Goal: Task Accomplishment & Management: Complete application form

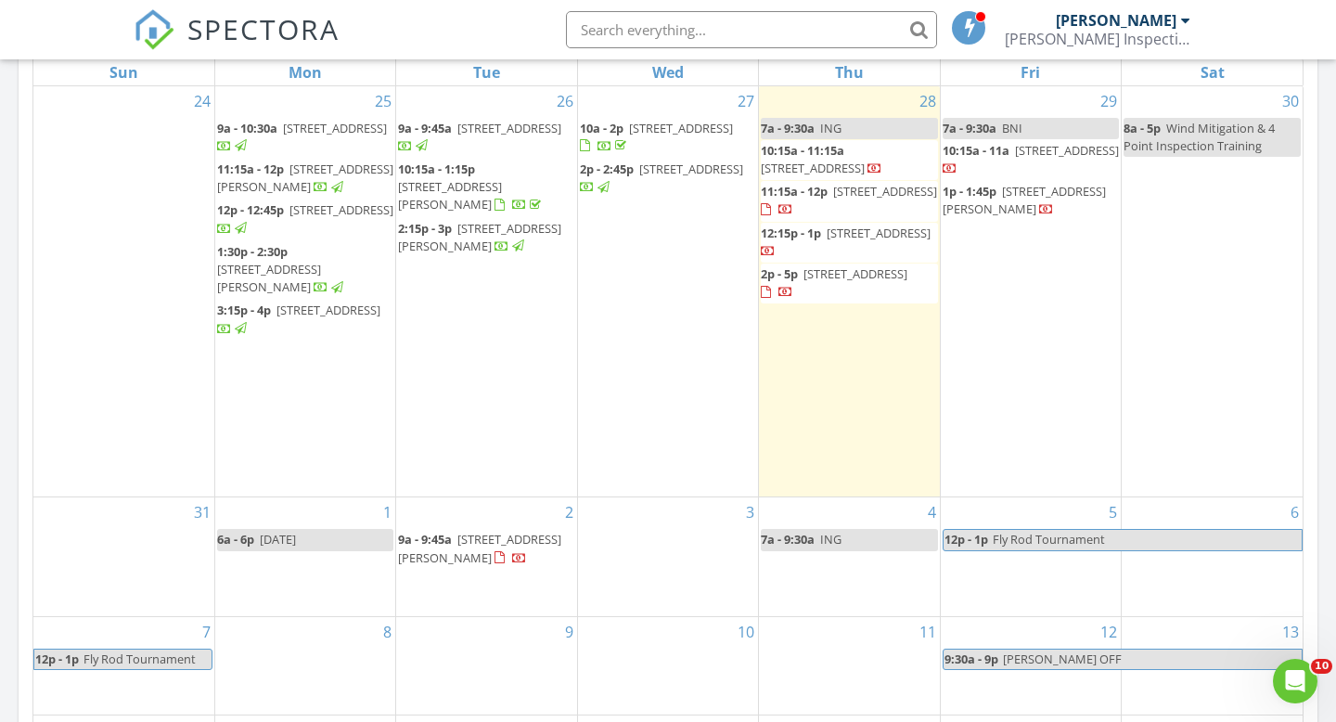
scroll to position [1690, 1337]
click at [717, 26] on input "text" at bounding box center [751, 29] width 371 height 37
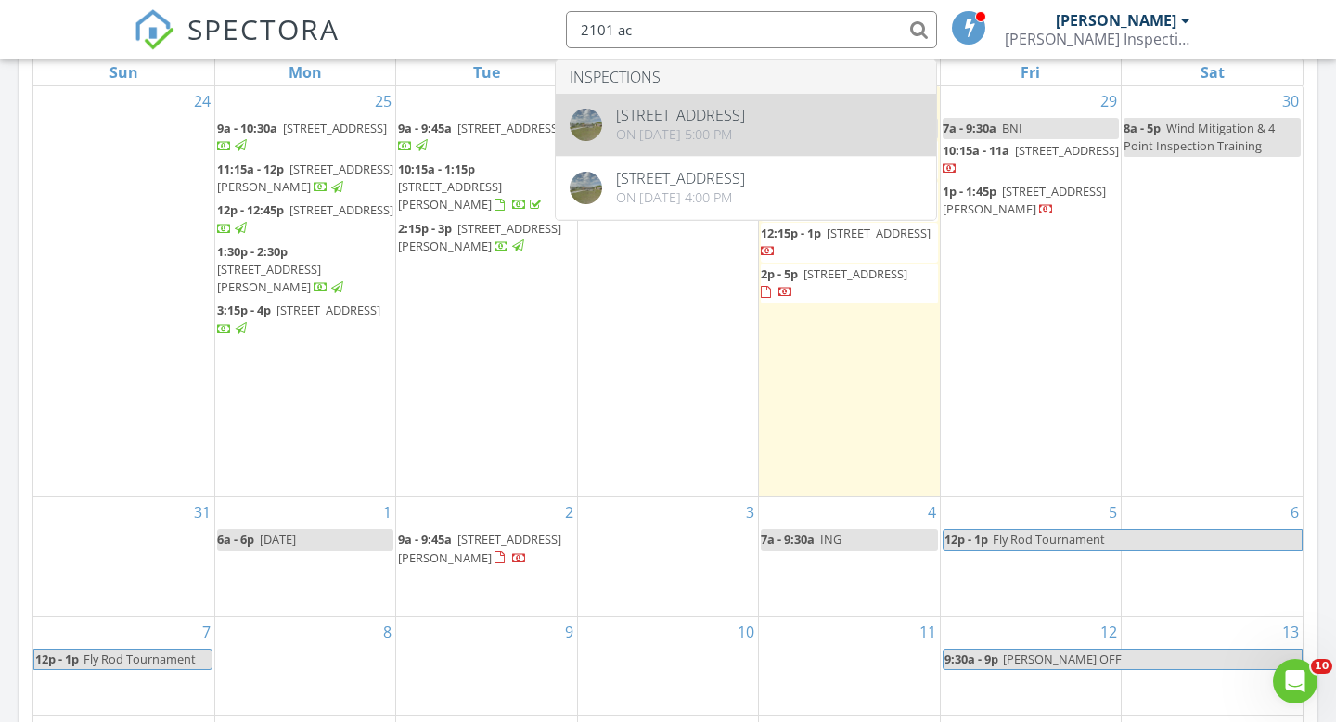
type input "2101 ac"
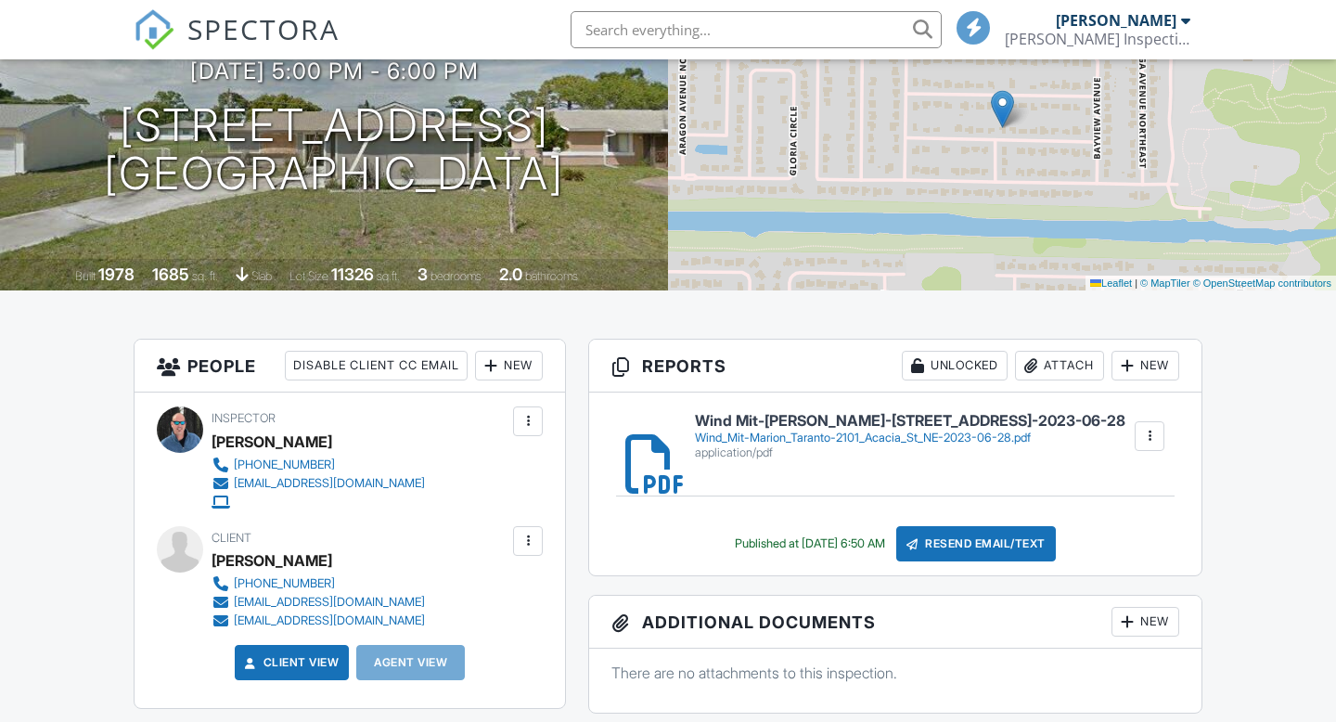
scroll to position [174, 0]
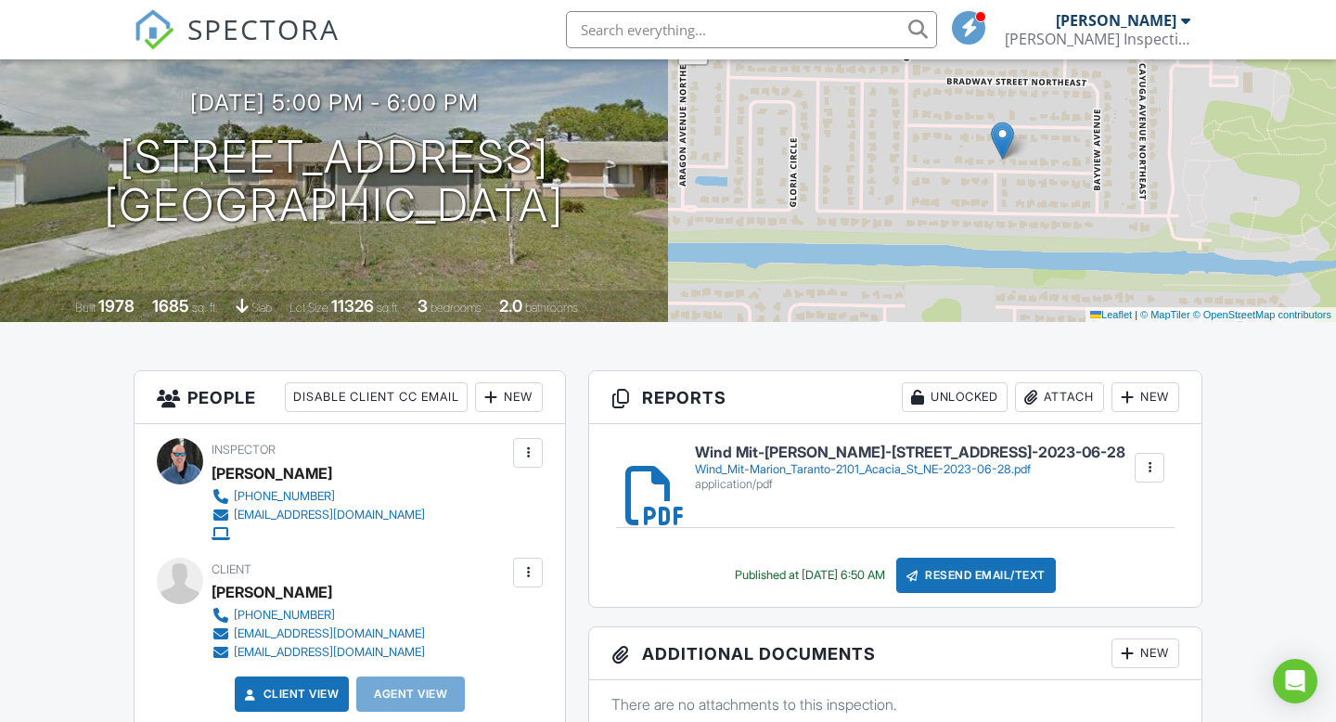
click at [1152, 467] on div at bounding box center [1149, 467] width 19 height 19
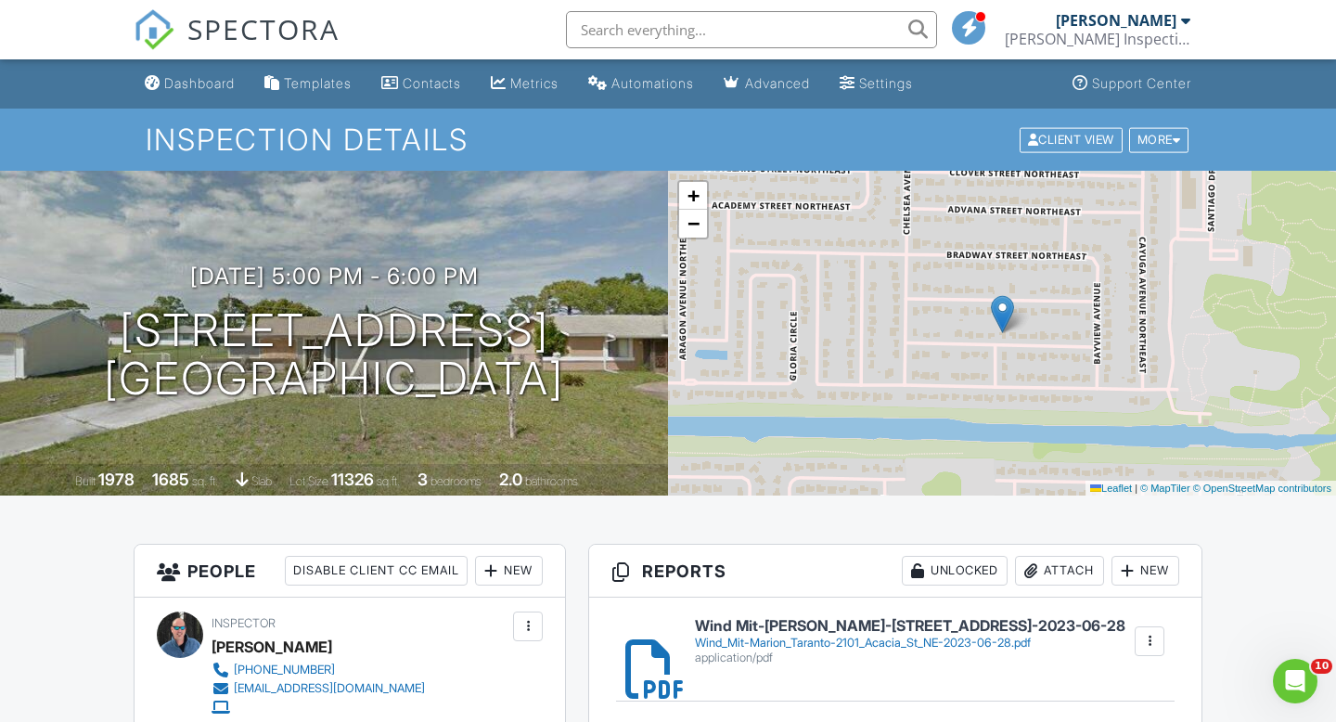
scroll to position [242, 0]
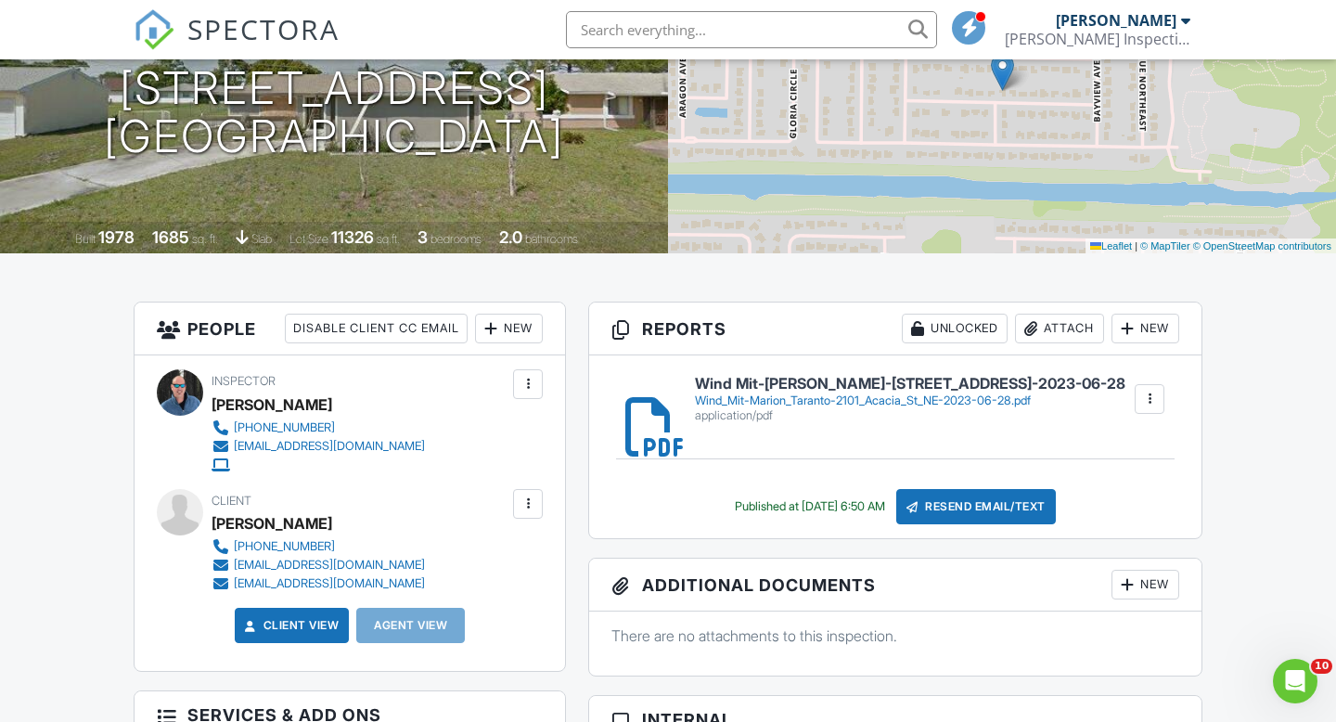
click at [823, 399] on div "Wind_Mit-Marion_Taranto-2101_Acacia_St_NE-2023-06-28.pdf" at bounding box center [910, 400] width 431 height 15
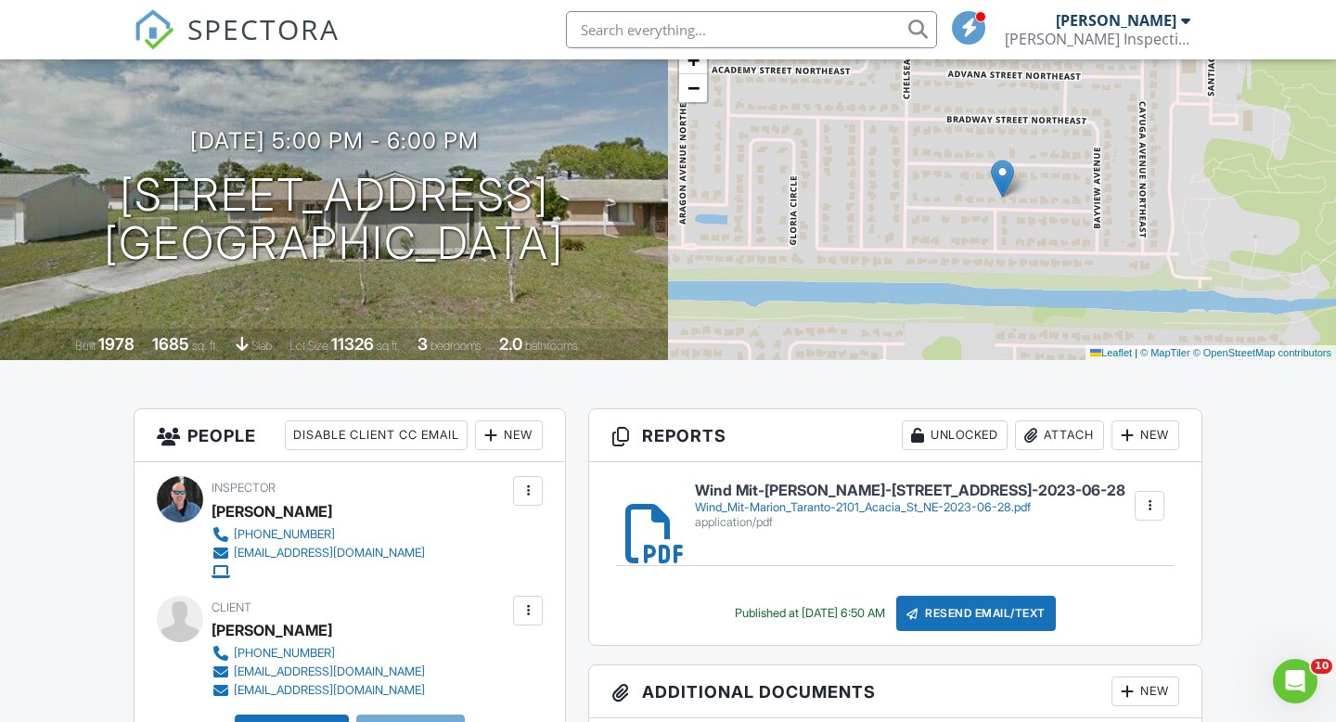
scroll to position [0, 0]
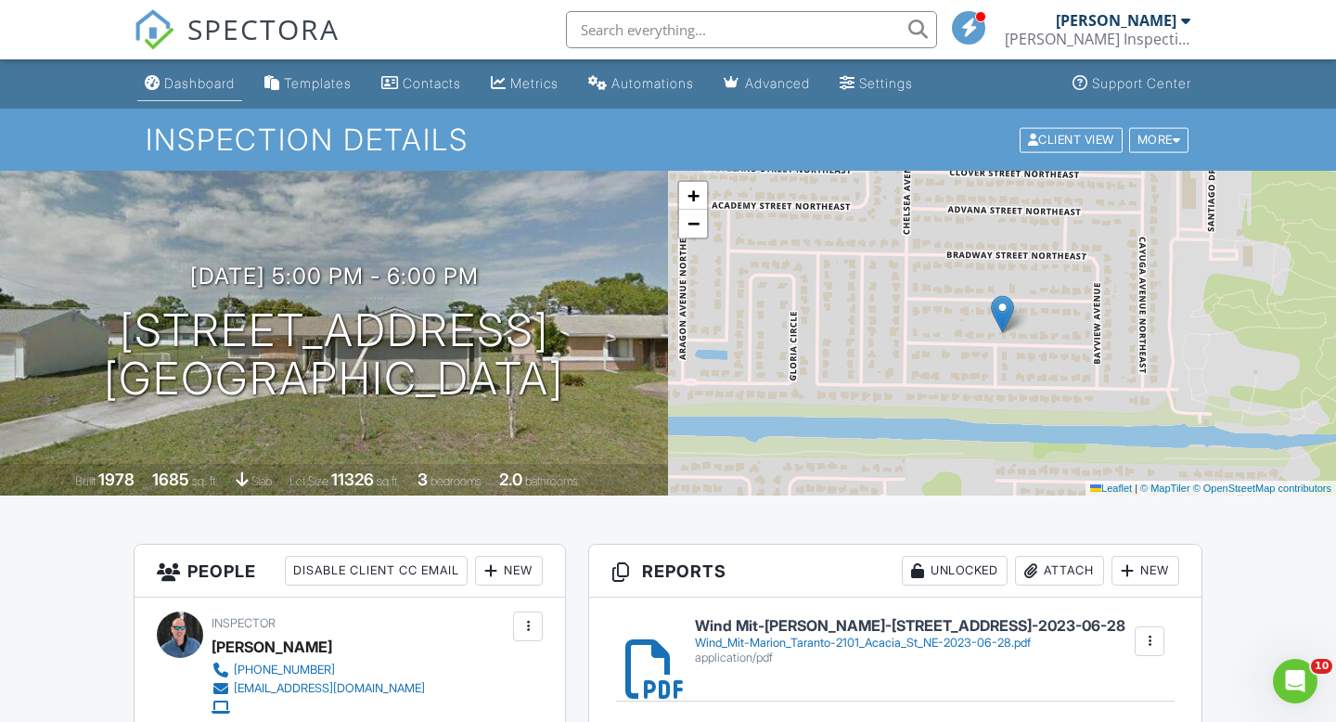
click at [186, 71] on link "Dashboard" at bounding box center [189, 84] width 105 height 34
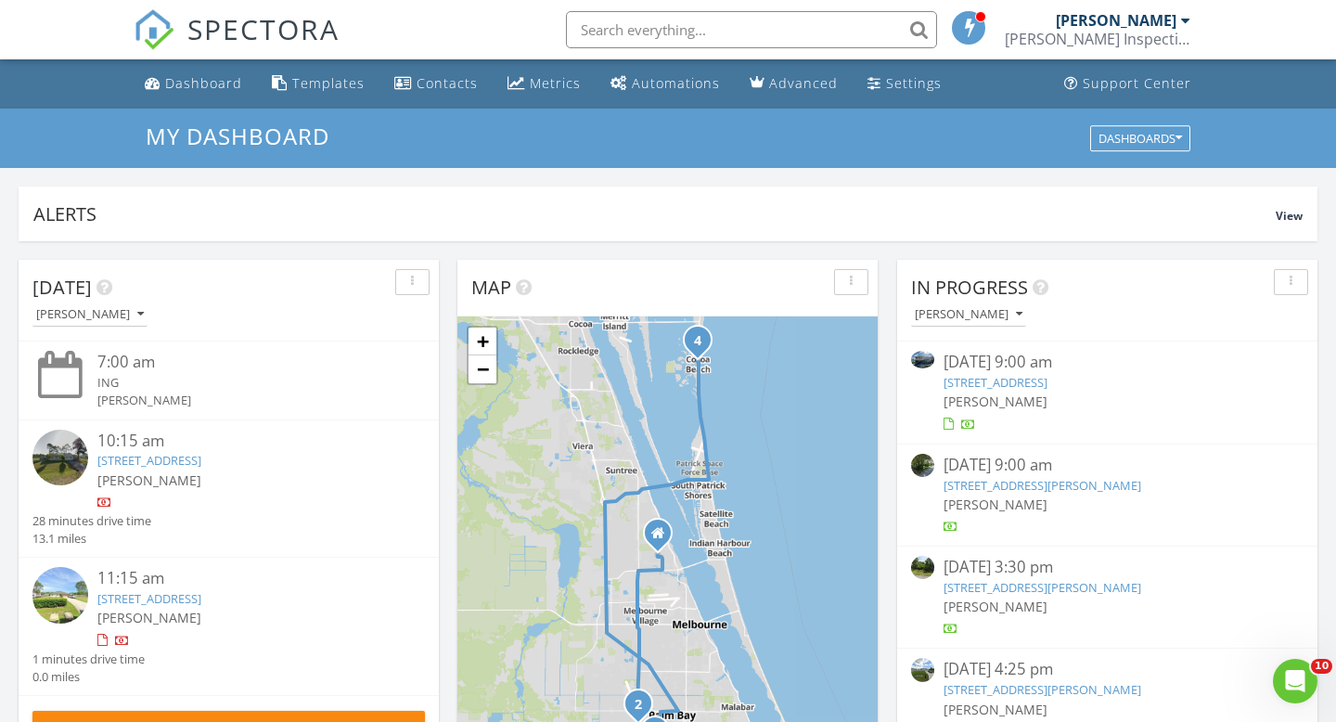
click at [705, 31] on input "text" at bounding box center [751, 29] width 371 height 37
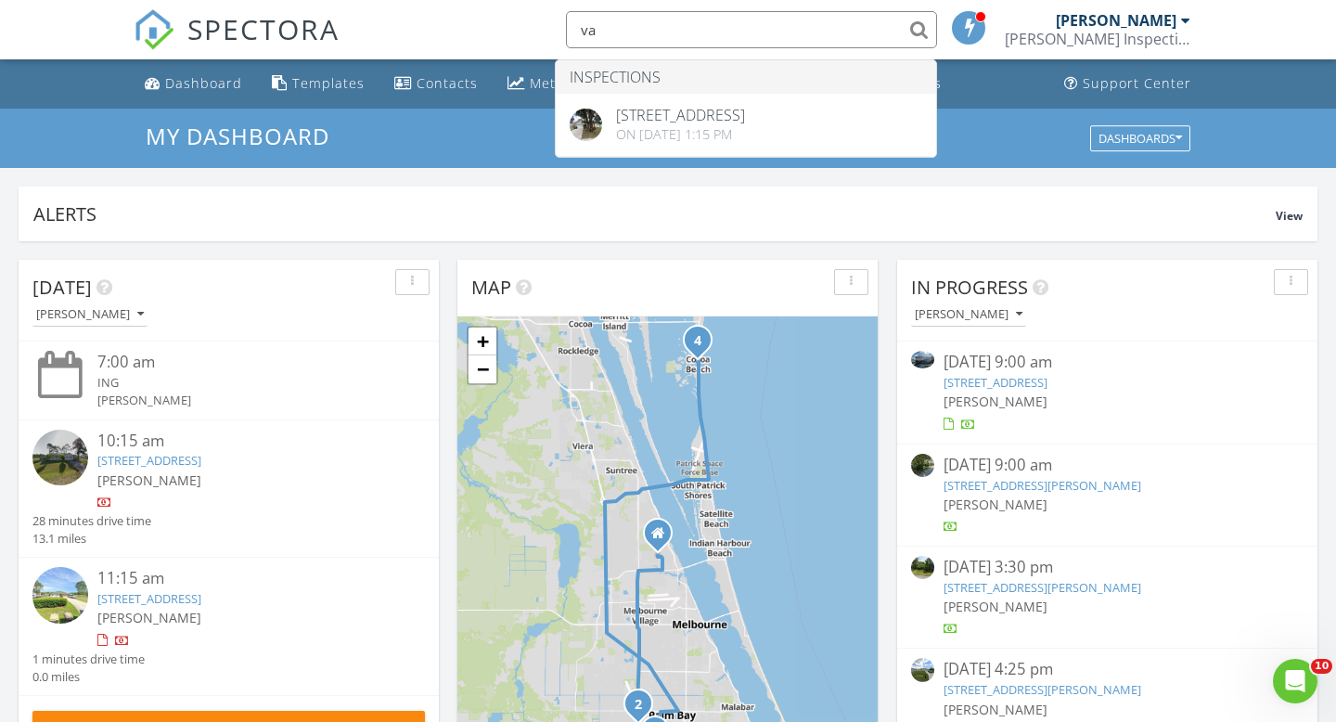
type input "v"
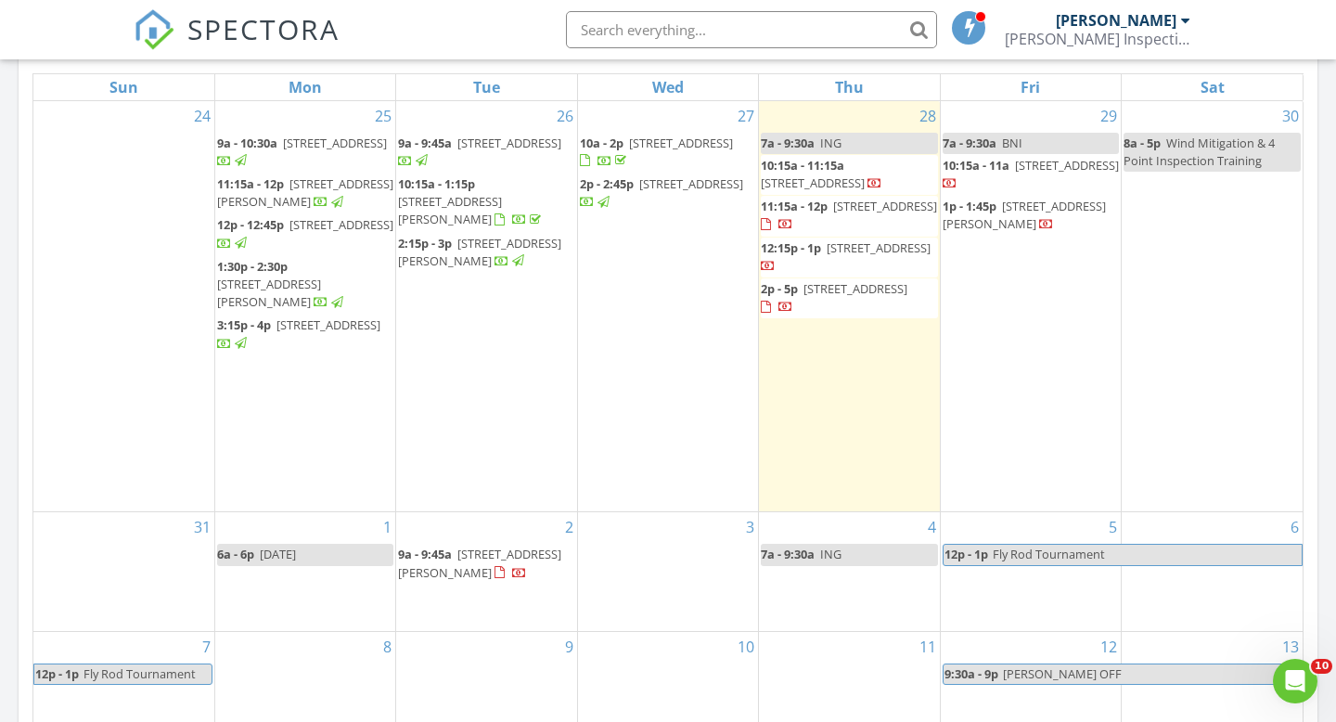
scroll to position [891, 0]
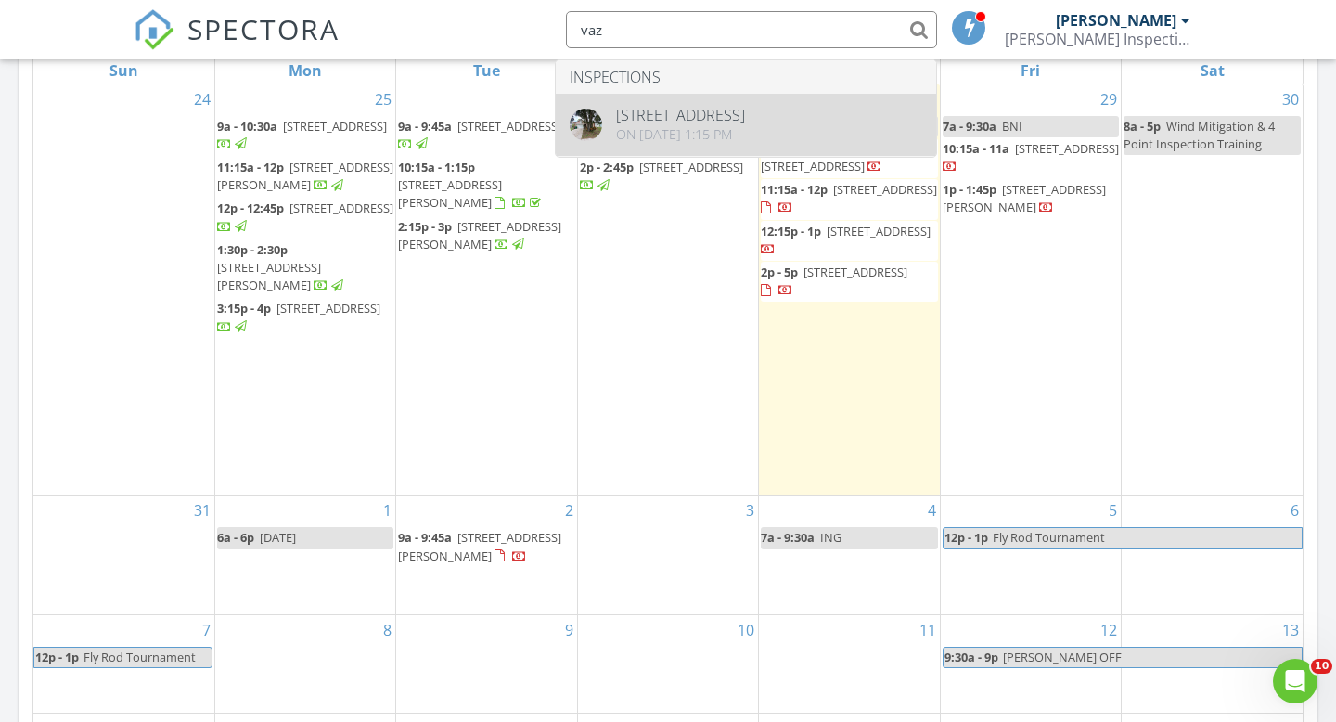
type input "vaz"
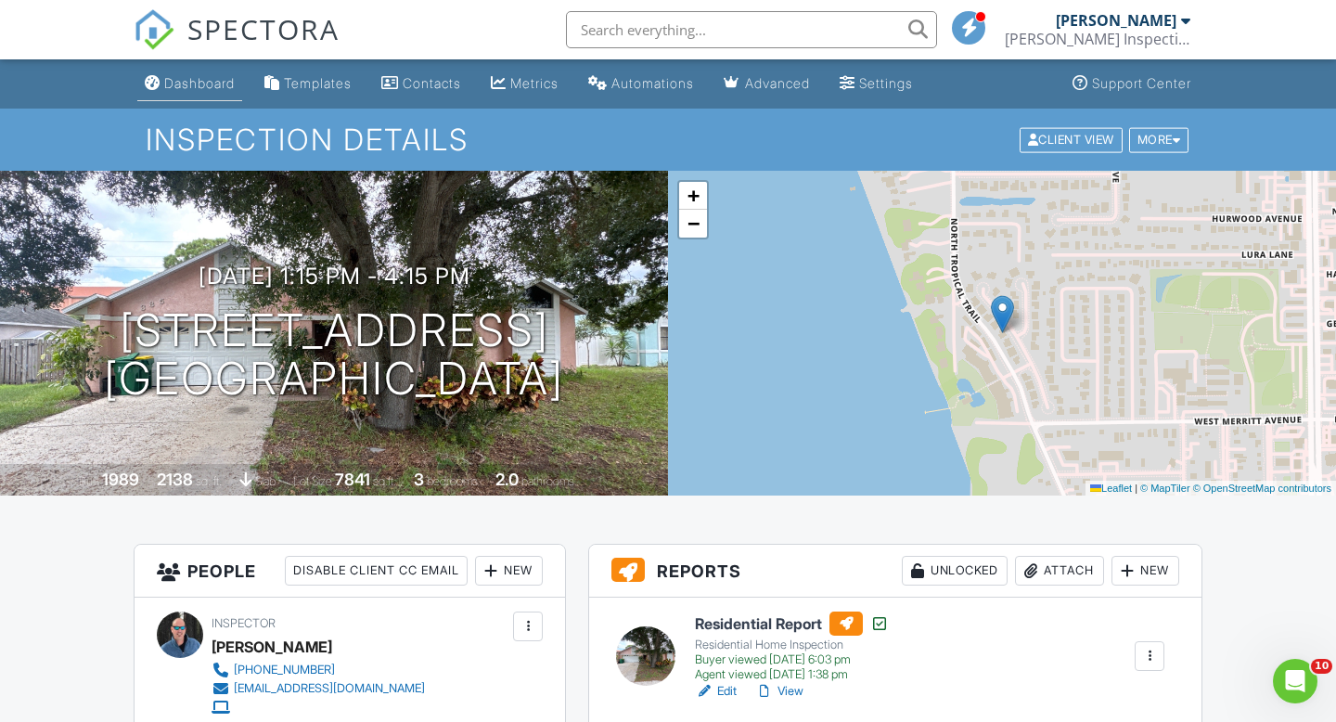
click at [189, 93] on link "Dashboard" at bounding box center [189, 84] width 105 height 34
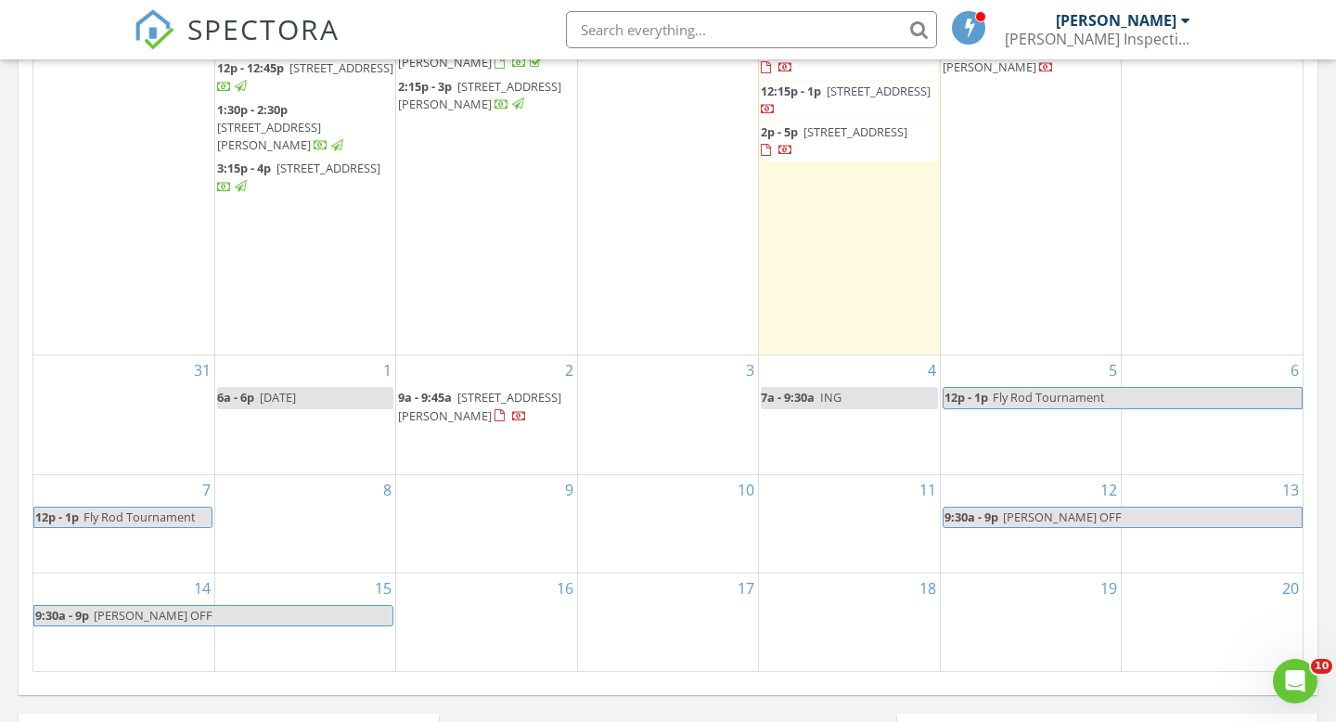
scroll to position [1034, 0]
click at [646, 35] on input "text" at bounding box center [751, 29] width 371 height 37
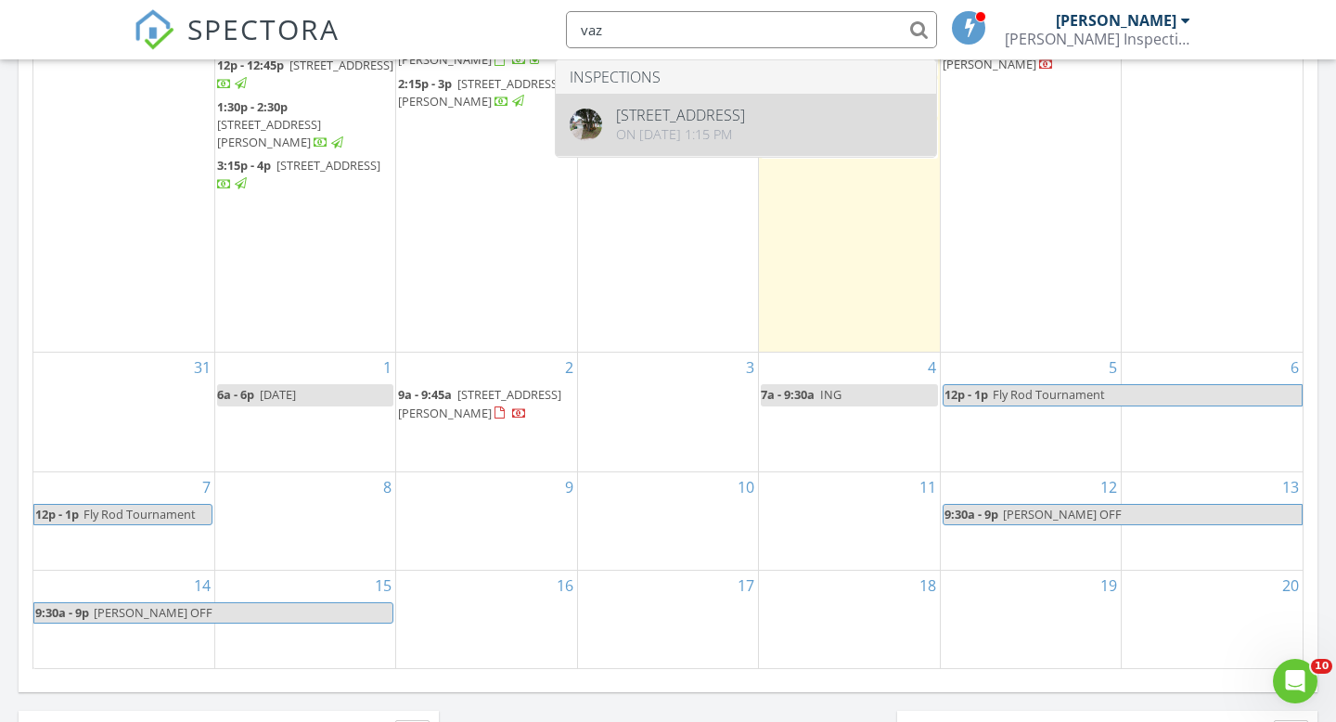
type input "vaz"
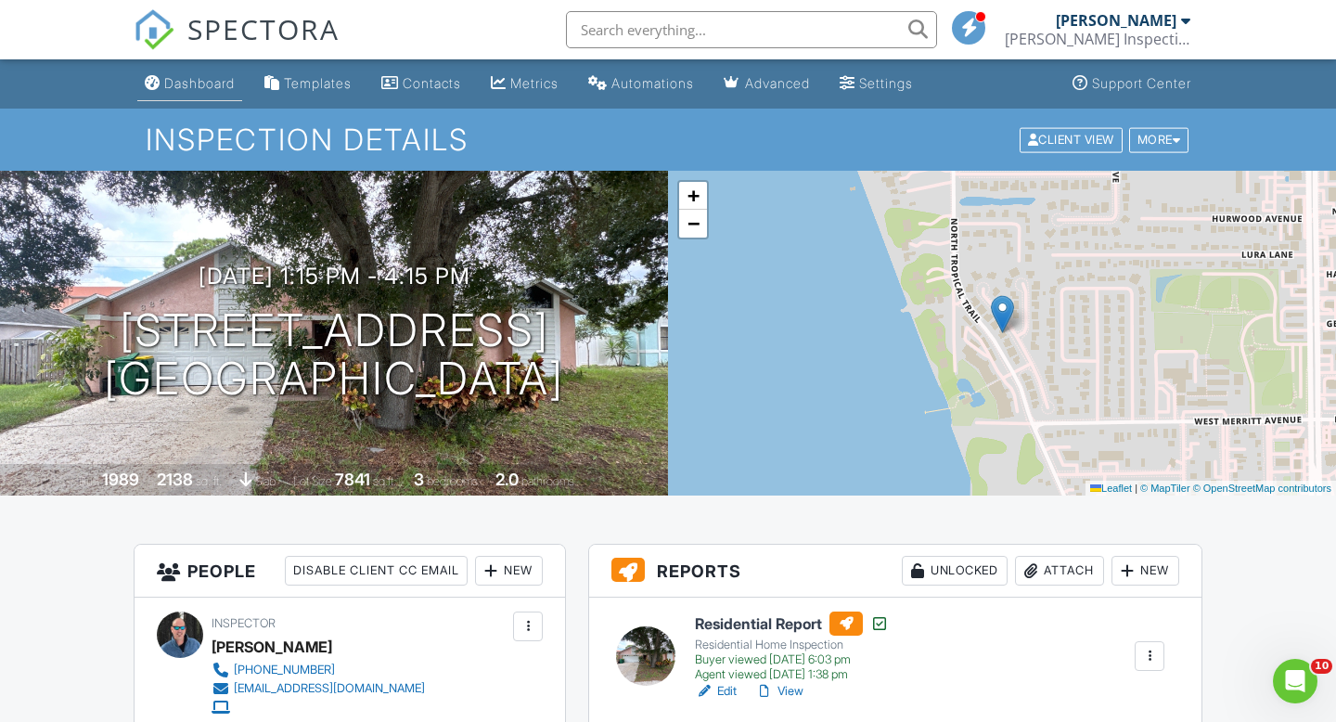
click at [182, 90] on div "Dashboard" at bounding box center [199, 83] width 71 height 16
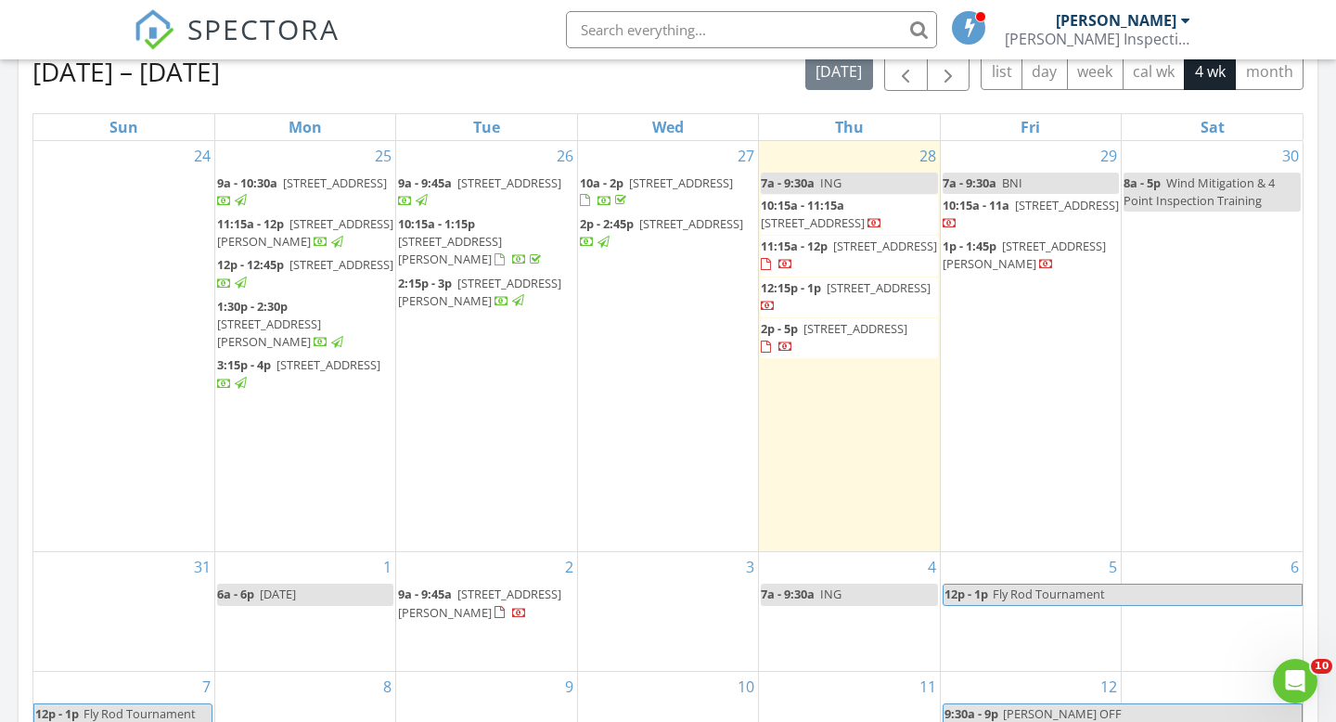
click at [693, 586] on div "3" at bounding box center [668, 611] width 180 height 119
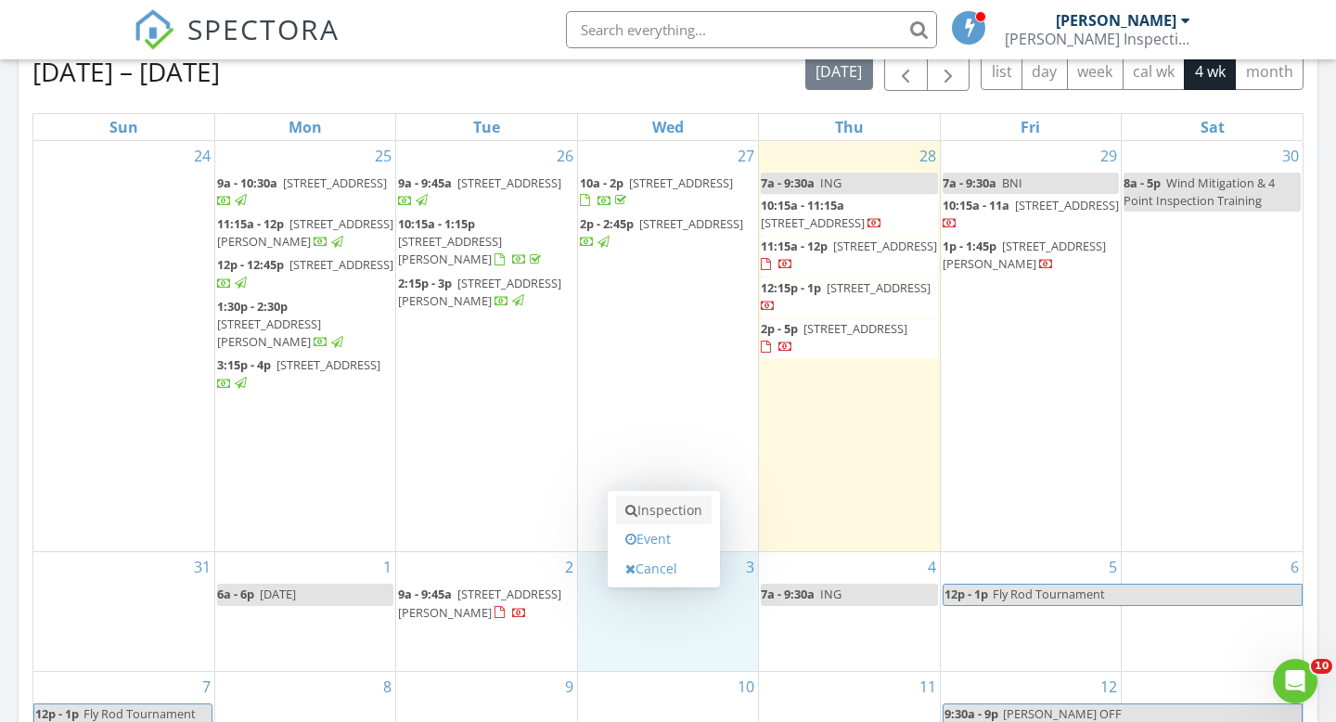
click at [692, 509] on link "Inspection" at bounding box center [664, 510] width 96 height 30
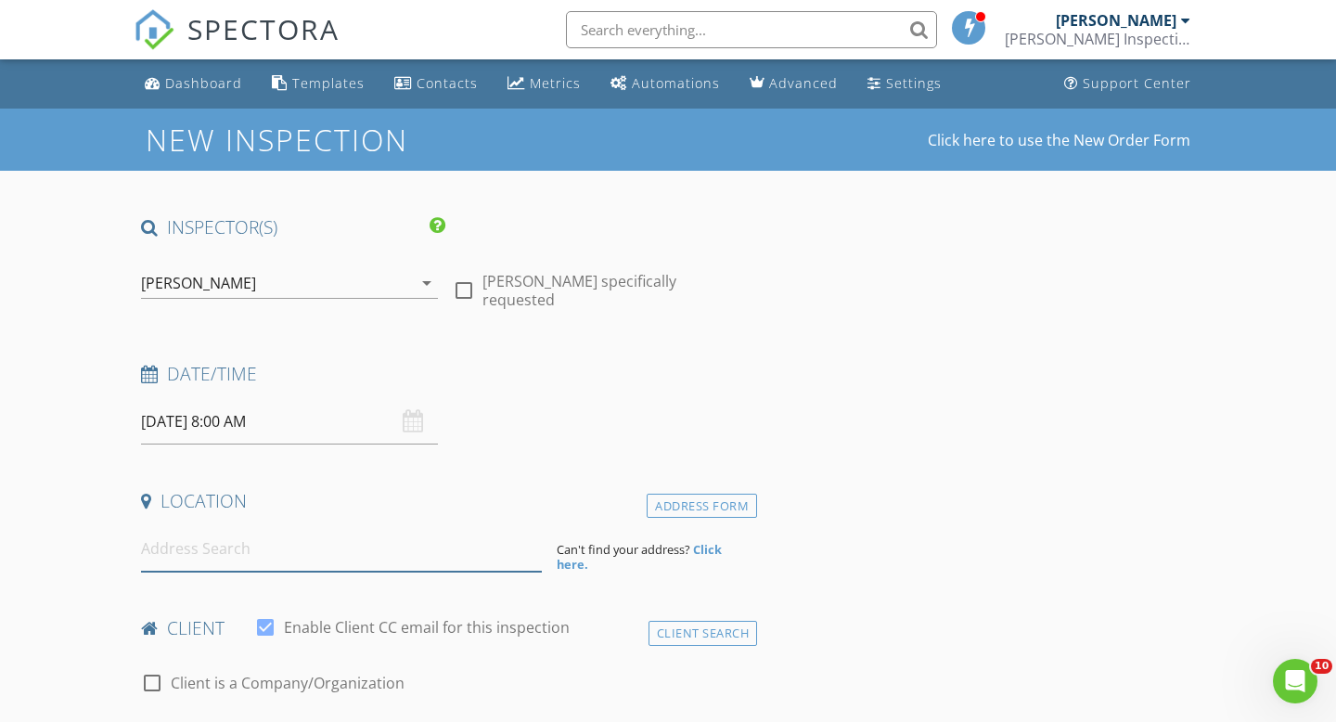
click at [289, 548] on input at bounding box center [341, 548] width 401 height 45
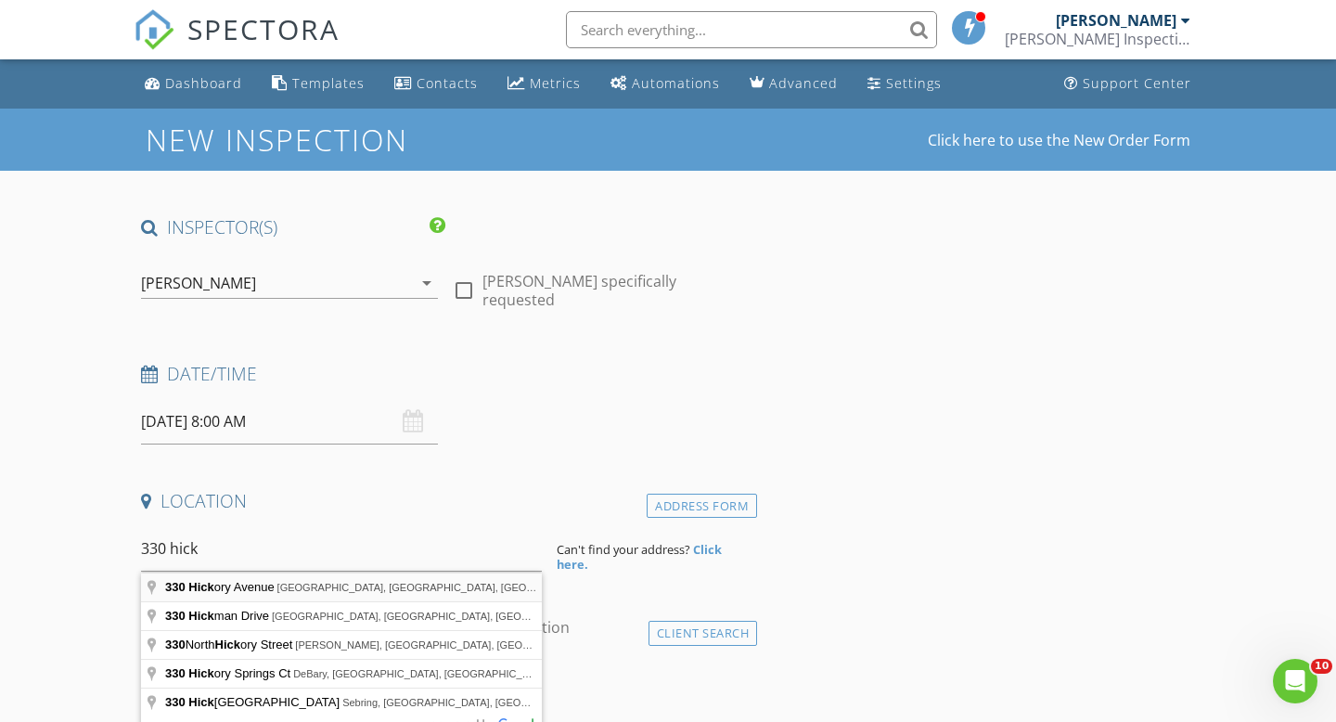
type input "330 Hickory Avenue, Merritt Island, FL, USA"
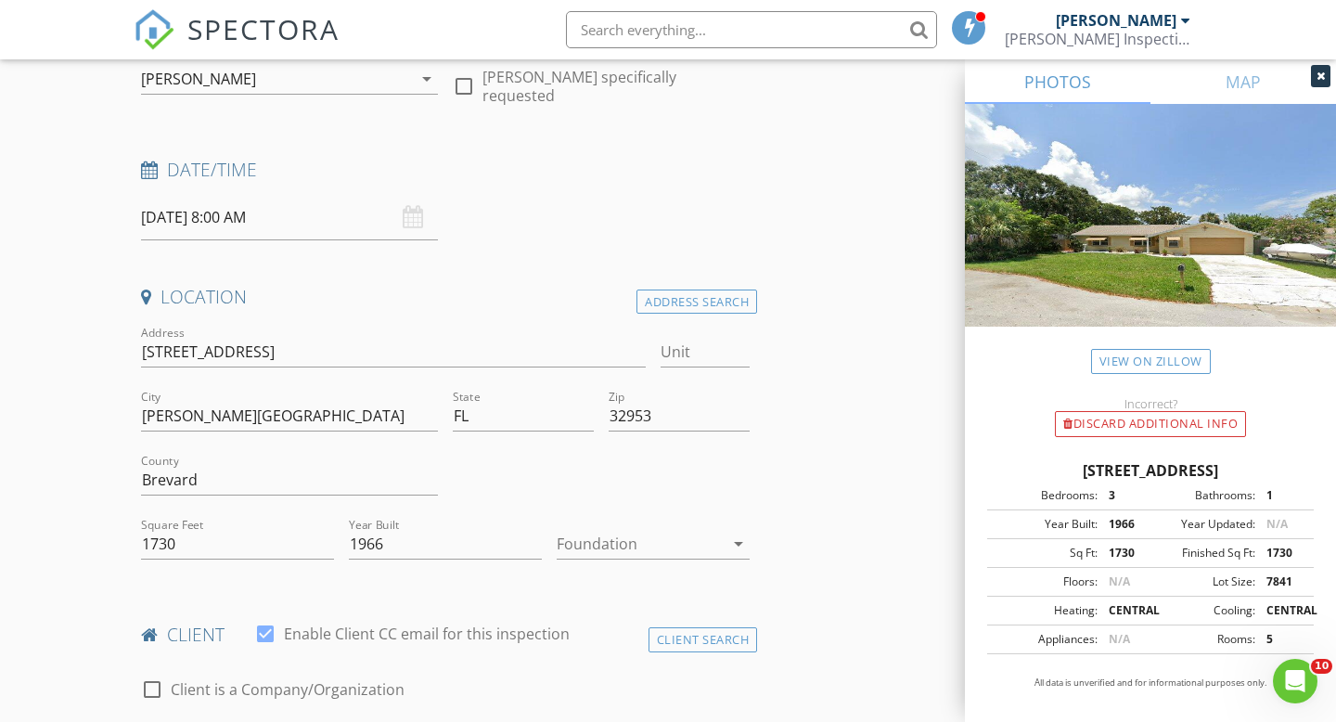
scroll to position [212, 0]
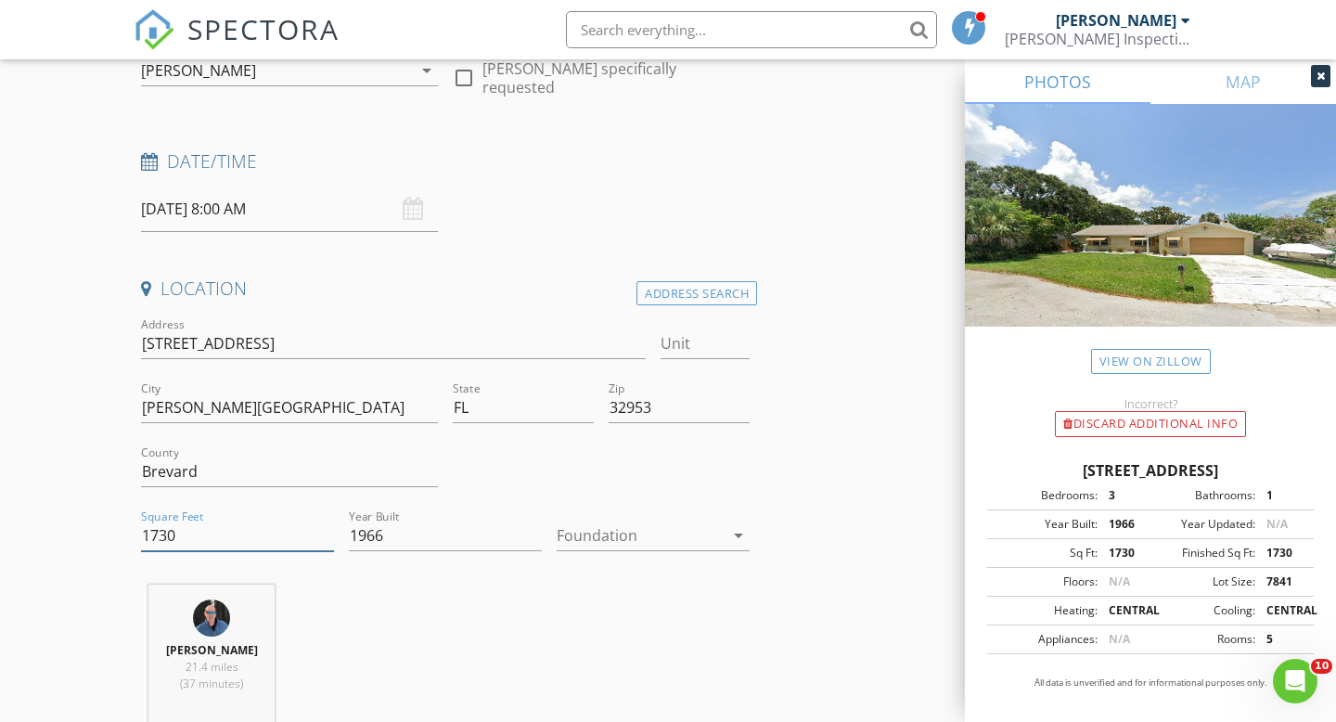
click at [212, 533] on input "1730" at bounding box center [237, 536] width 193 height 31
type input "1"
type input "2162"
click at [604, 531] on div at bounding box center [640, 536] width 167 height 30
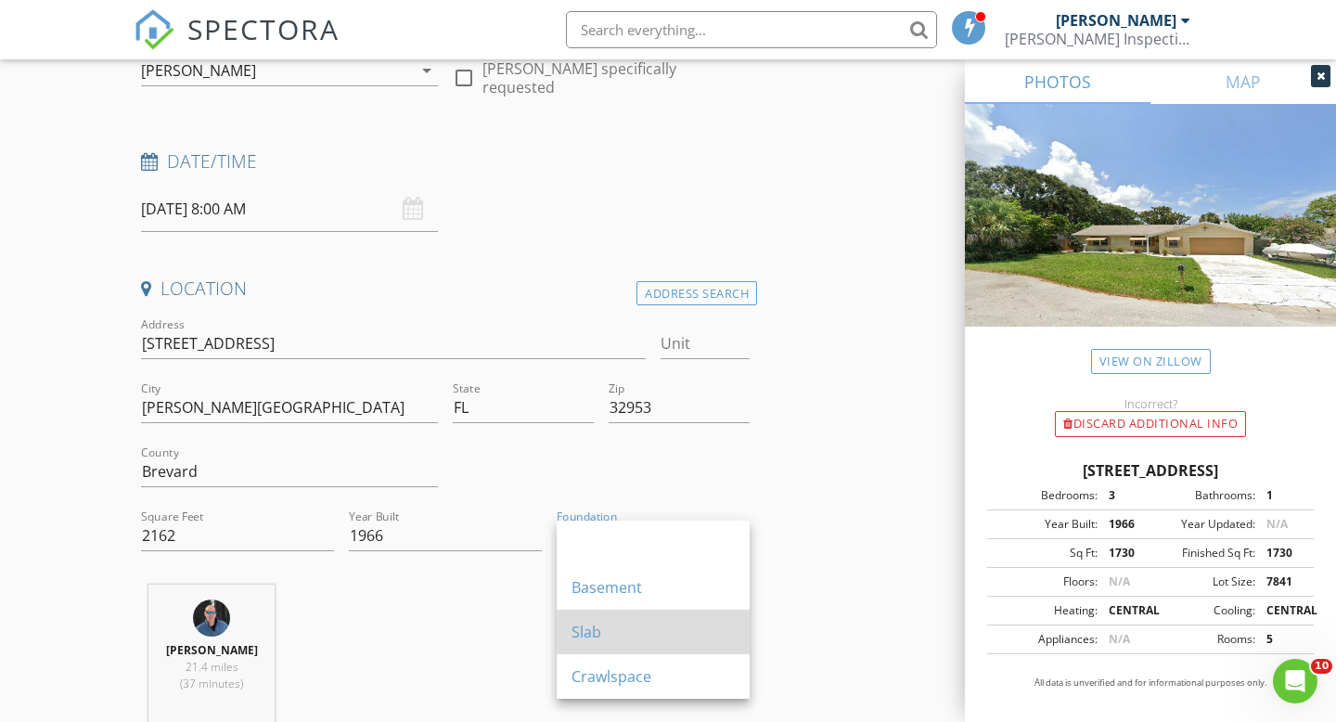
click at [624, 614] on div "Slab" at bounding box center [653, 632] width 163 height 45
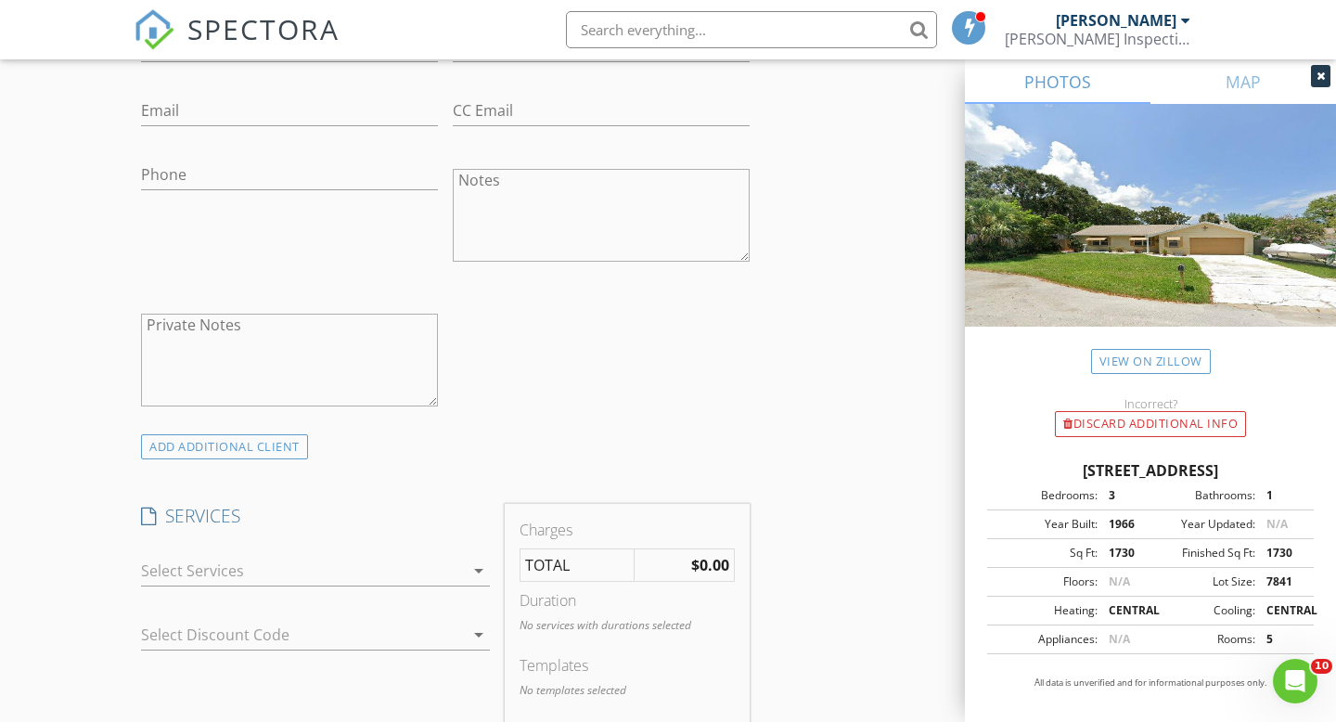
scroll to position [1091, 0]
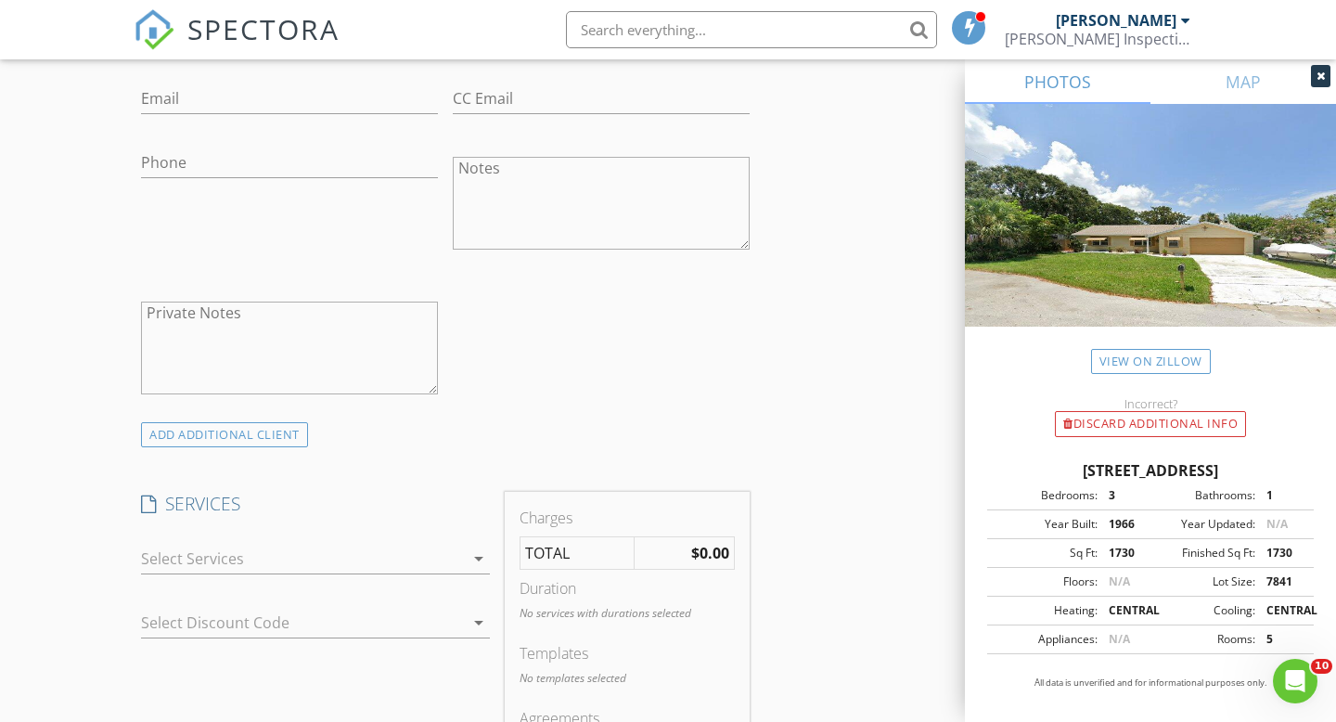
click at [413, 564] on div at bounding box center [302, 559] width 323 height 30
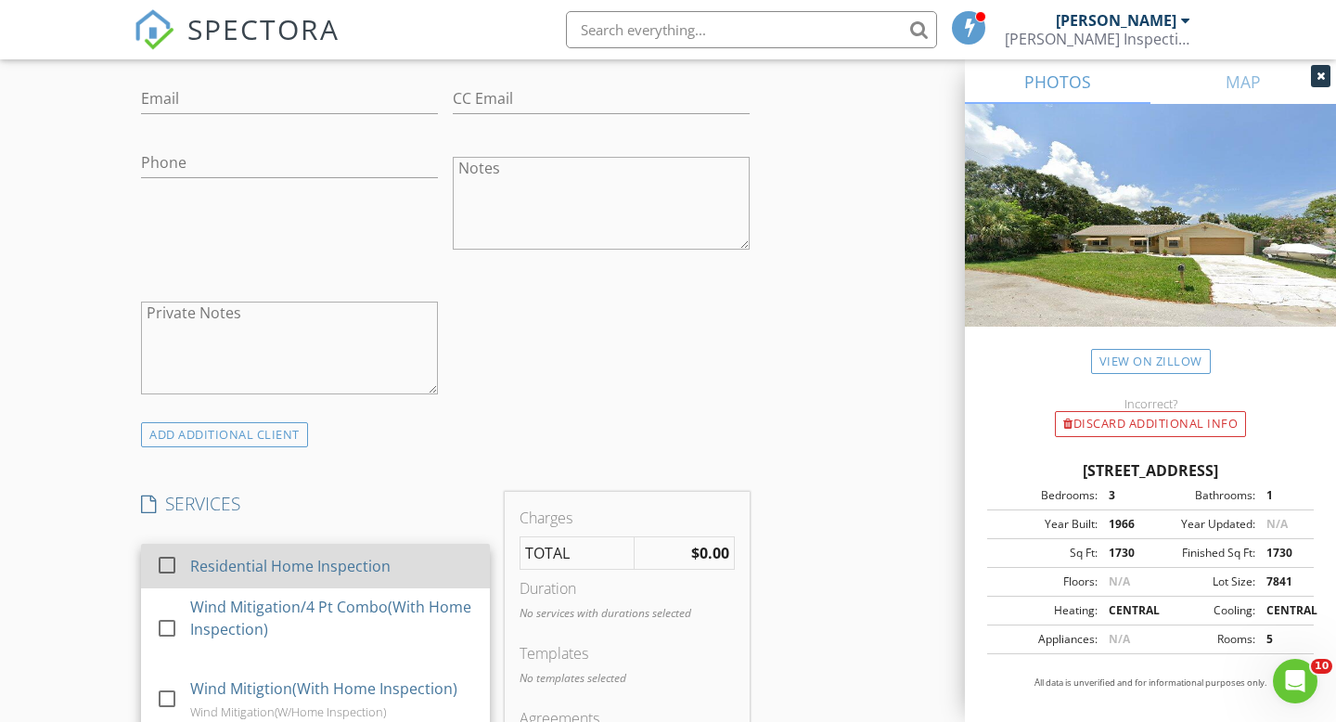
click at [404, 576] on div "Residential Home Inspection" at bounding box center [332, 565] width 285 height 37
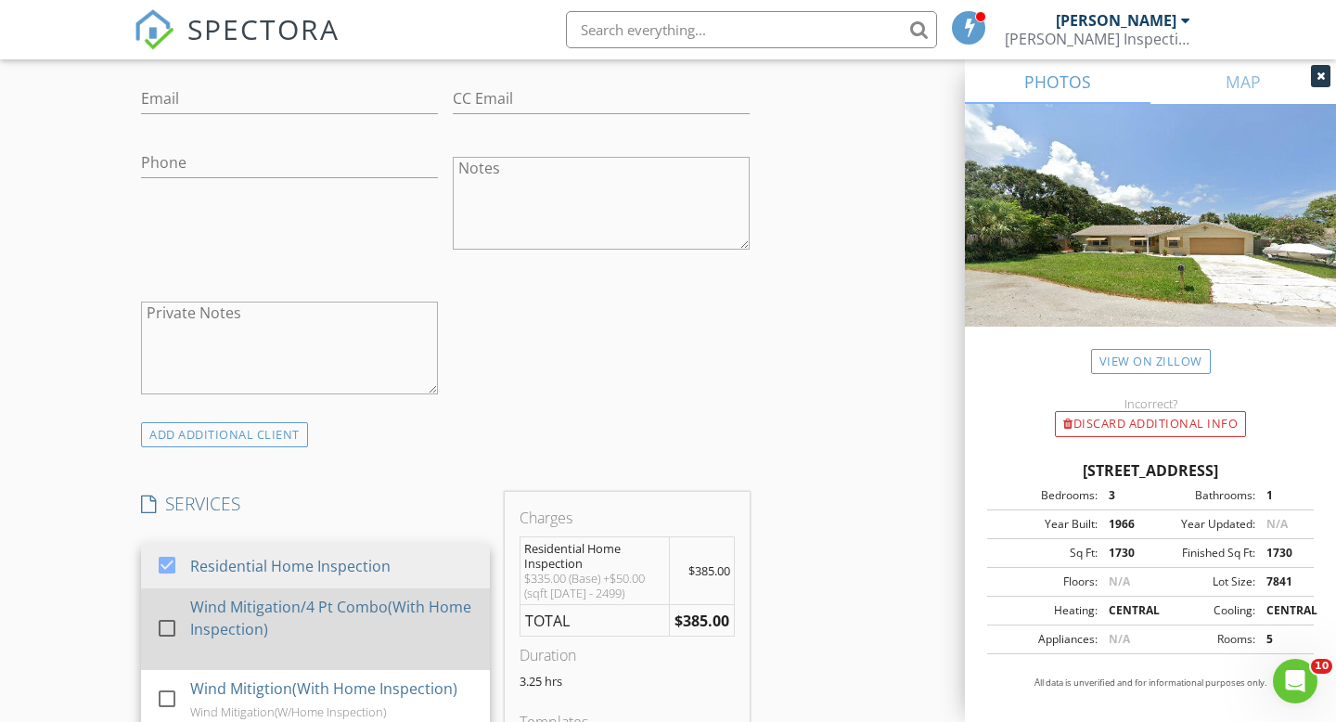
click at [403, 619] on div "Wind Mitigation/4 Pt Combo(With Home Inspection)" at bounding box center [332, 618] width 285 height 45
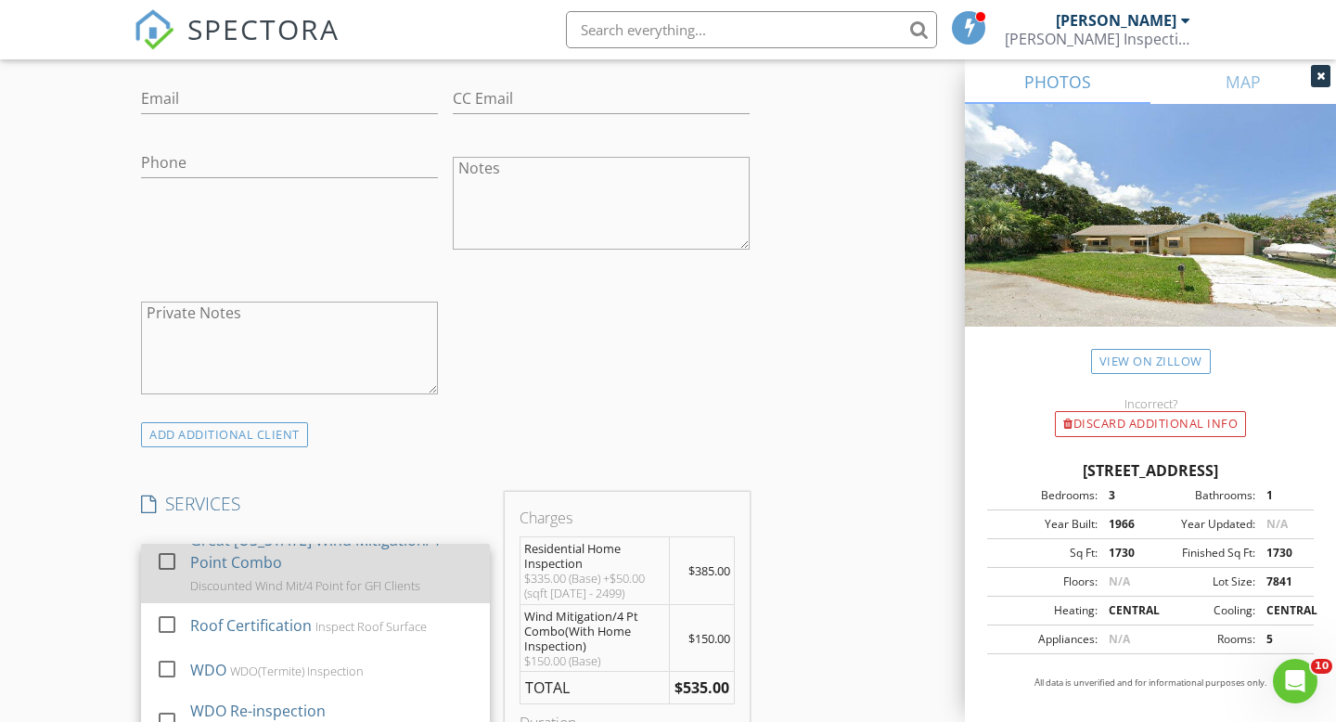
scroll to position [394, 0]
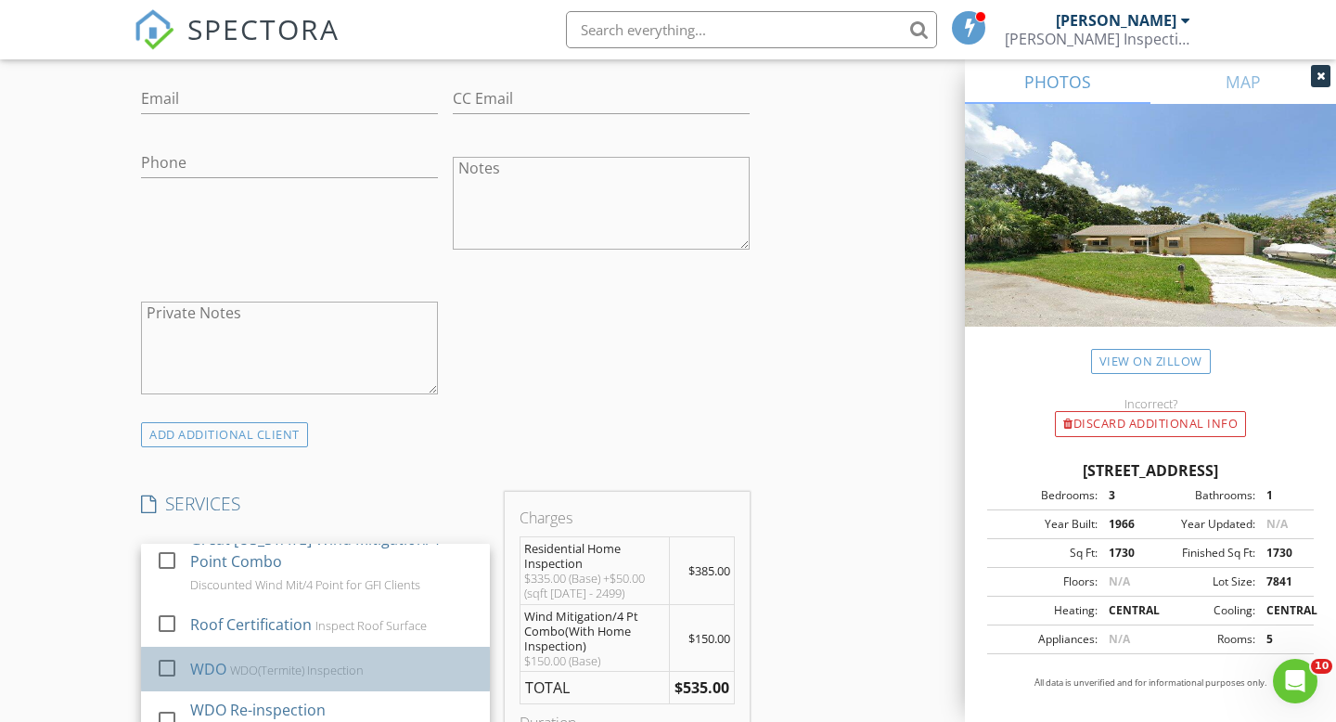
click at [358, 662] on div "WDO(Termite) Inspection" at bounding box center [297, 669] width 134 height 15
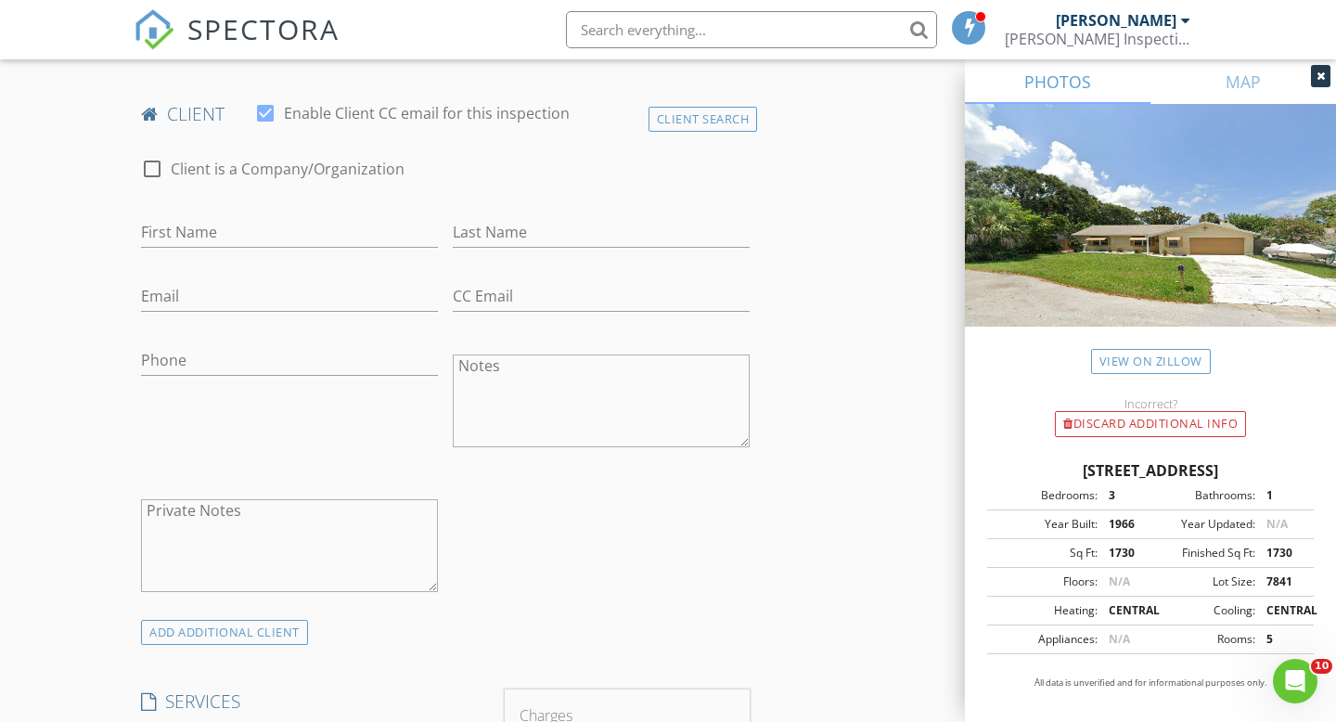
scroll to position [634, 0]
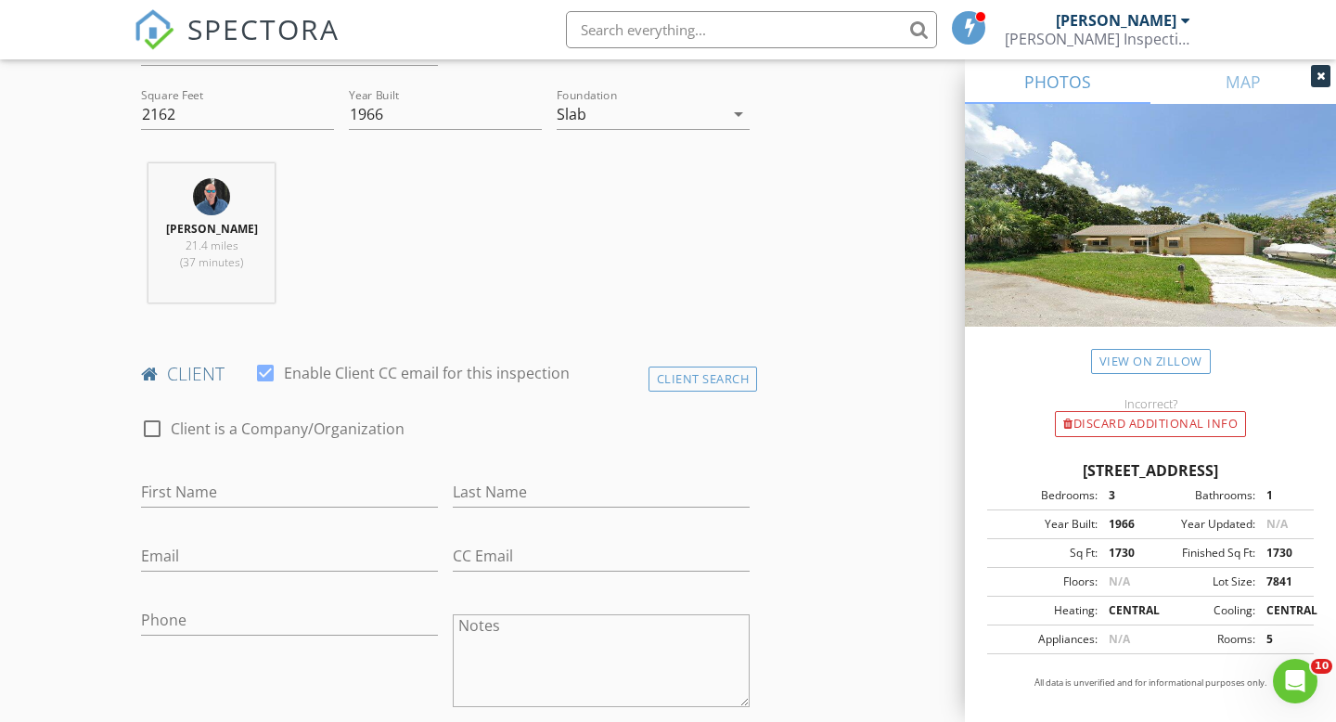
click at [653, 27] on input "text" at bounding box center [751, 29] width 371 height 37
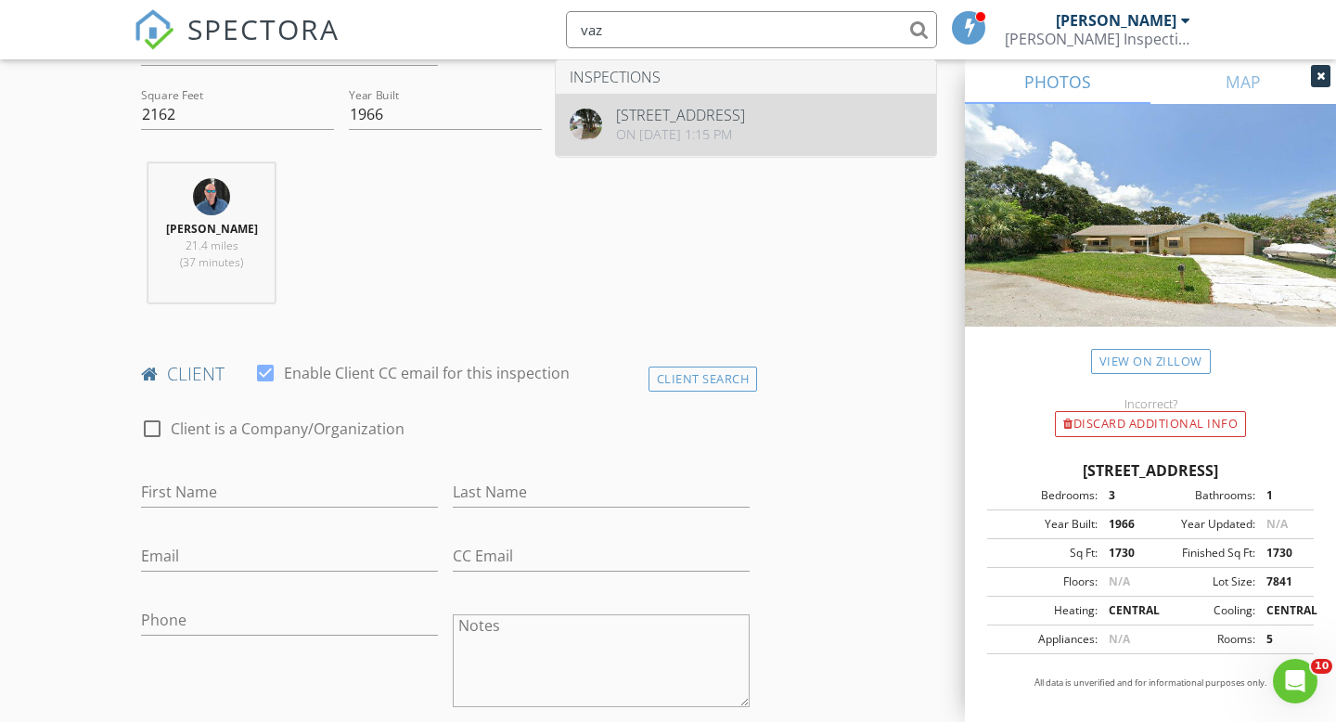
type input "vaz"
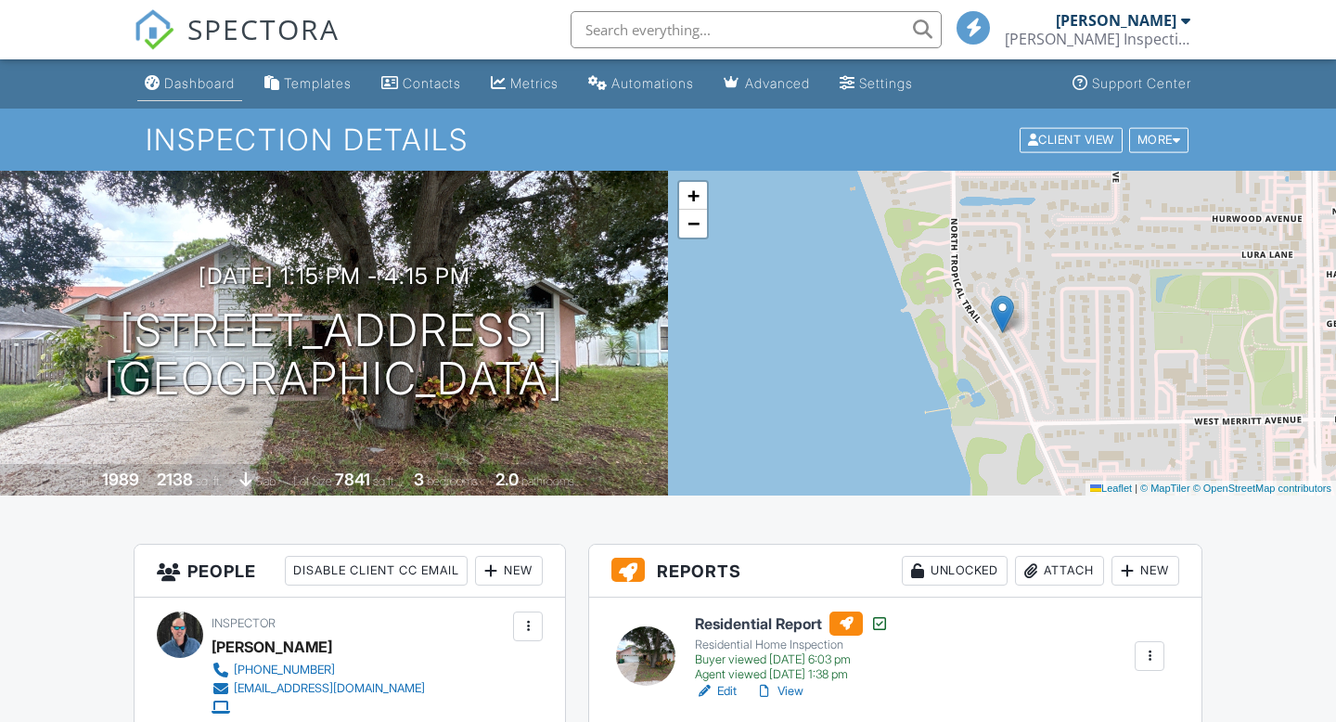
click at [168, 97] on link "Dashboard" at bounding box center [189, 84] width 105 height 34
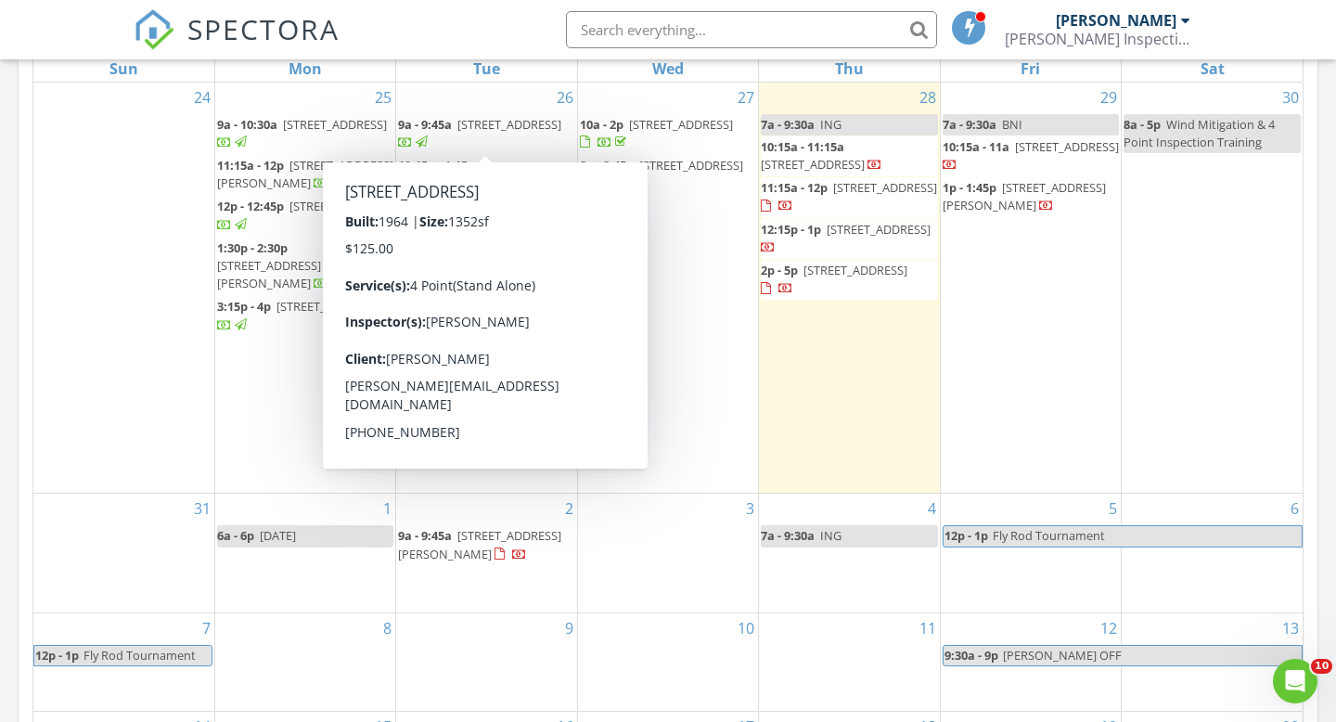
scroll to position [894, 0]
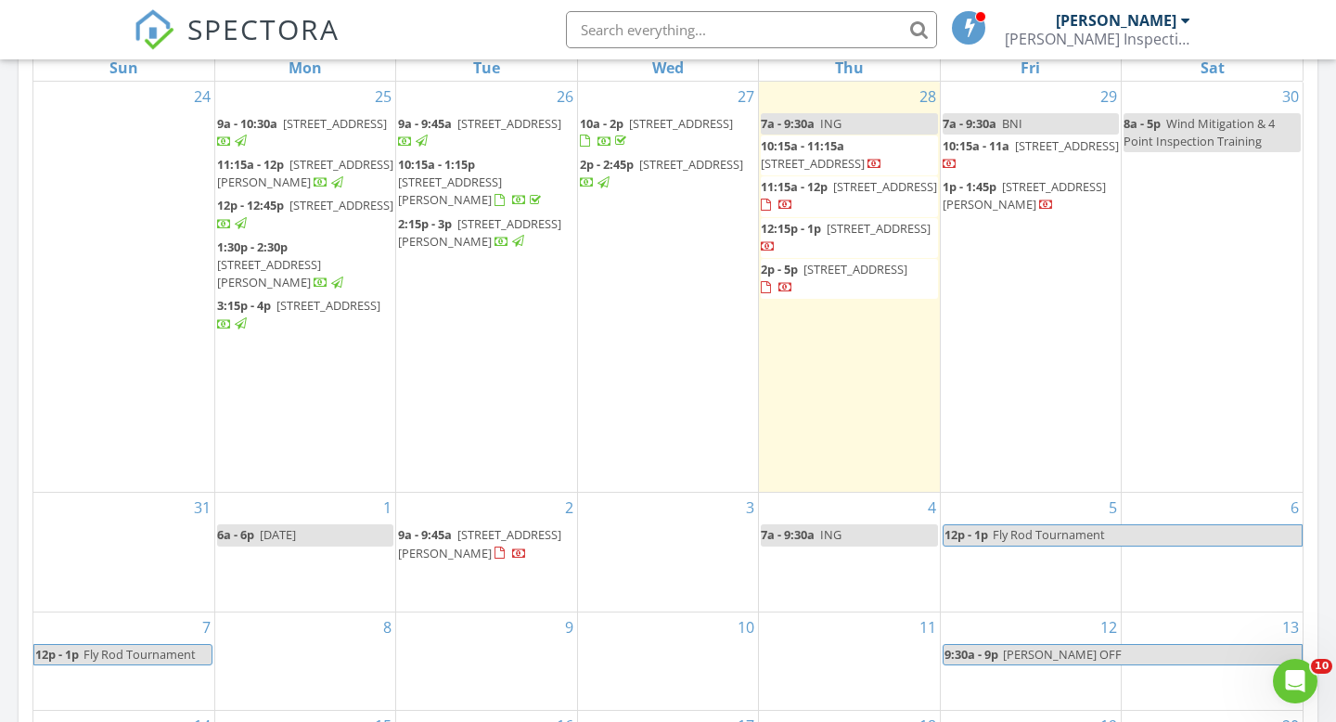
click at [627, 30] on input "text" at bounding box center [751, 29] width 371 height 37
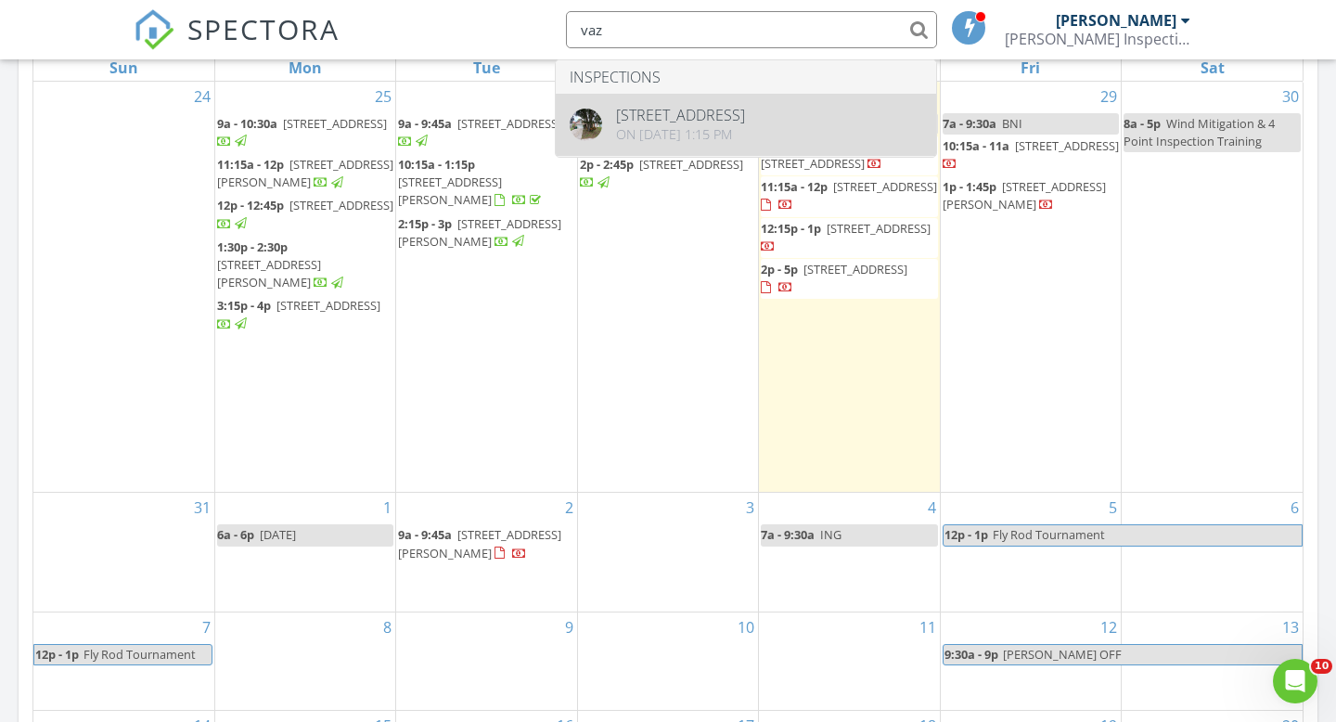
type input "vaz"
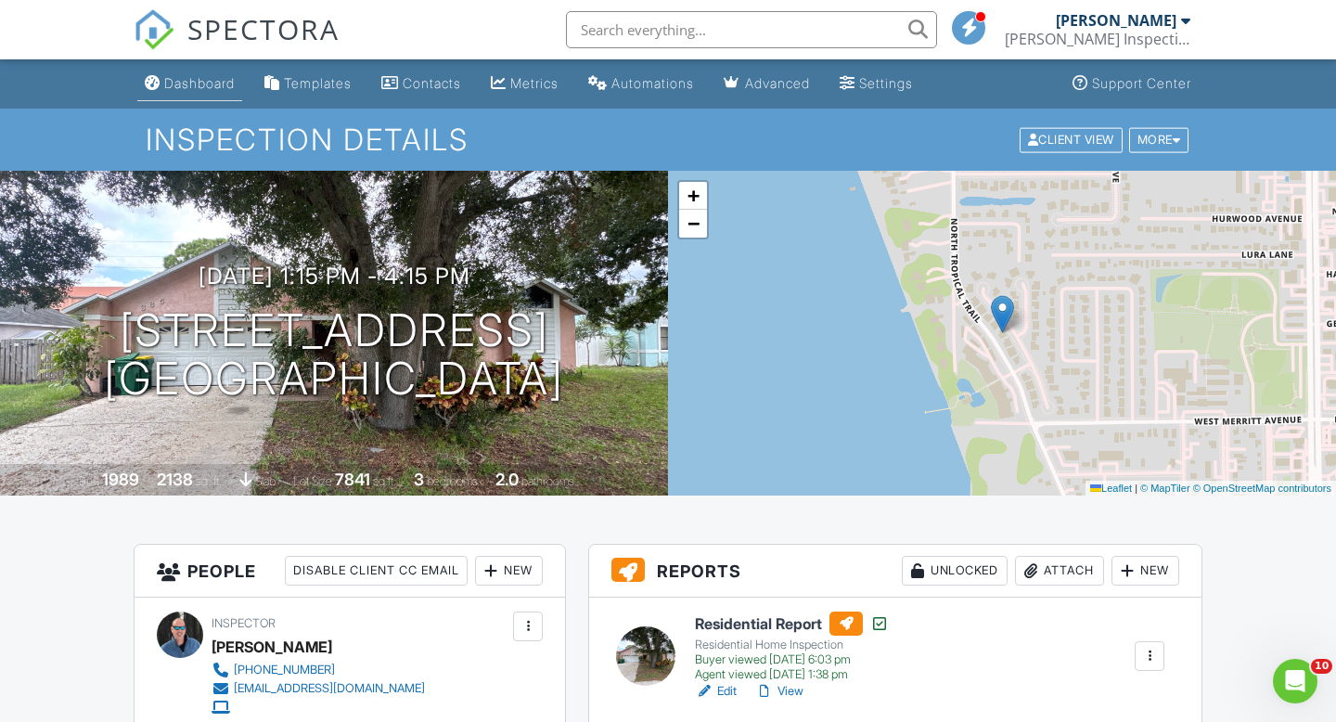
click at [190, 91] on link "Dashboard" at bounding box center [189, 84] width 105 height 34
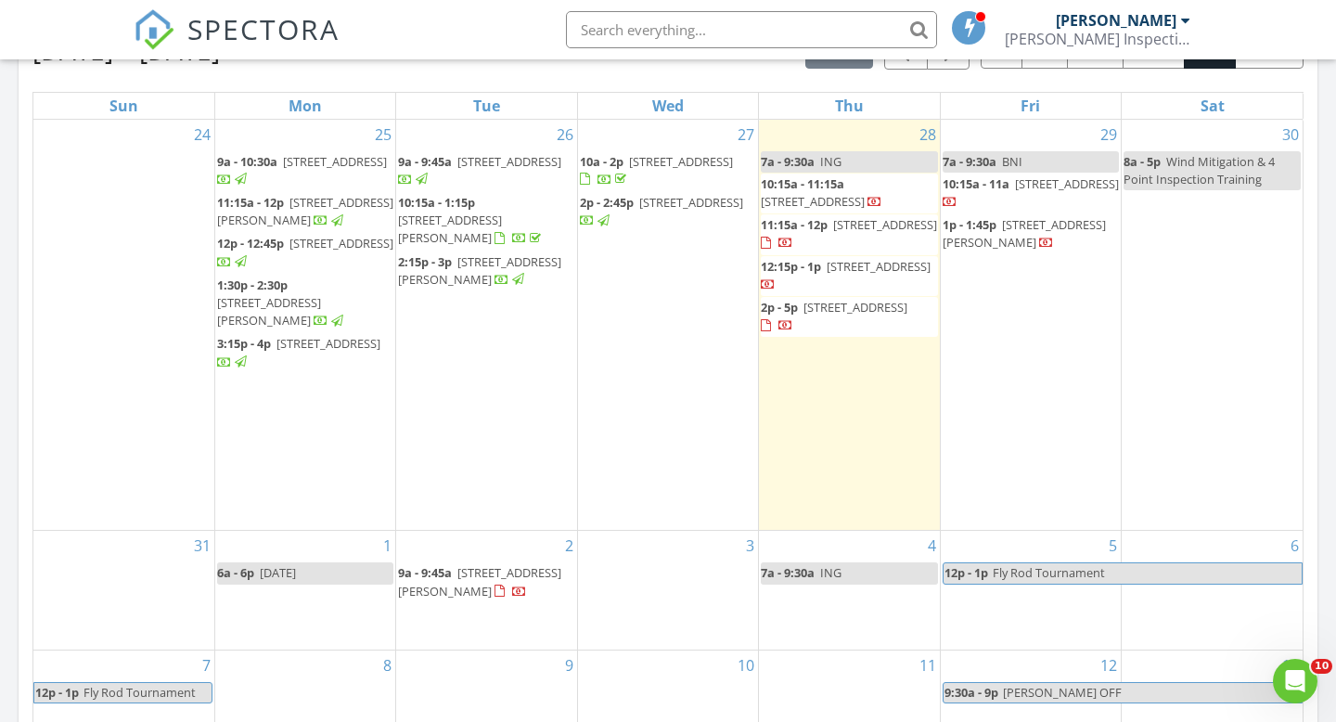
scroll to position [871, 0]
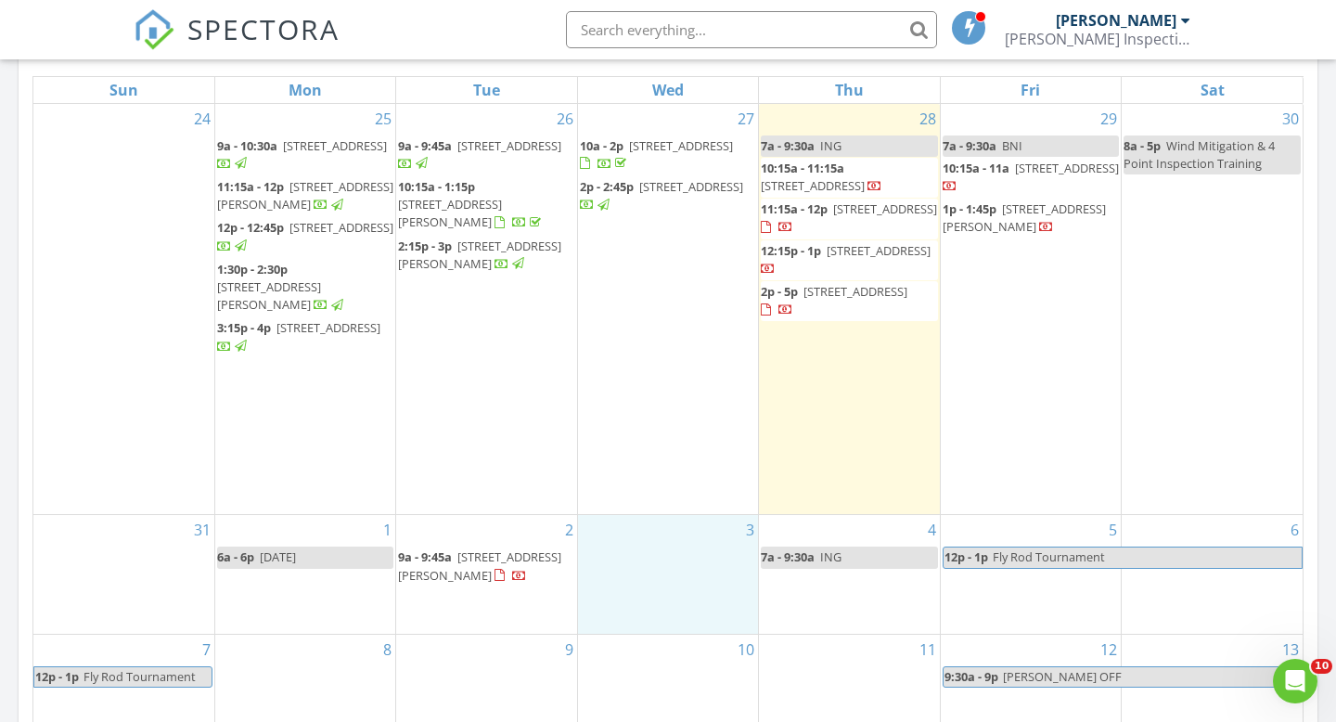
click at [652, 570] on div "3" at bounding box center [668, 574] width 180 height 119
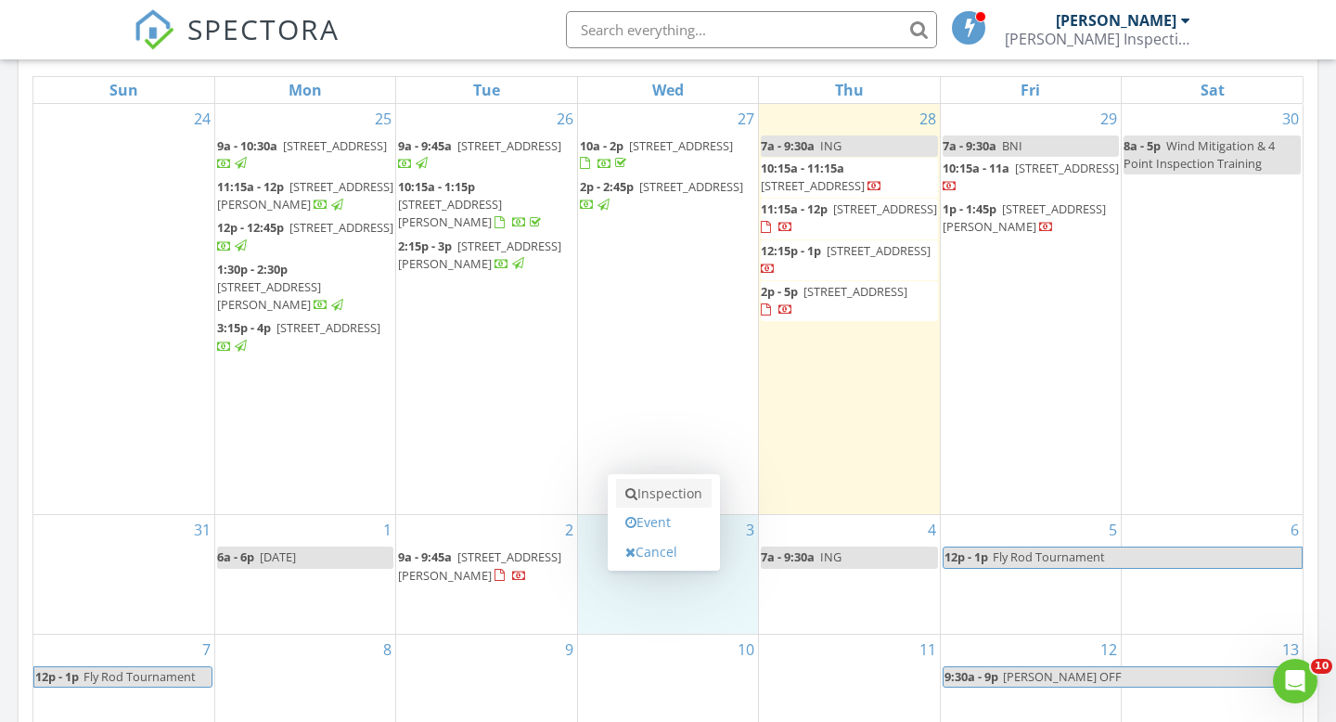
click at [654, 497] on link "Inspection" at bounding box center [664, 494] width 96 height 30
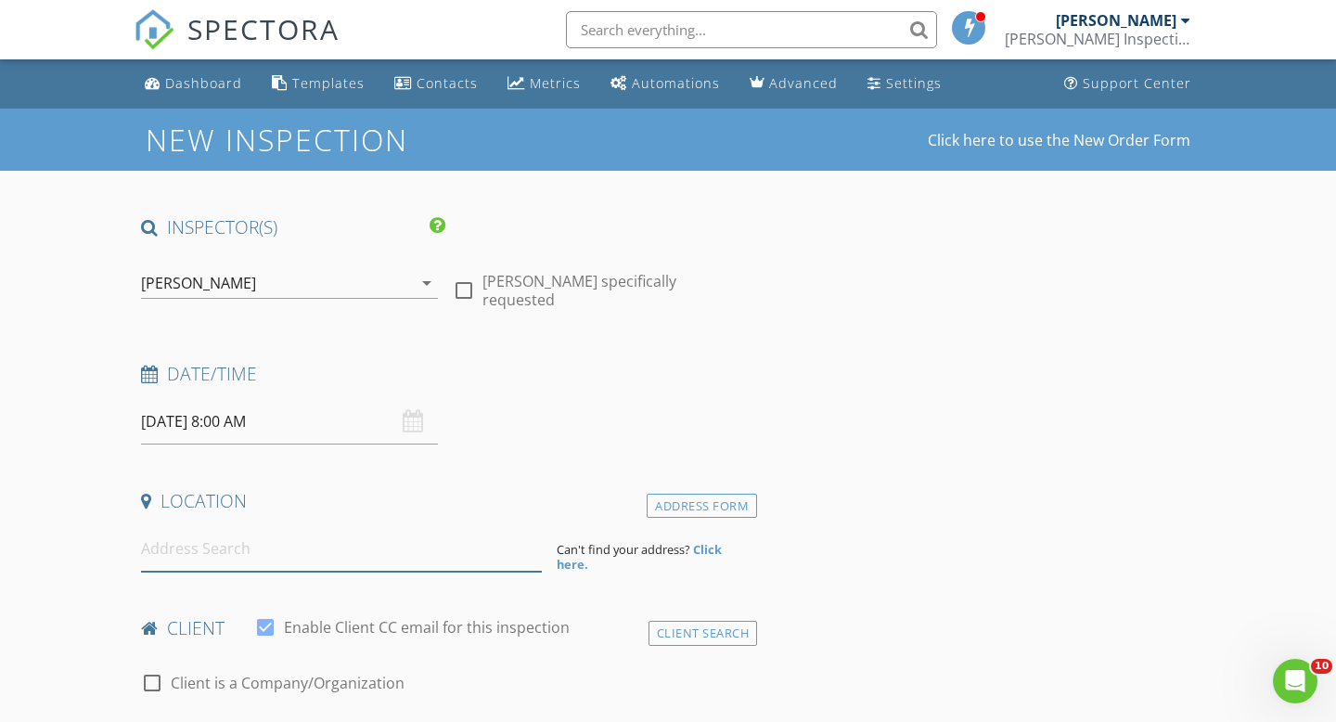
click at [359, 542] on input at bounding box center [341, 548] width 401 height 45
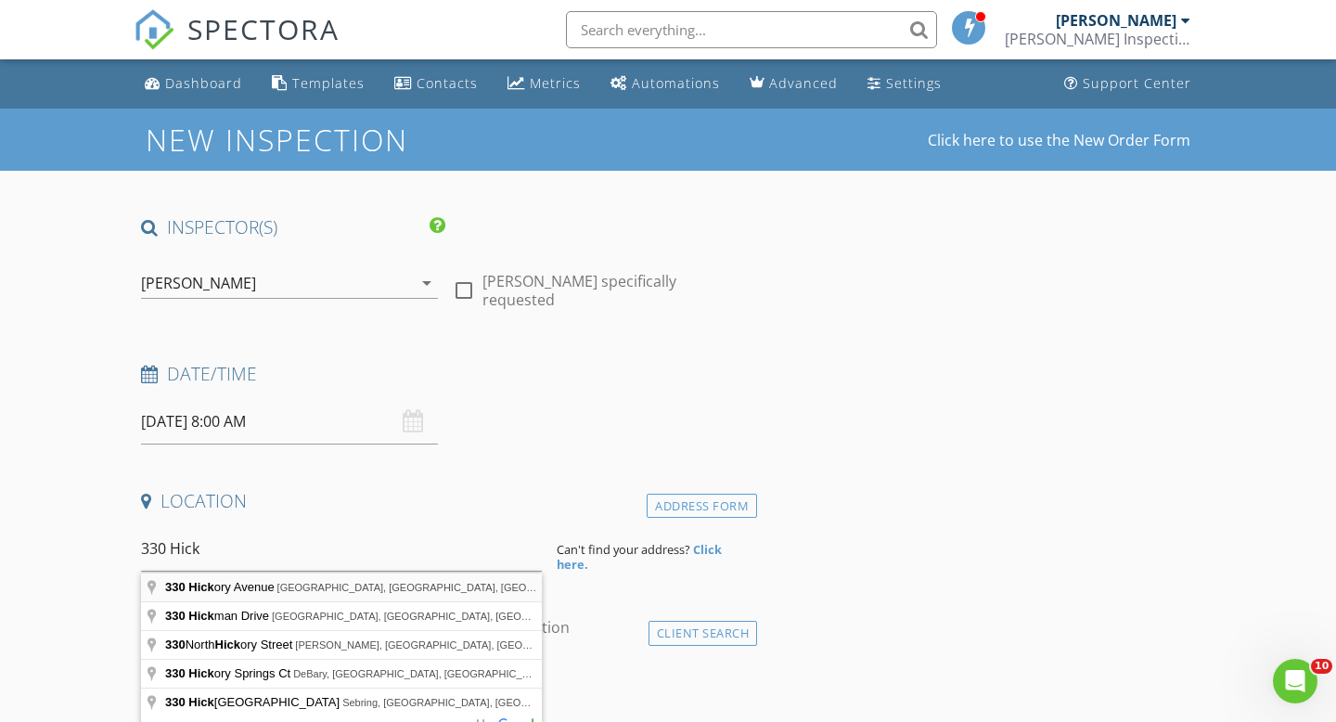
type input "[STREET_ADDRESS]"
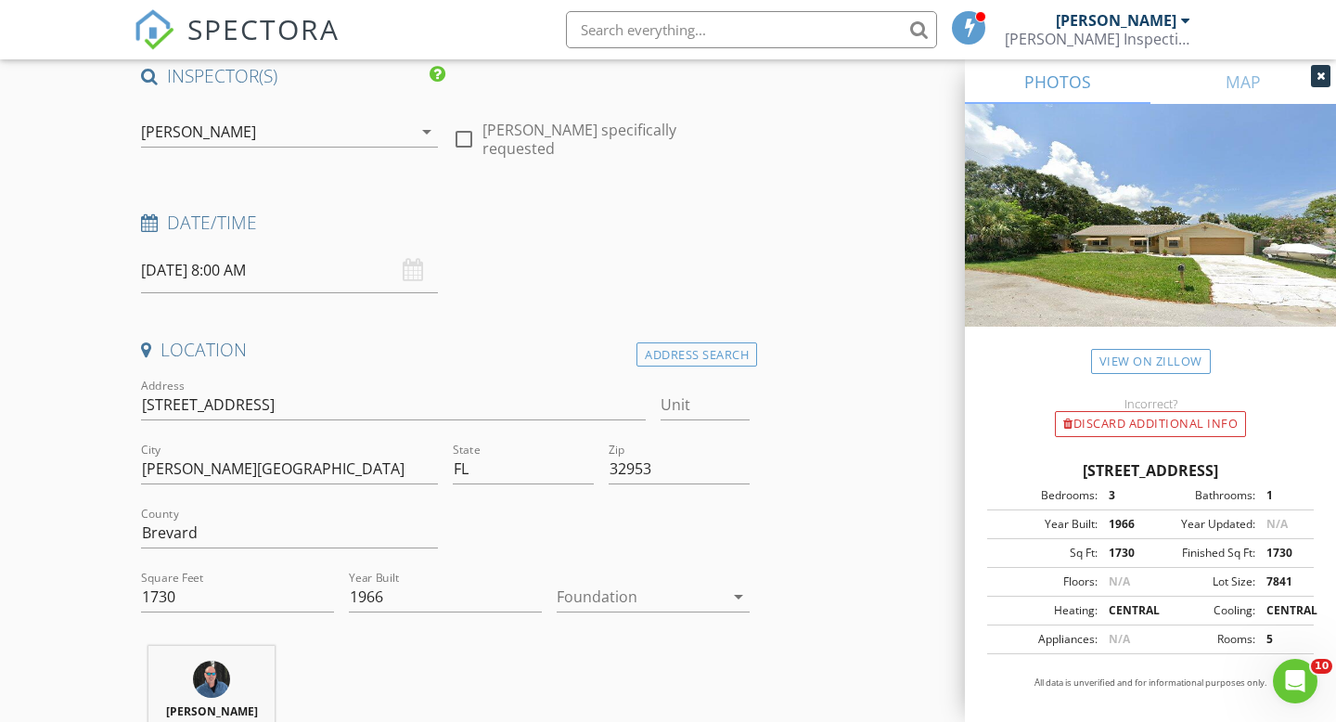
scroll to position [165, 0]
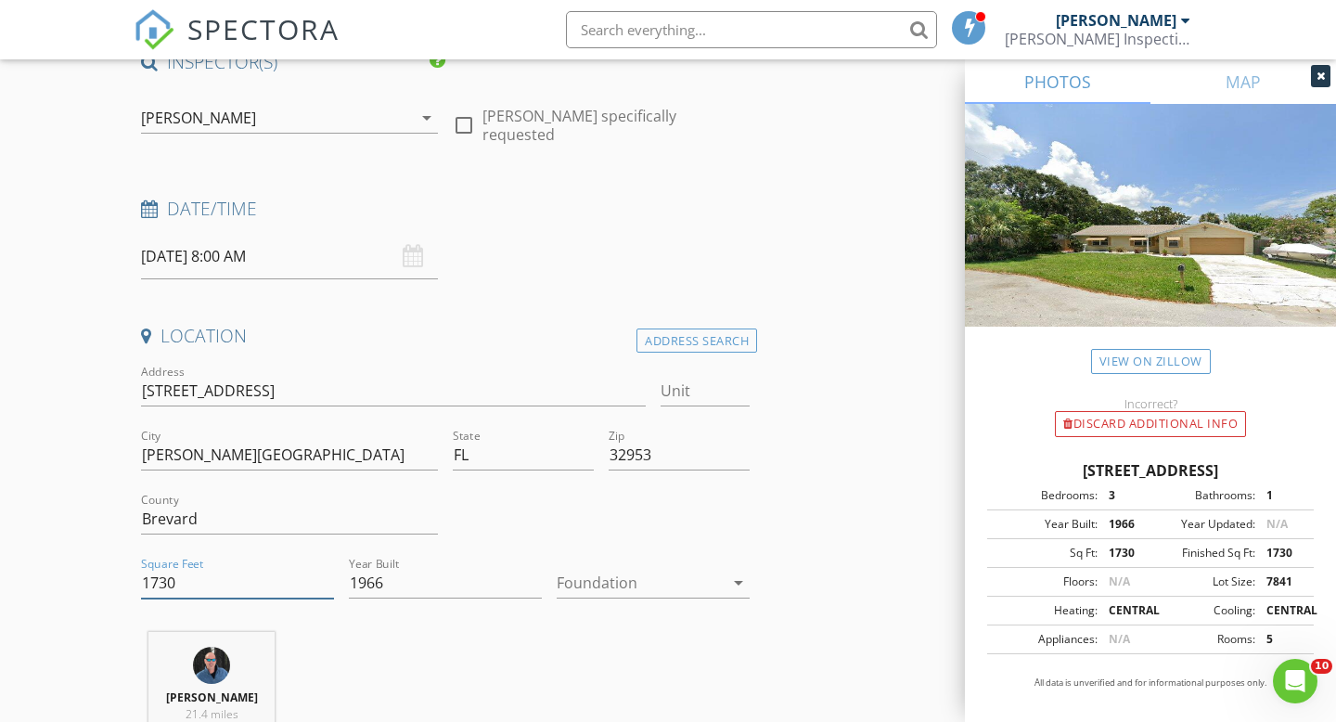
click at [232, 573] on input "1730" at bounding box center [237, 583] width 193 height 31
type input "1"
type input "2162"
click at [614, 582] on div at bounding box center [640, 583] width 167 height 30
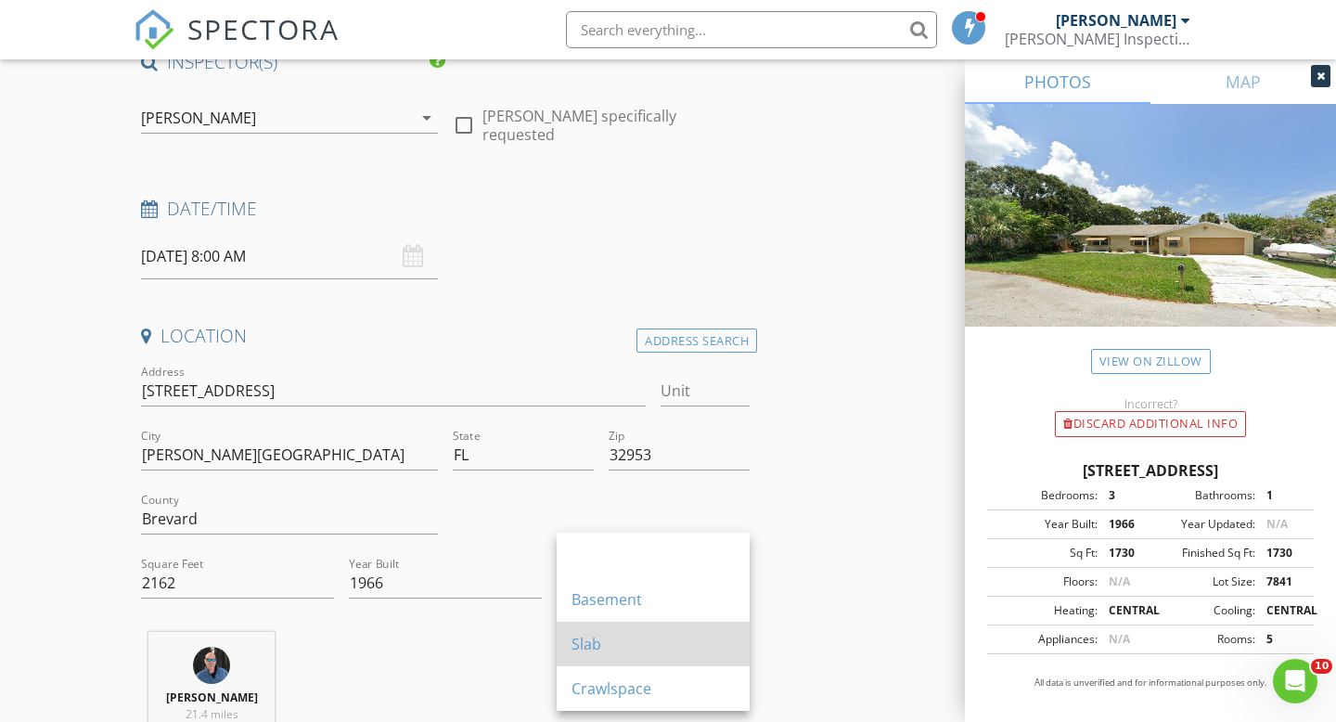
click at [616, 630] on div "Slab" at bounding box center [653, 644] width 163 height 45
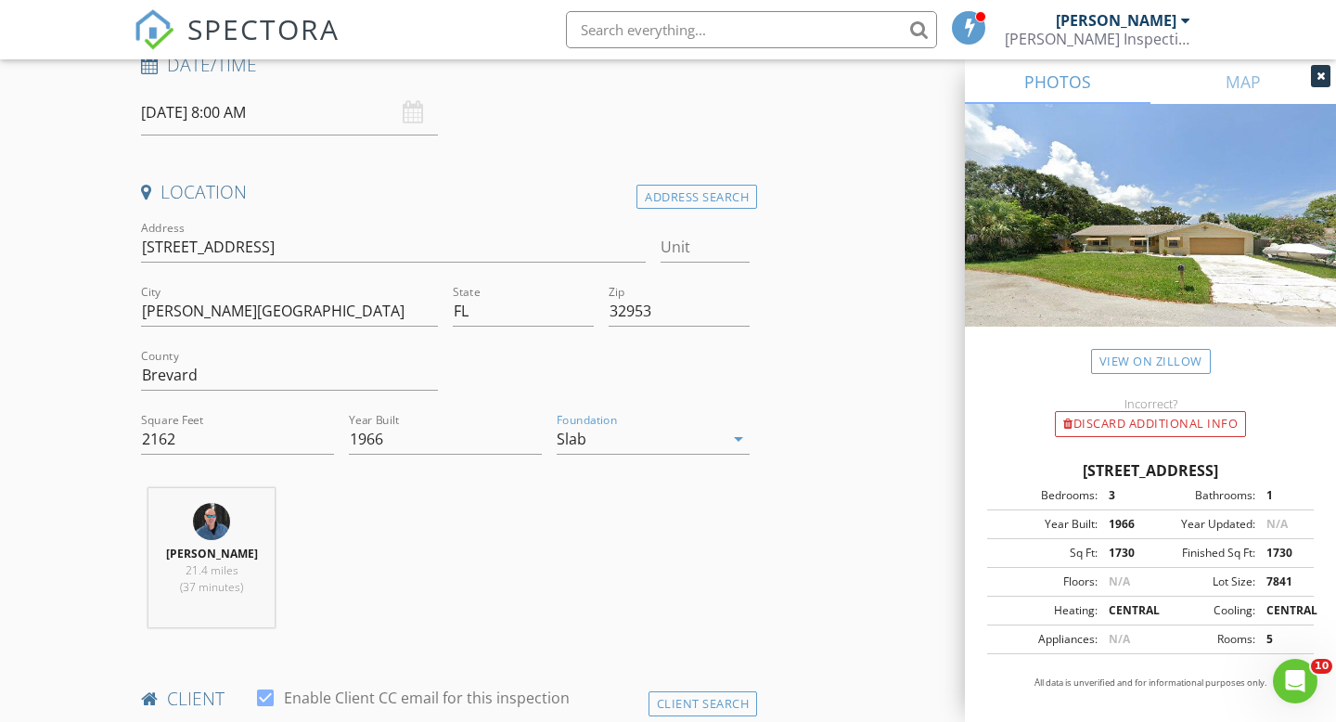
scroll to position [242, 0]
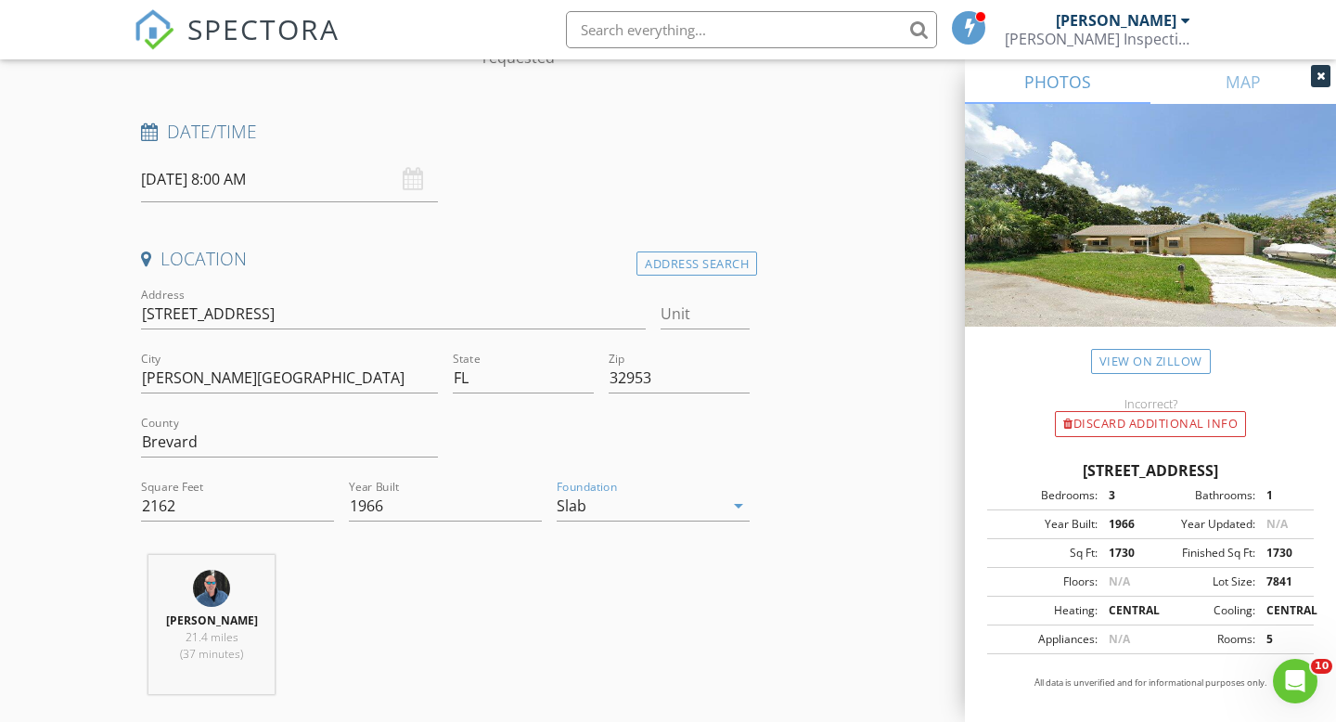
click at [313, 186] on input "[DATE] 8:00 AM" at bounding box center [289, 179] width 297 height 45
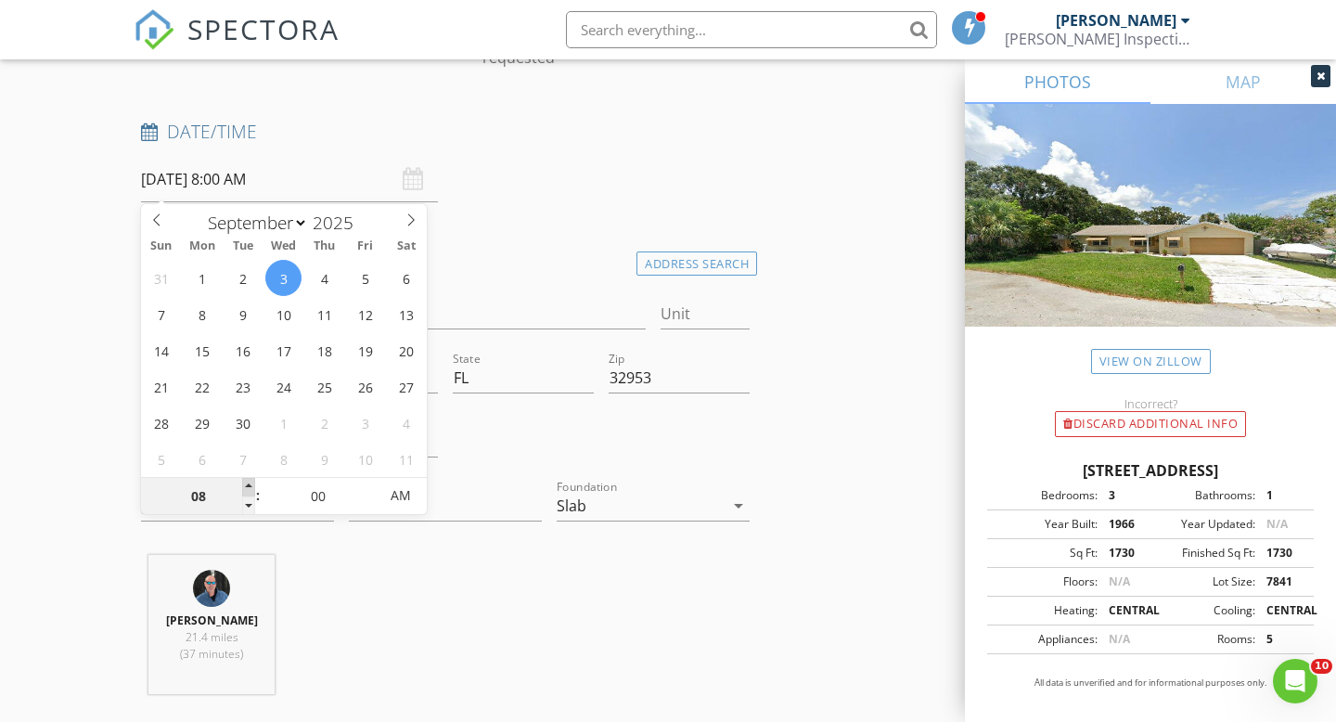
type input "09"
type input "[DATE] 9:00 AM"
click at [248, 486] on span at bounding box center [248, 487] width 13 height 19
type input "10"
type input "[DATE] 10:00 AM"
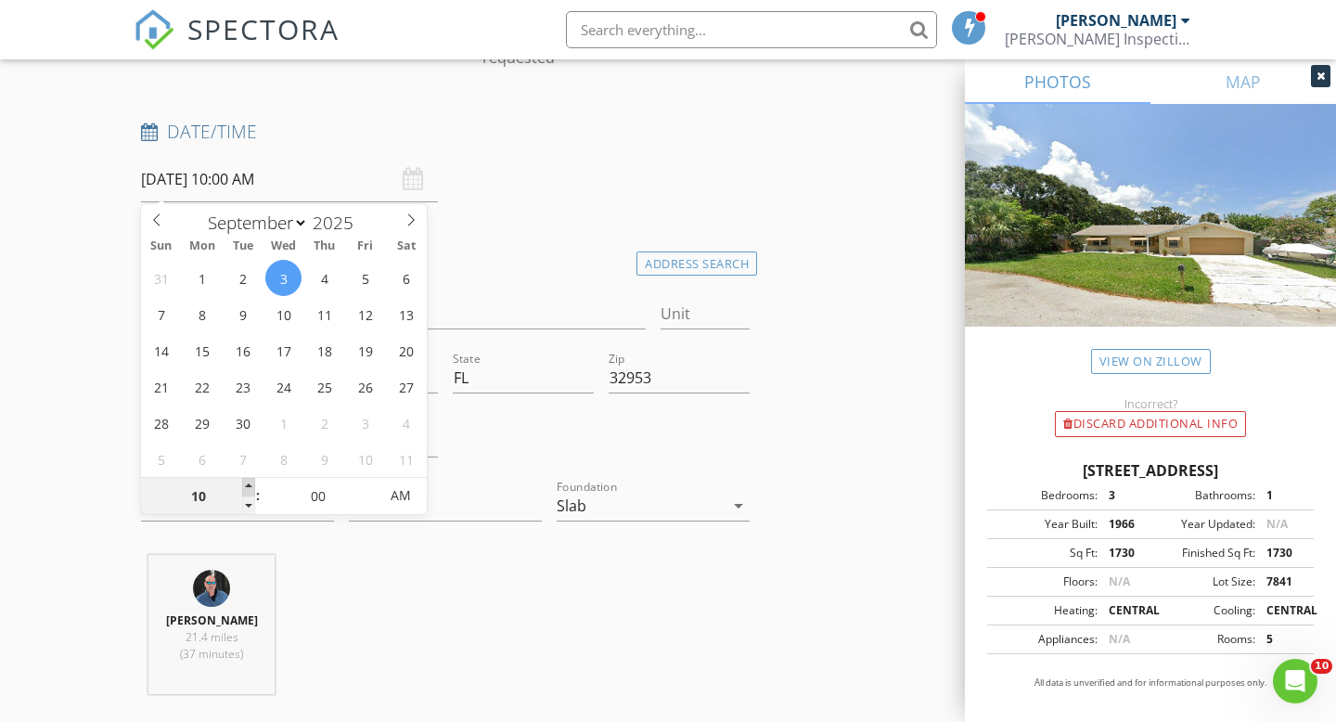
click at [248, 486] on span at bounding box center [248, 487] width 13 height 19
type input "11"
type input "[DATE] 11:00 AM"
click at [248, 486] on span at bounding box center [248, 487] width 13 height 19
type input "12"
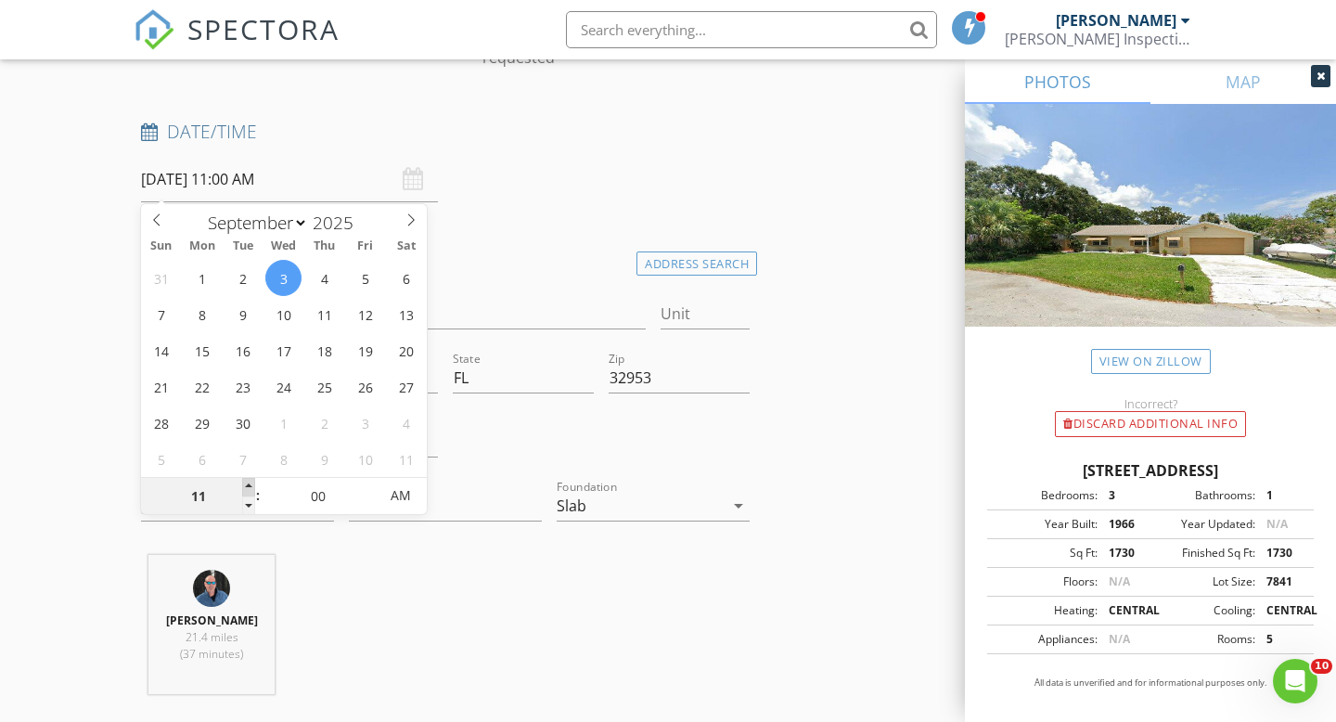
type input "[DATE] 12:00 PM"
click at [248, 486] on span at bounding box center [248, 487] width 13 height 19
type input "01"
type input "[DATE] 1:00 PM"
click at [248, 486] on span at bounding box center [248, 487] width 13 height 19
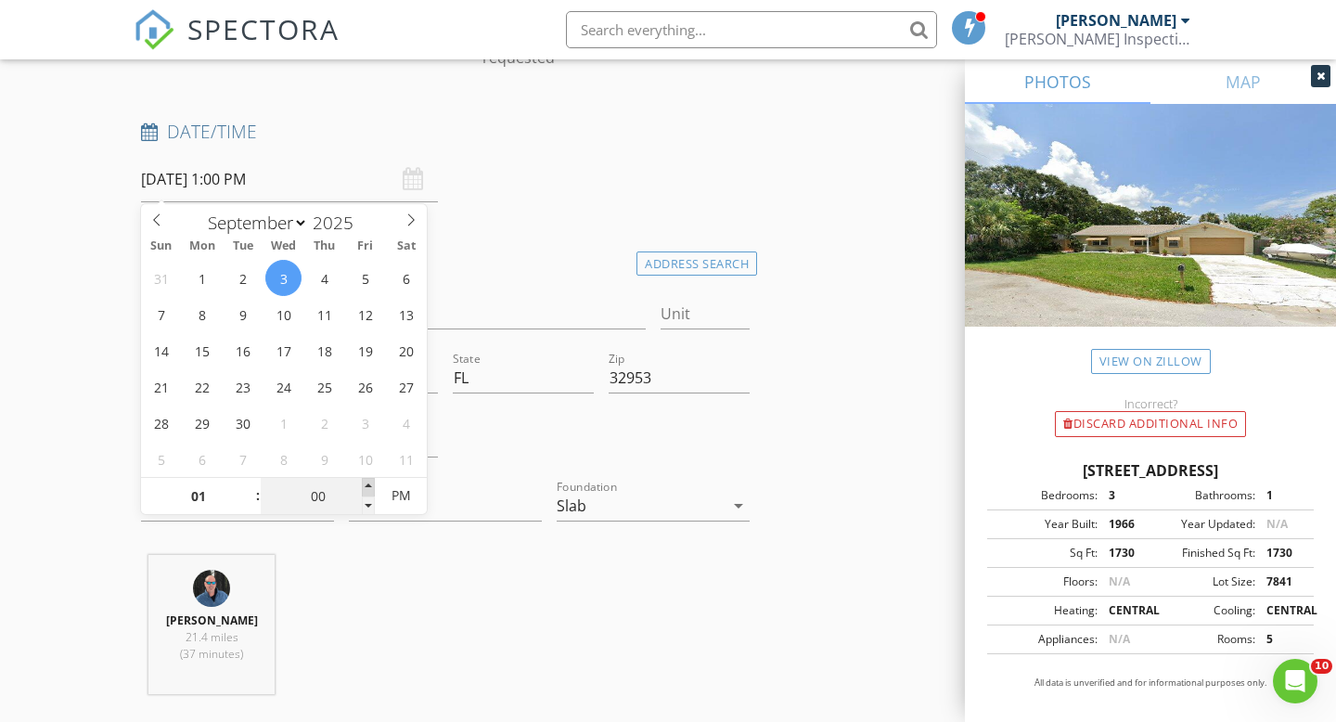
type input "05"
type input "[DATE] 1:05 PM"
click at [365, 485] on span at bounding box center [368, 487] width 13 height 19
type input "10"
type input "[DATE] 1:10 PM"
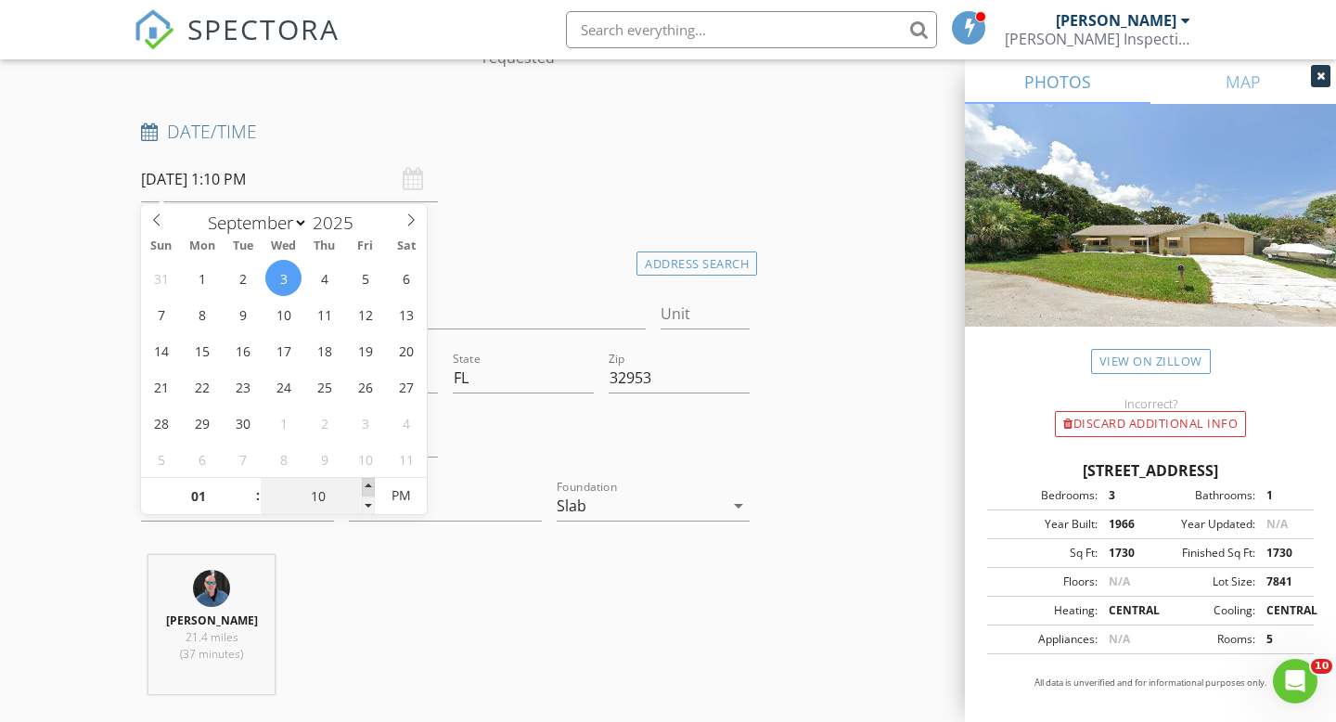
click at [365, 485] on span at bounding box center [368, 487] width 13 height 19
type input "15"
type input "[DATE] 1:15 PM"
click at [365, 485] on span at bounding box center [368, 487] width 13 height 19
type input "20"
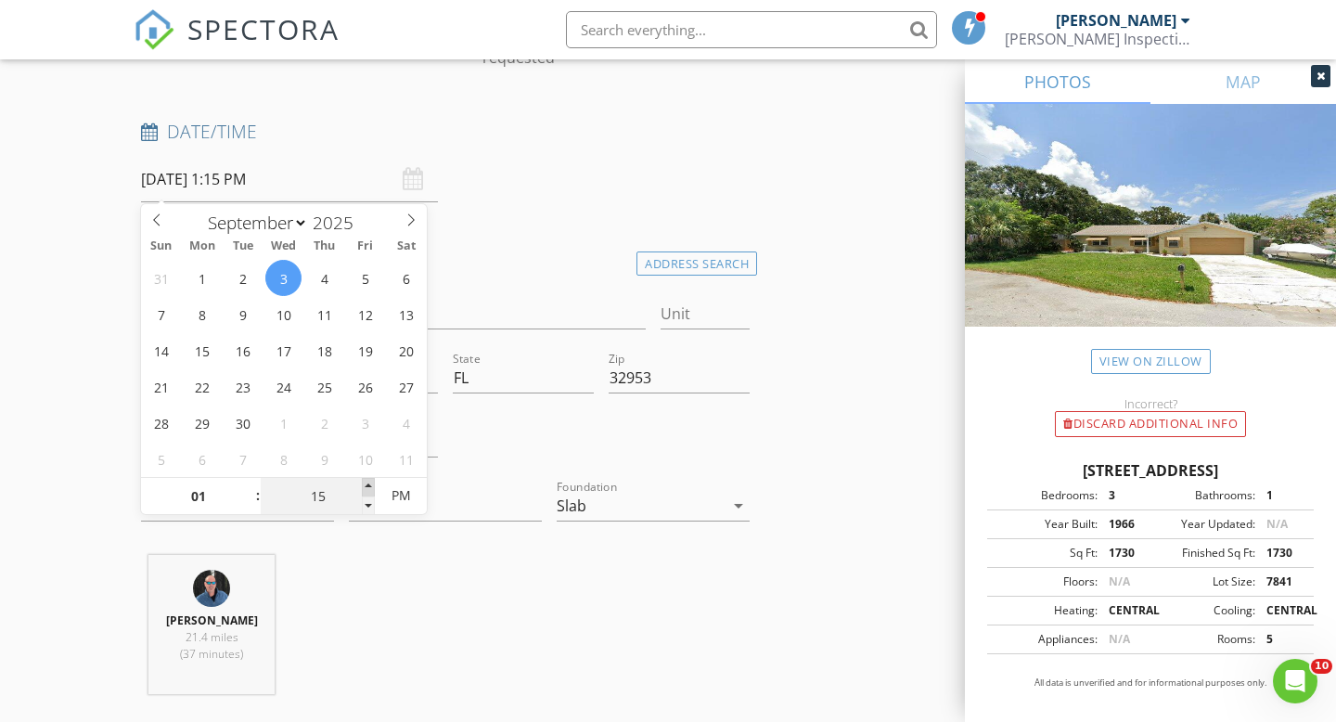
type input "[DATE] 1:20 PM"
click at [365, 485] on span at bounding box center [368, 487] width 13 height 19
type input "25"
type input "[DATE] 1:25 PM"
click at [365, 485] on span at bounding box center [368, 487] width 13 height 19
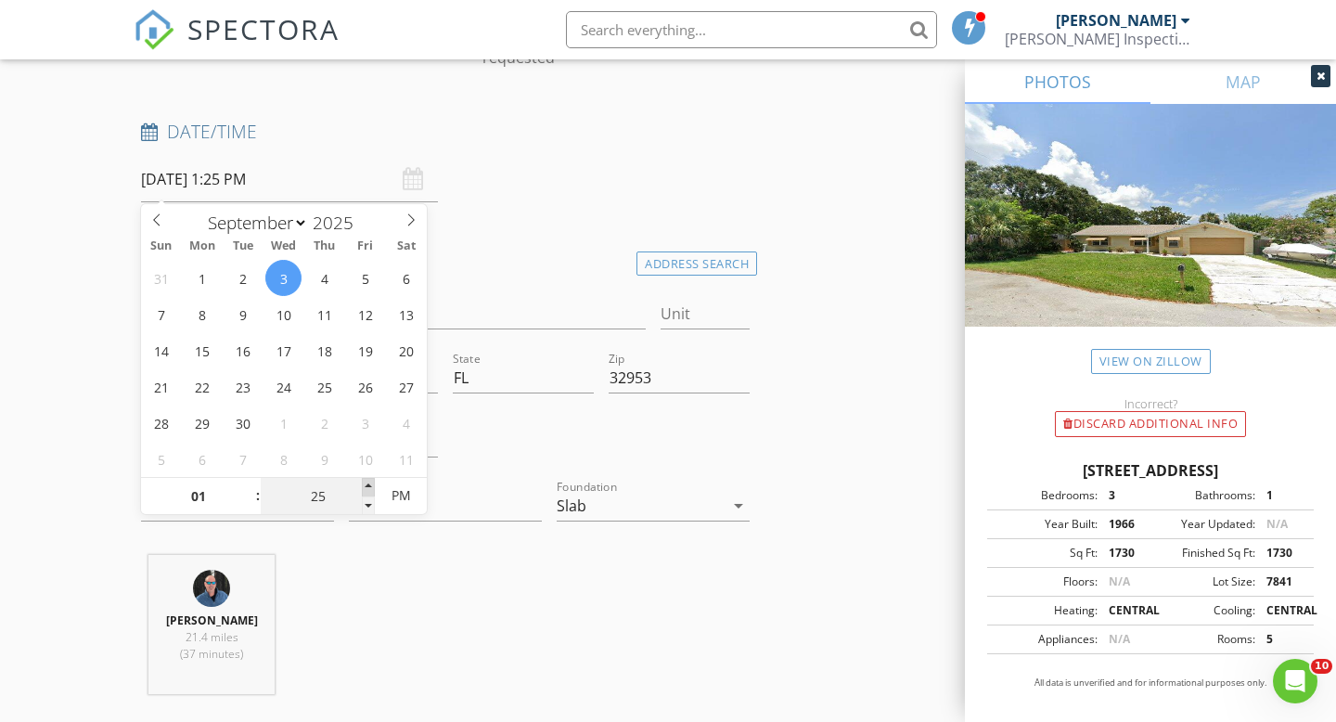
type input "30"
type input "[DATE] 1:30 PM"
click at [365, 485] on span at bounding box center [368, 487] width 13 height 19
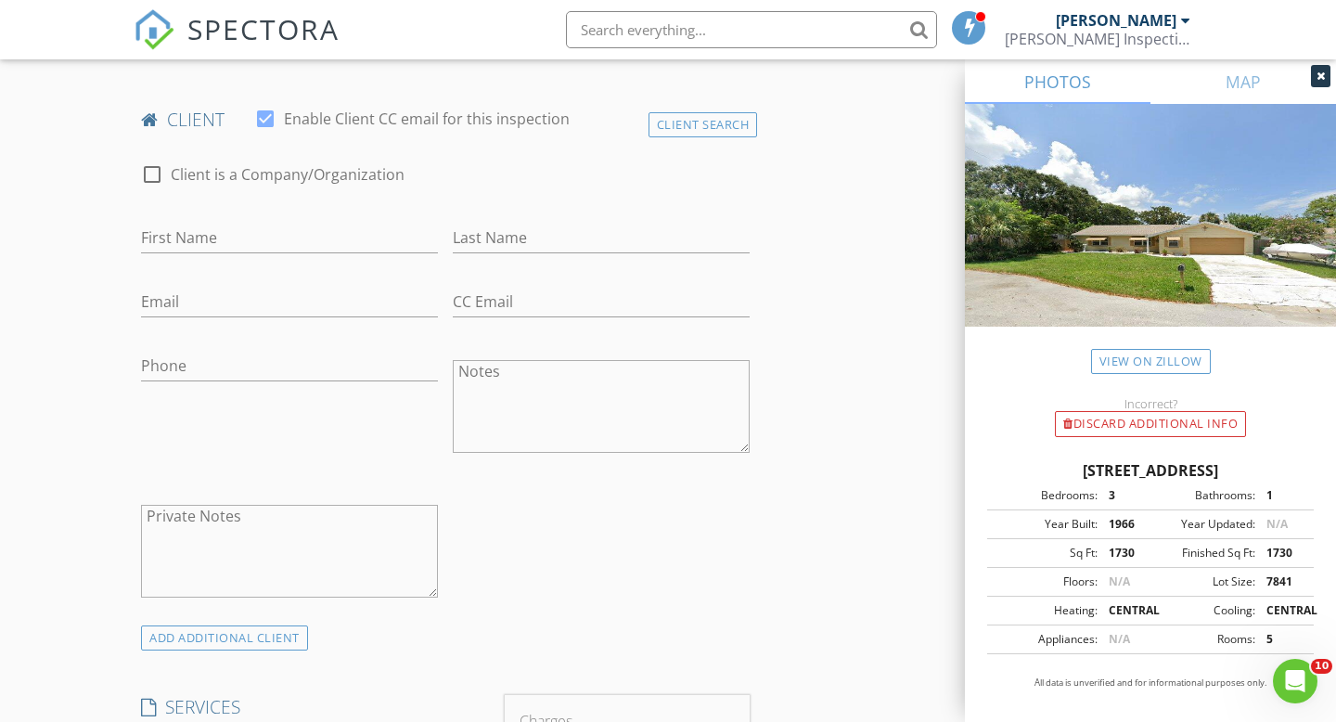
scroll to position [880, 0]
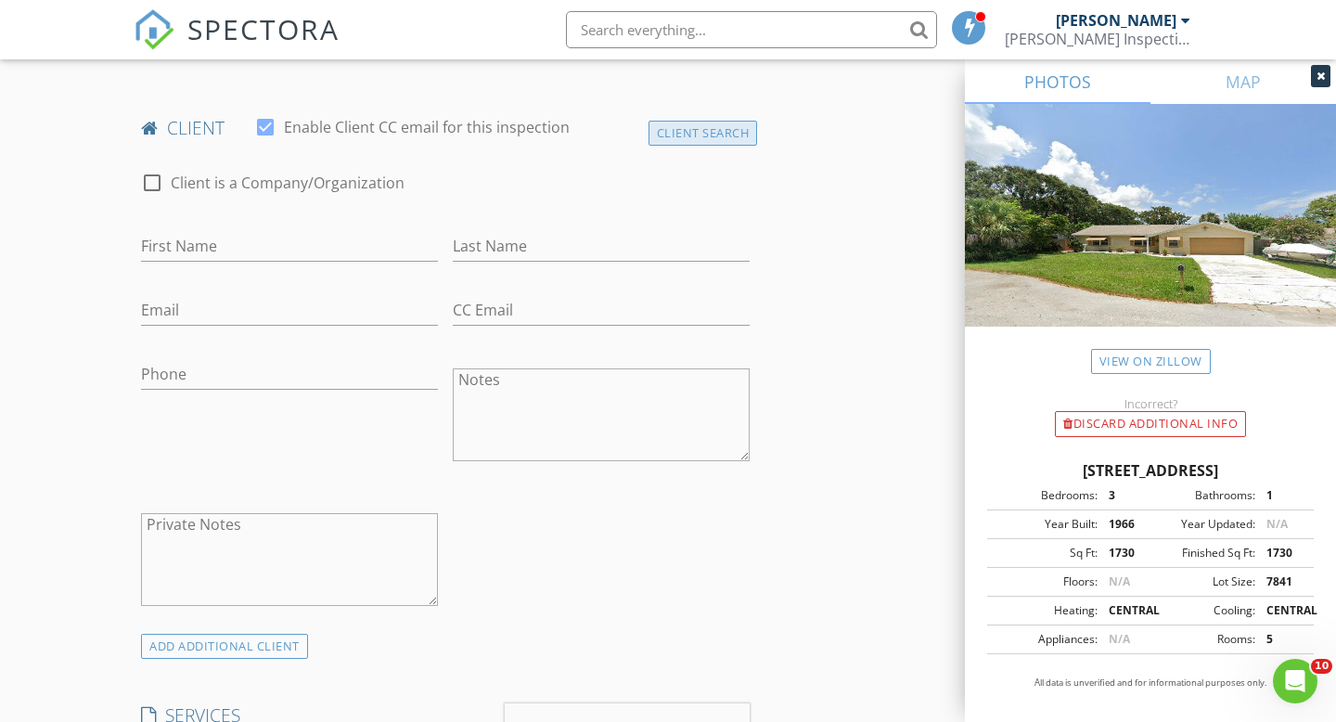
click at [739, 121] on div "Client Search" at bounding box center [703, 133] width 109 height 25
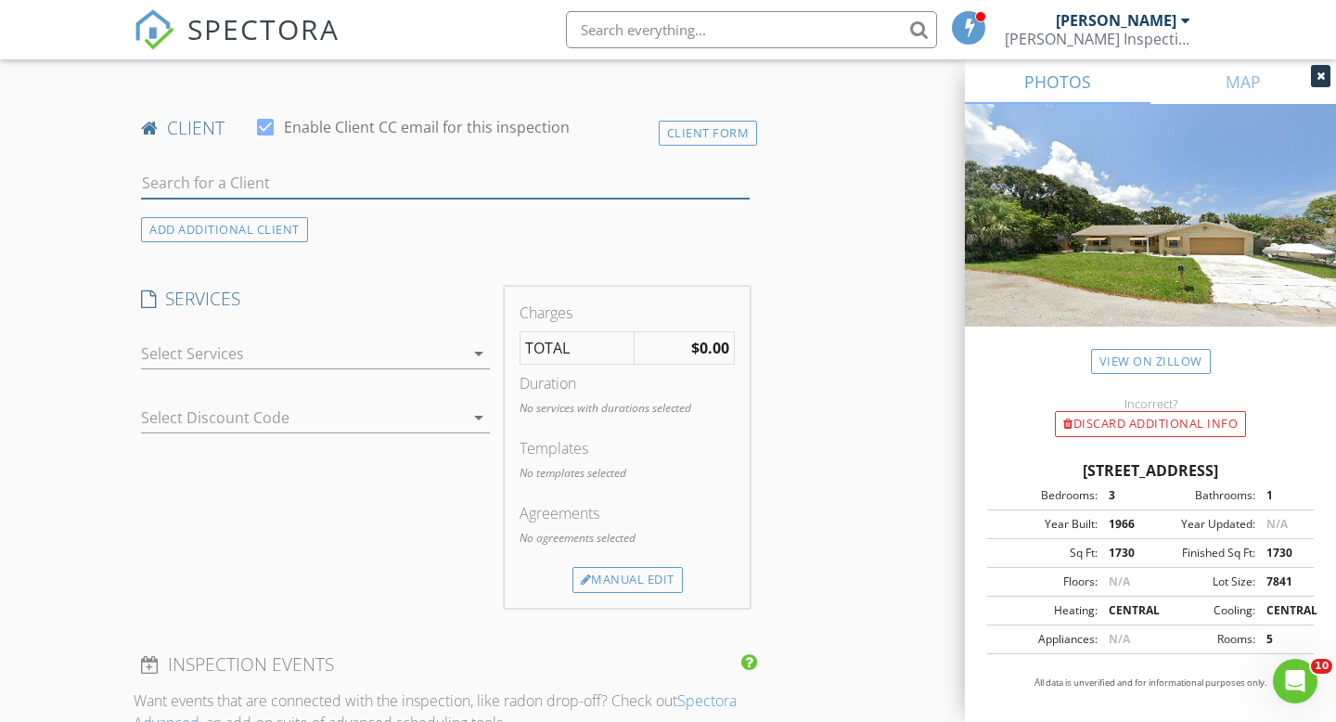
click at [603, 174] on input "text" at bounding box center [445, 183] width 609 height 31
type input "c"
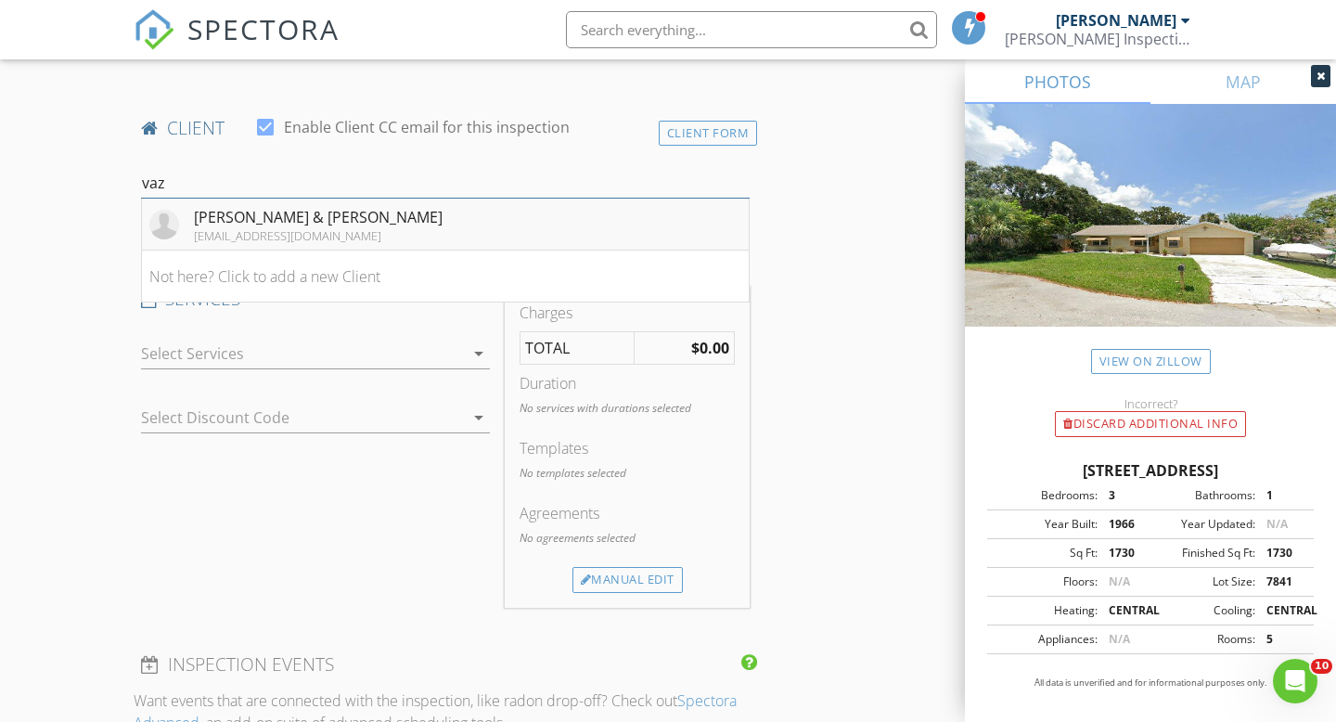
type input "vaz"
click at [545, 245] on li "[PERSON_NAME] & [PERSON_NAME] [EMAIL_ADDRESS][DOMAIN_NAME]" at bounding box center [445, 225] width 607 height 52
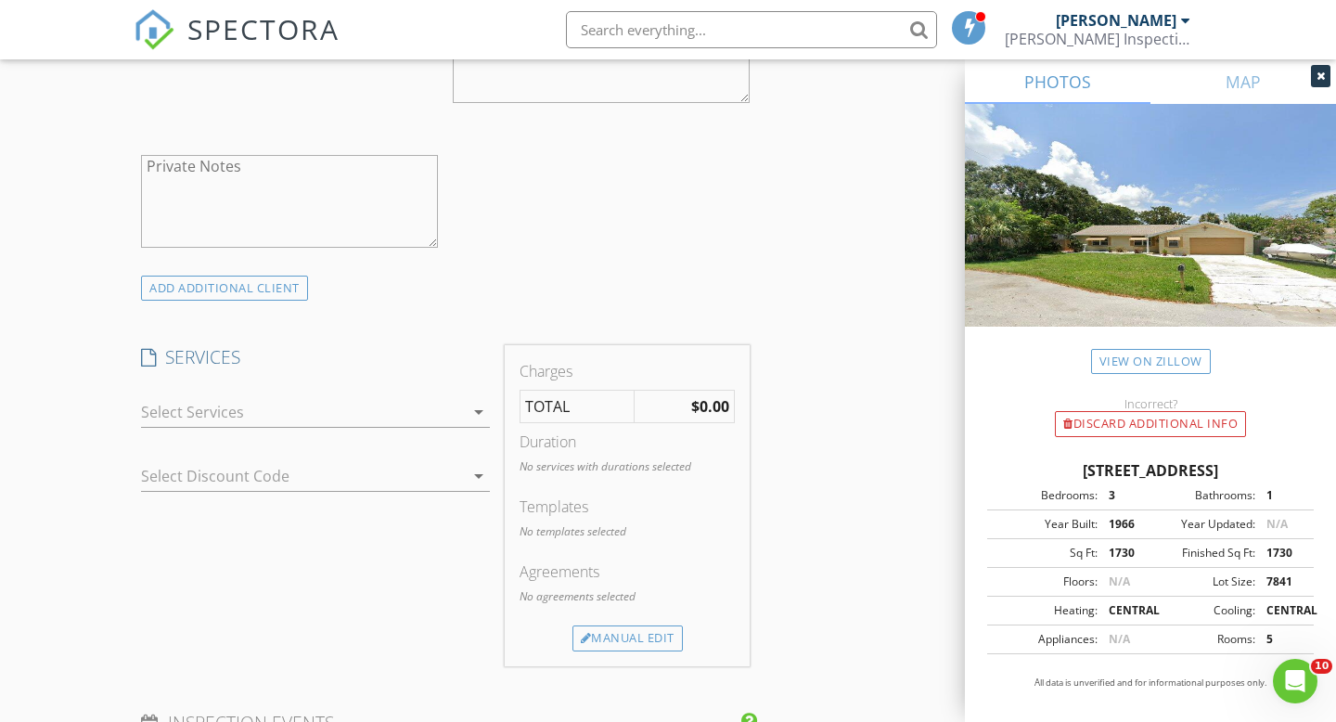
scroll to position [1269, 0]
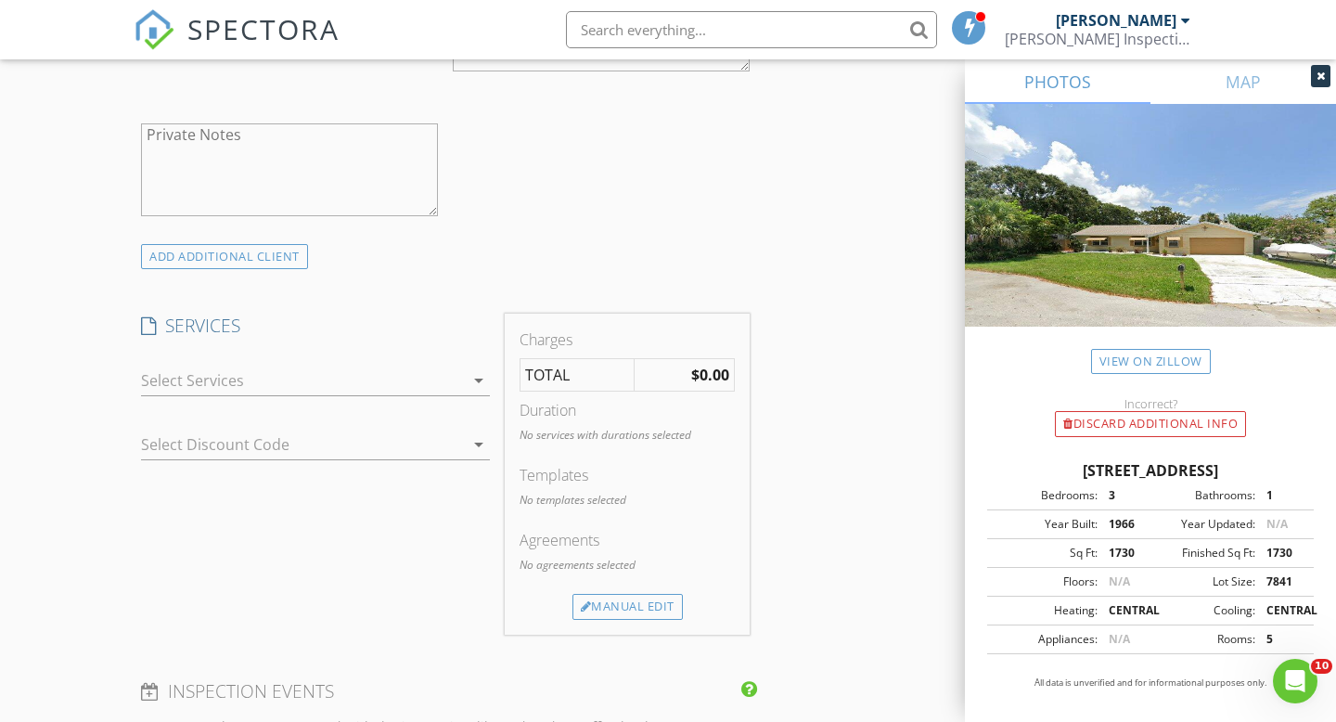
click at [384, 379] on div at bounding box center [302, 381] width 323 height 30
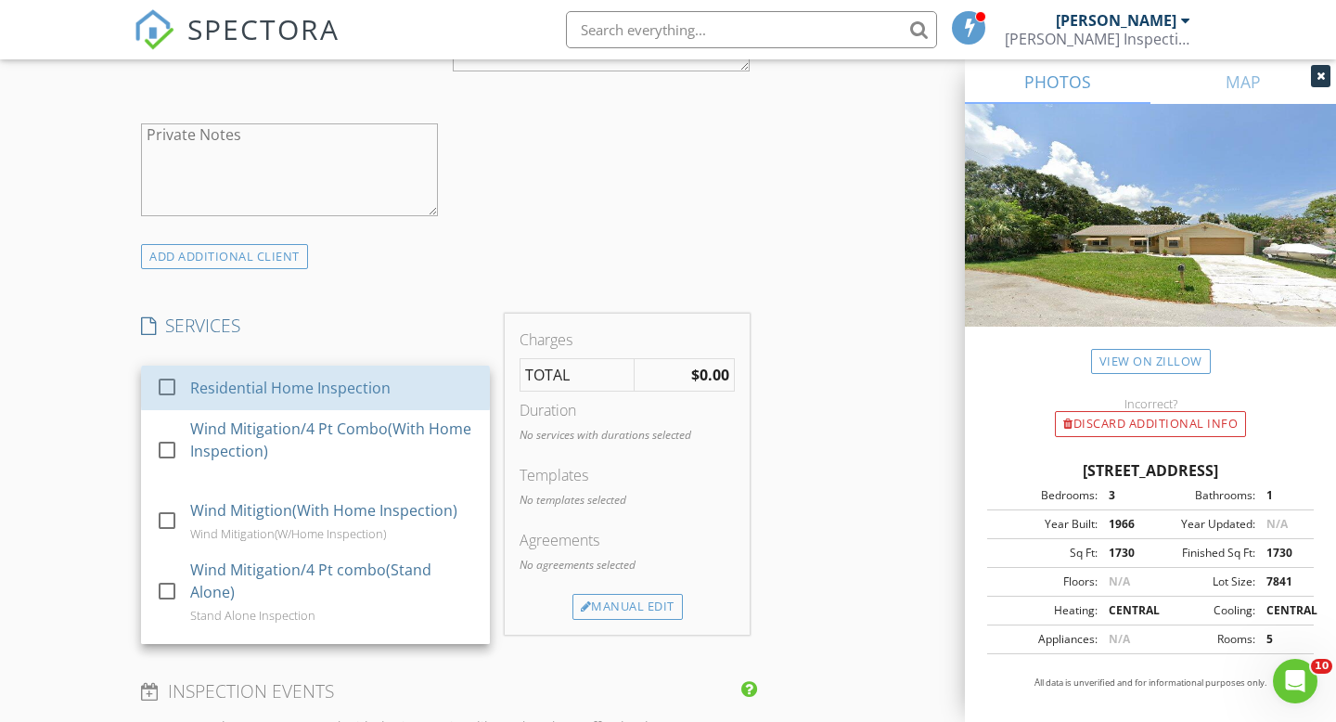
click at [384, 379] on div "Residential Home Inspection" at bounding box center [290, 388] width 200 height 22
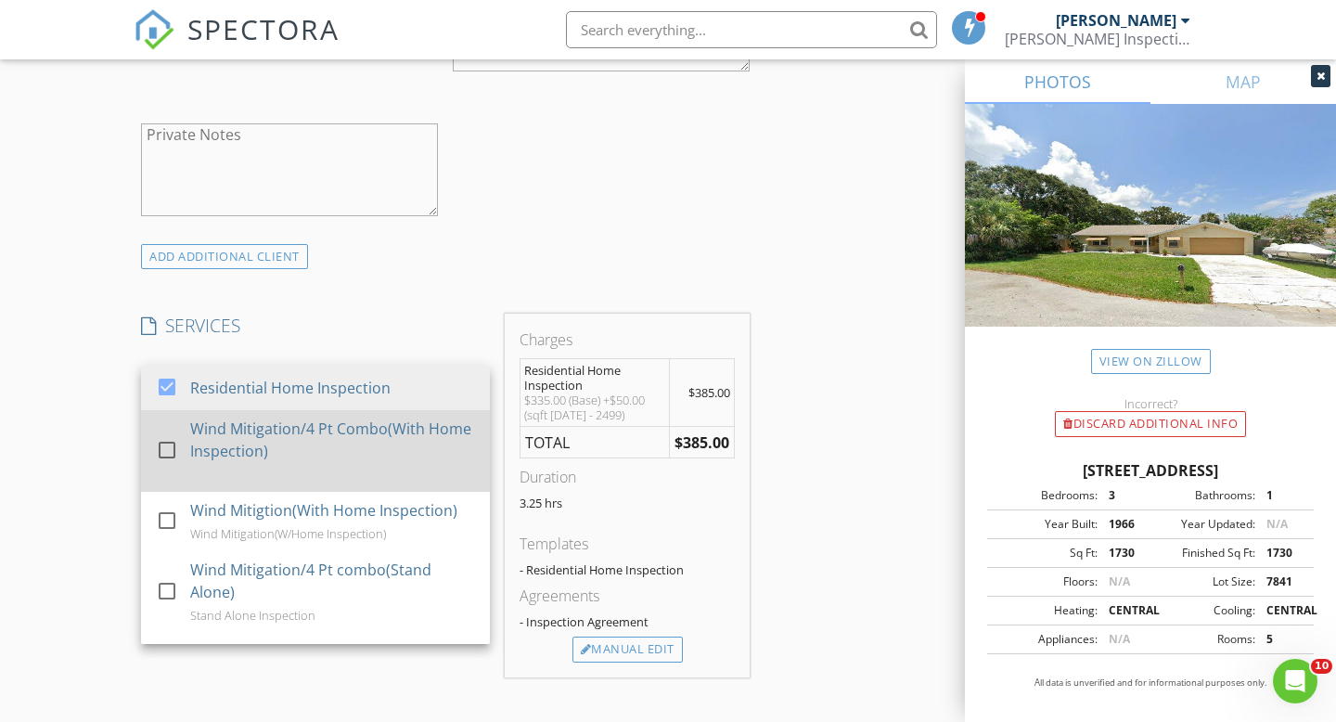
click at [380, 439] on div "Wind Mitigation/4 Pt Combo(With Home Inspection)" at bounding box center [332, 440] width 285 height 45
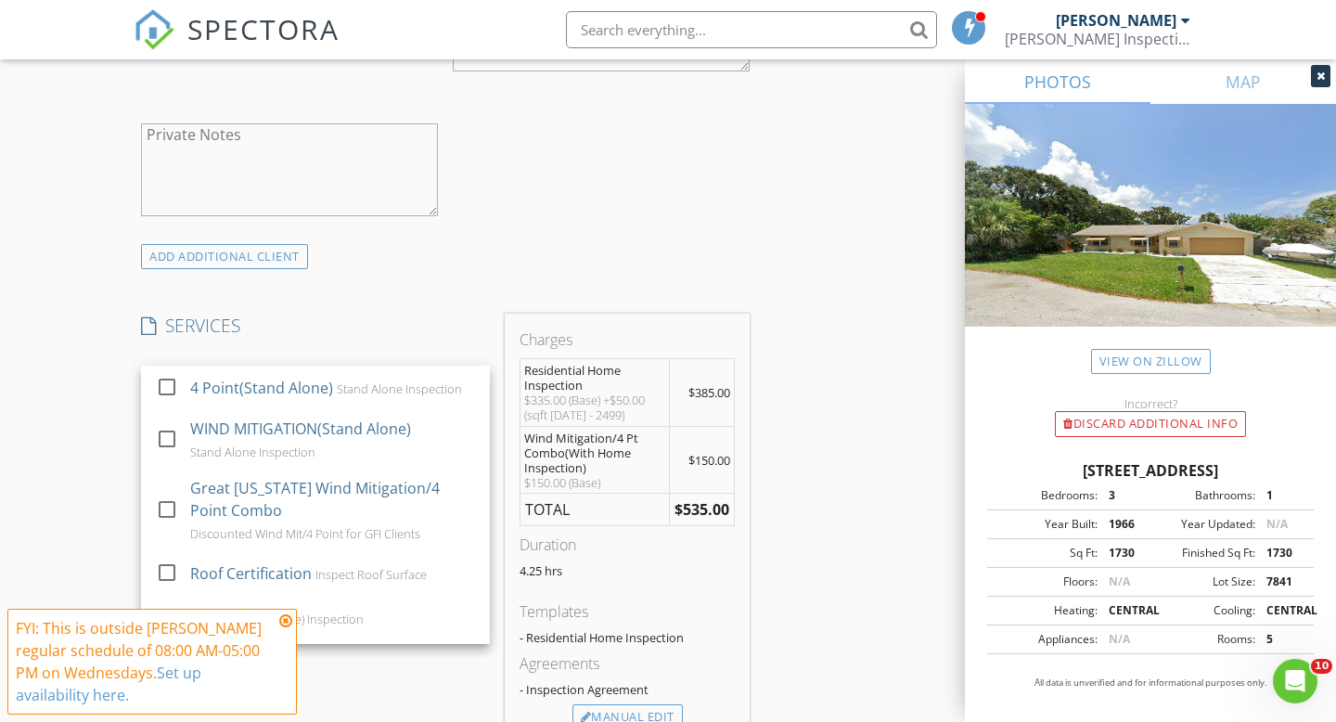
scroll to position [286, 0]
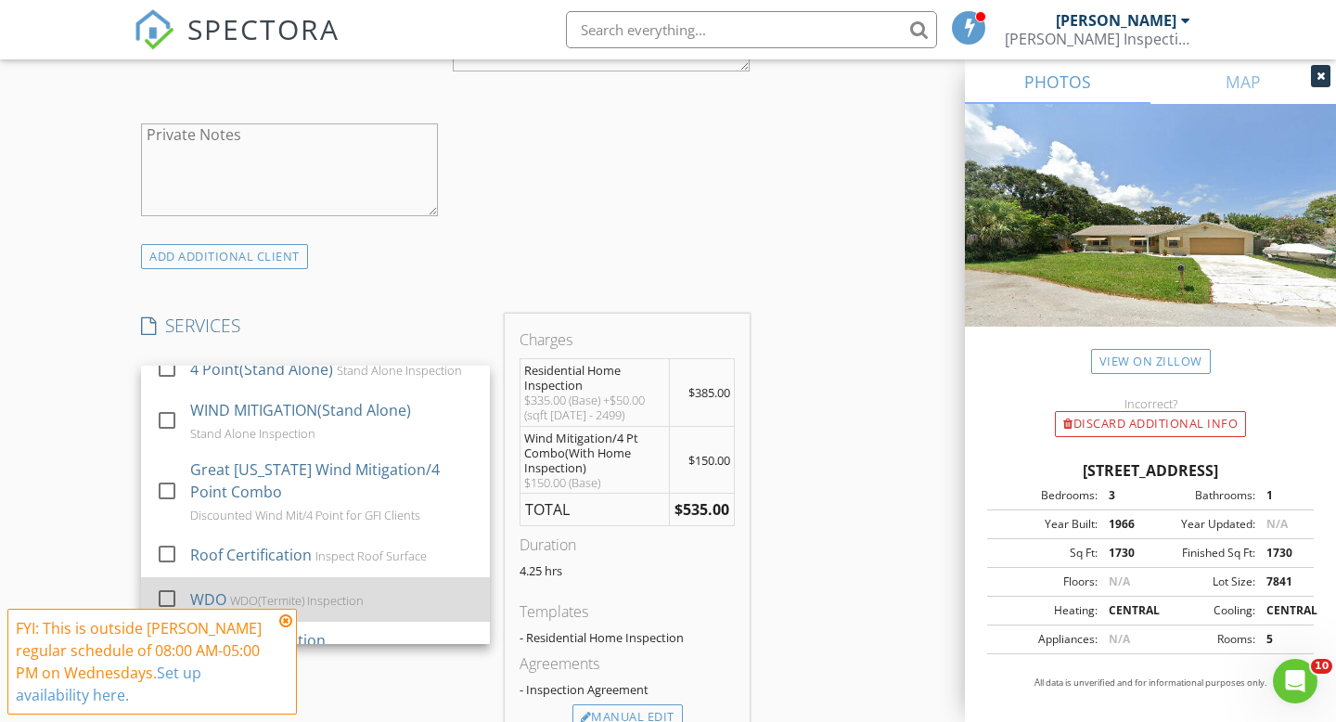
click at [309, 587] on div "WDO WDO(Termite) Inspection" at bounding box center [332, 599] width 285 height 37
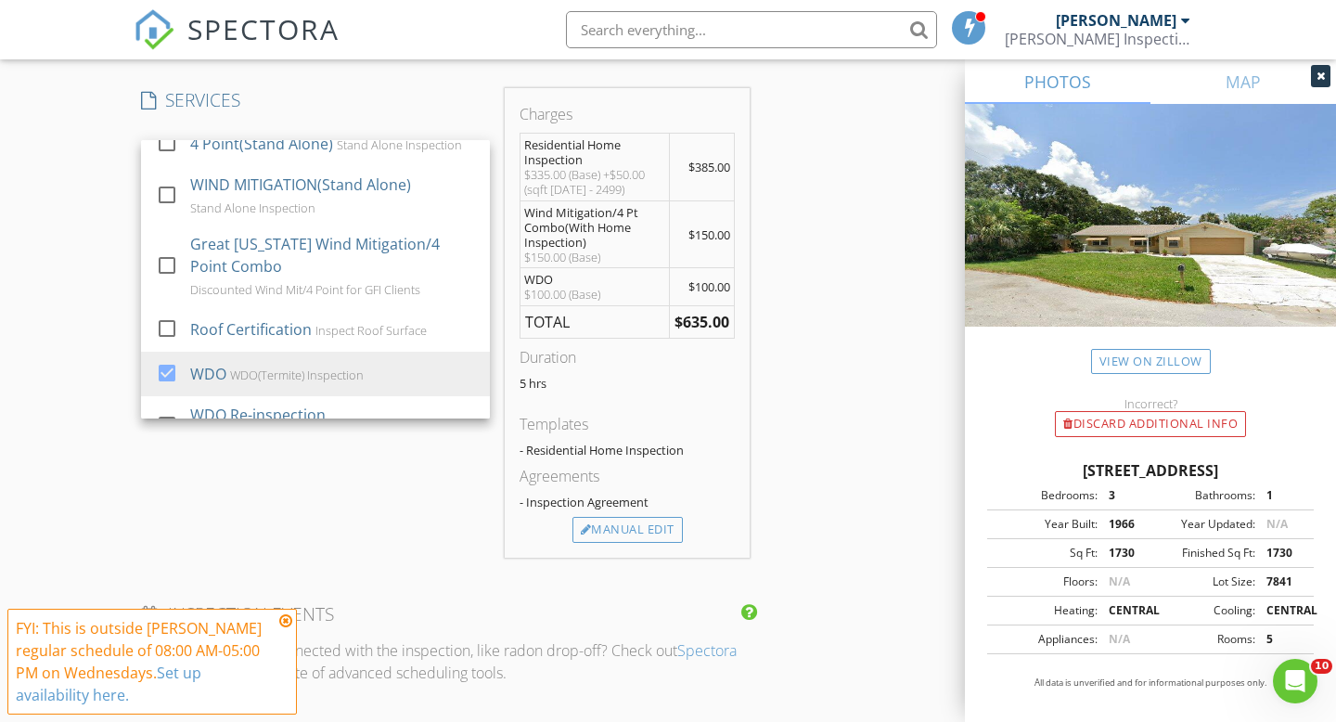
scroll to position [1587, 0]
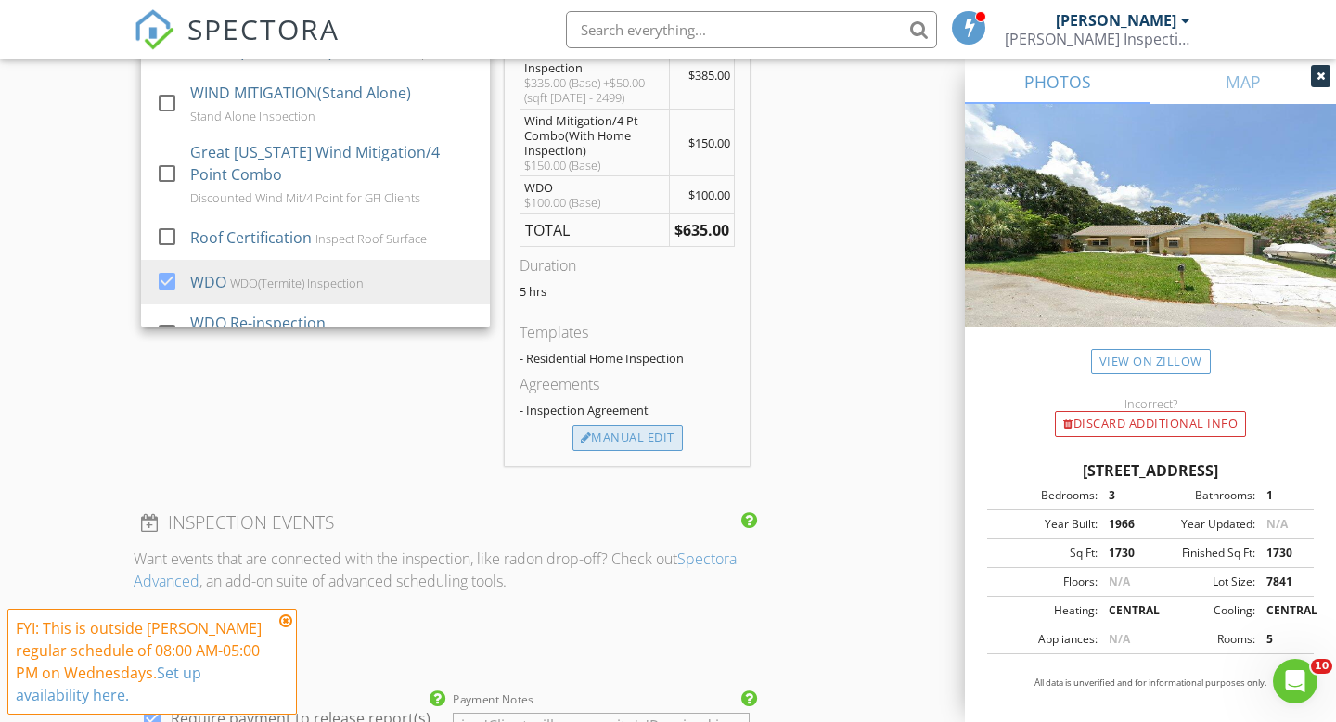
click at [668, 442] on div "Manual Edit" at bounding box center [627, 438] width 110 height 26
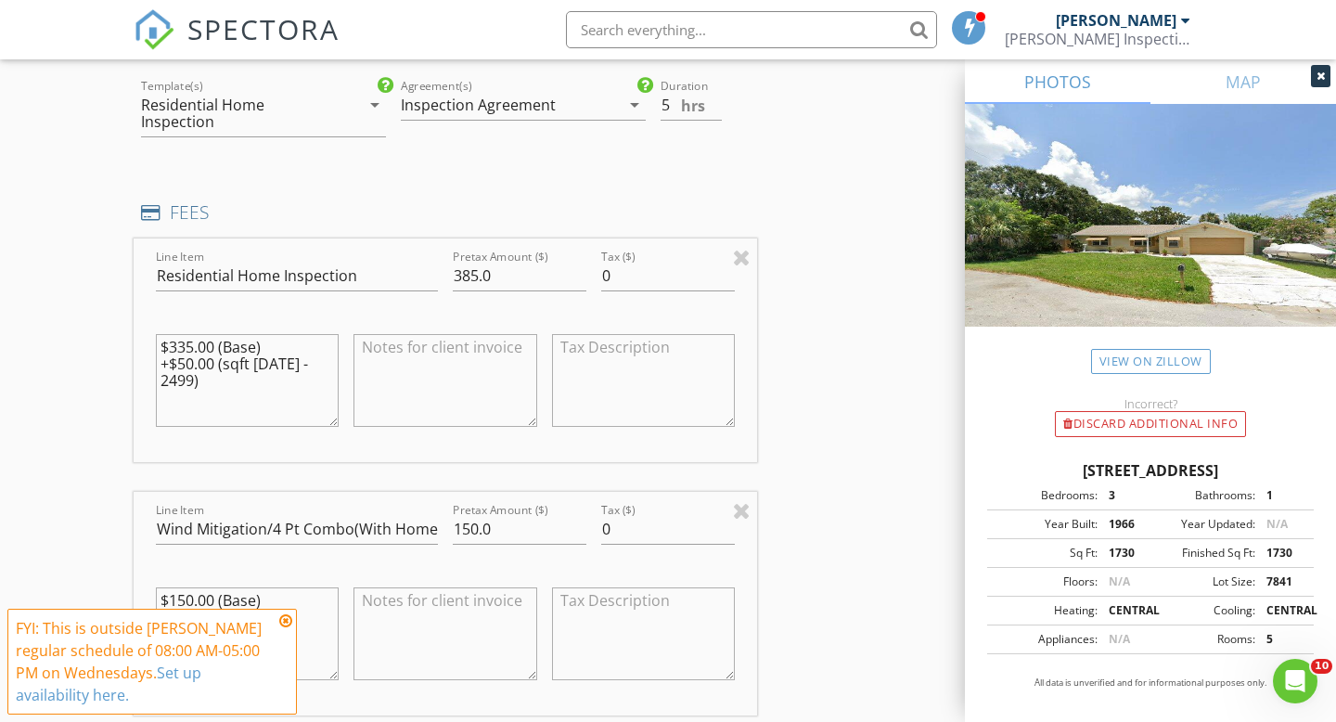
scroll to position [1536, 0]
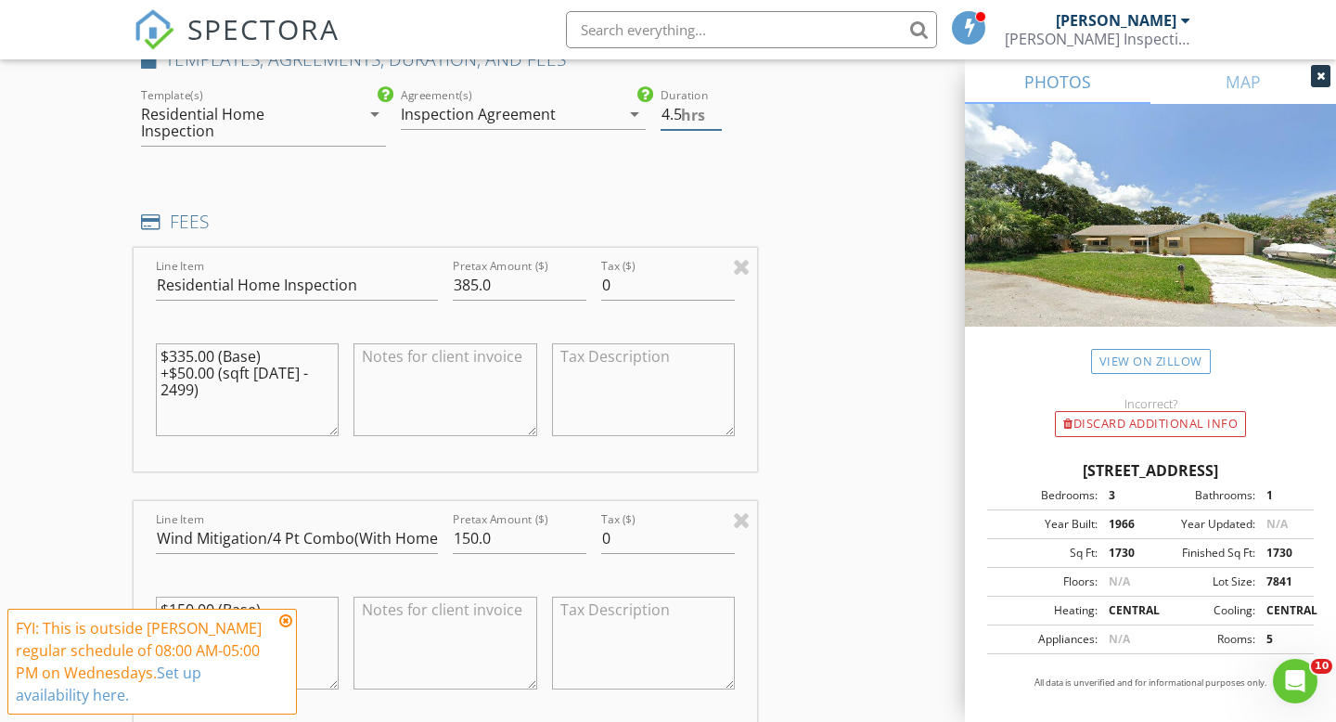
click at [713, 117] on input "4.5" at bounding box center [691, 114] width 61 height 31
click at [713, 117] on input "4" at bounding box center [691, 114] width 61 height 31
click at [713, 117] on input "3.5" at bounding box center [691, 114] width 61 height 31
type input "3"
click at [711, 121] on input "3" at bounding box center [691, 114] width 61 height 31
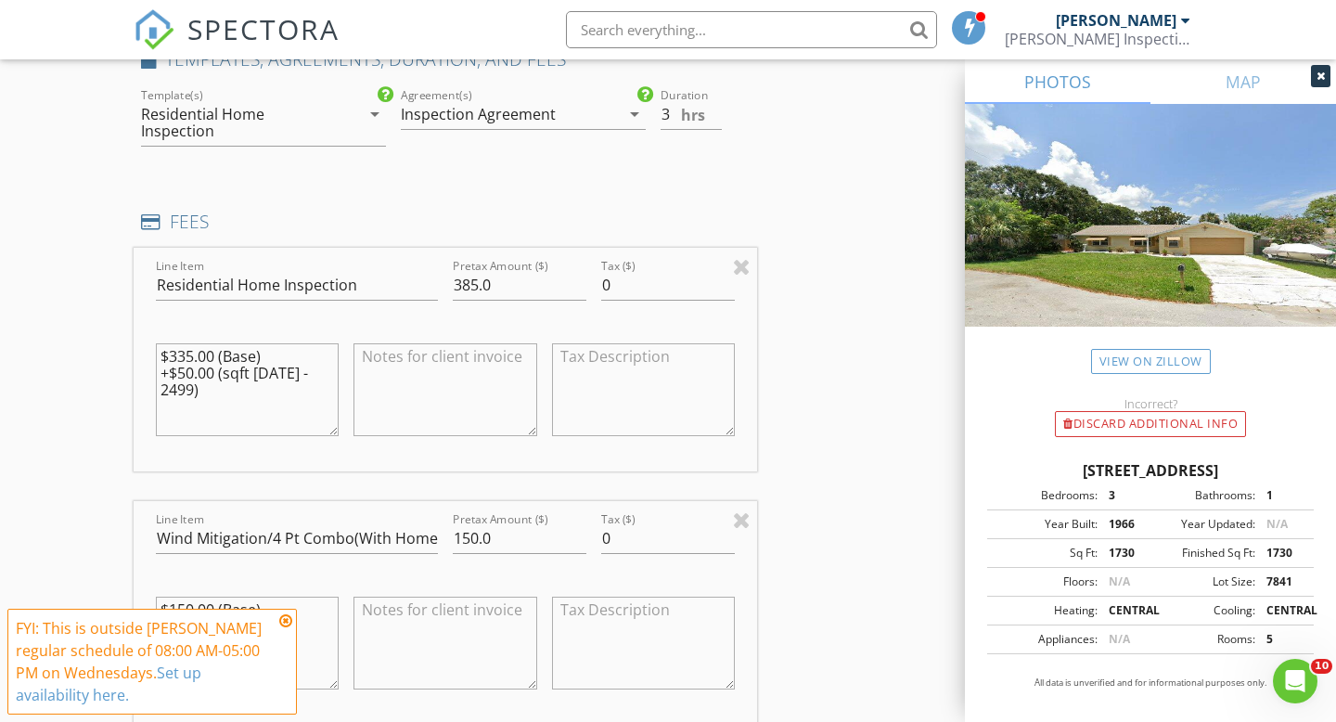
click at [780, 257] on div "INSPECTOR(S) check_box [PERSON_NAME] PRIMARY [PERSON_NAME] arrow_drop_down chec…" at bounding box center [668, 564] width 1069 height 3768
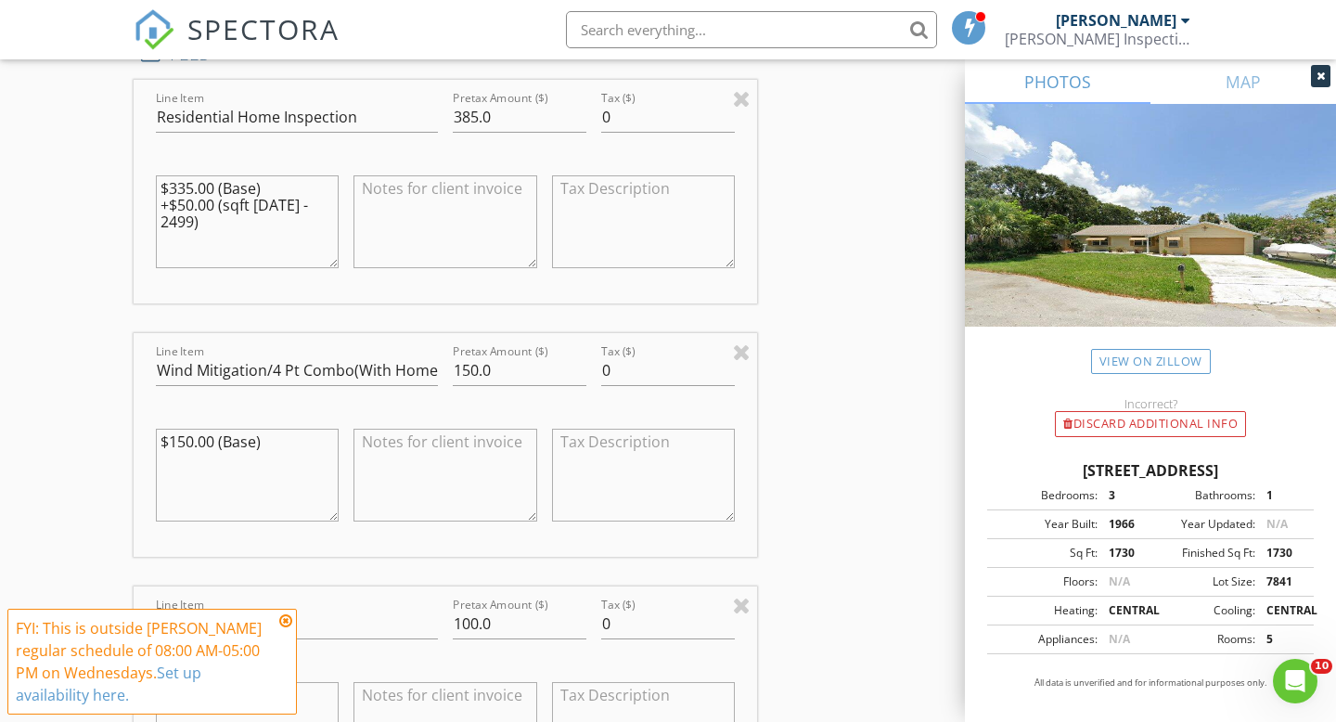
scroll to position [1749, 0]
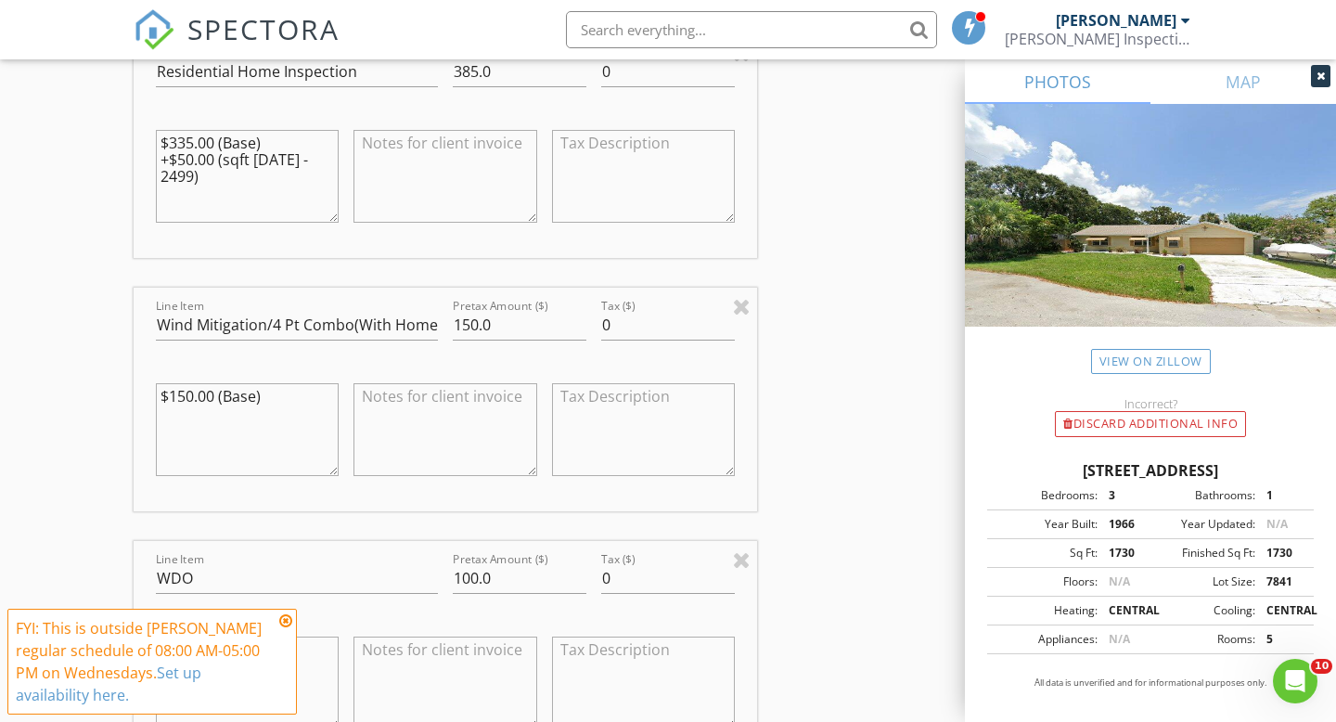
click at [285, 623] on icon at bounding box center [285, 620] width 13 height 15
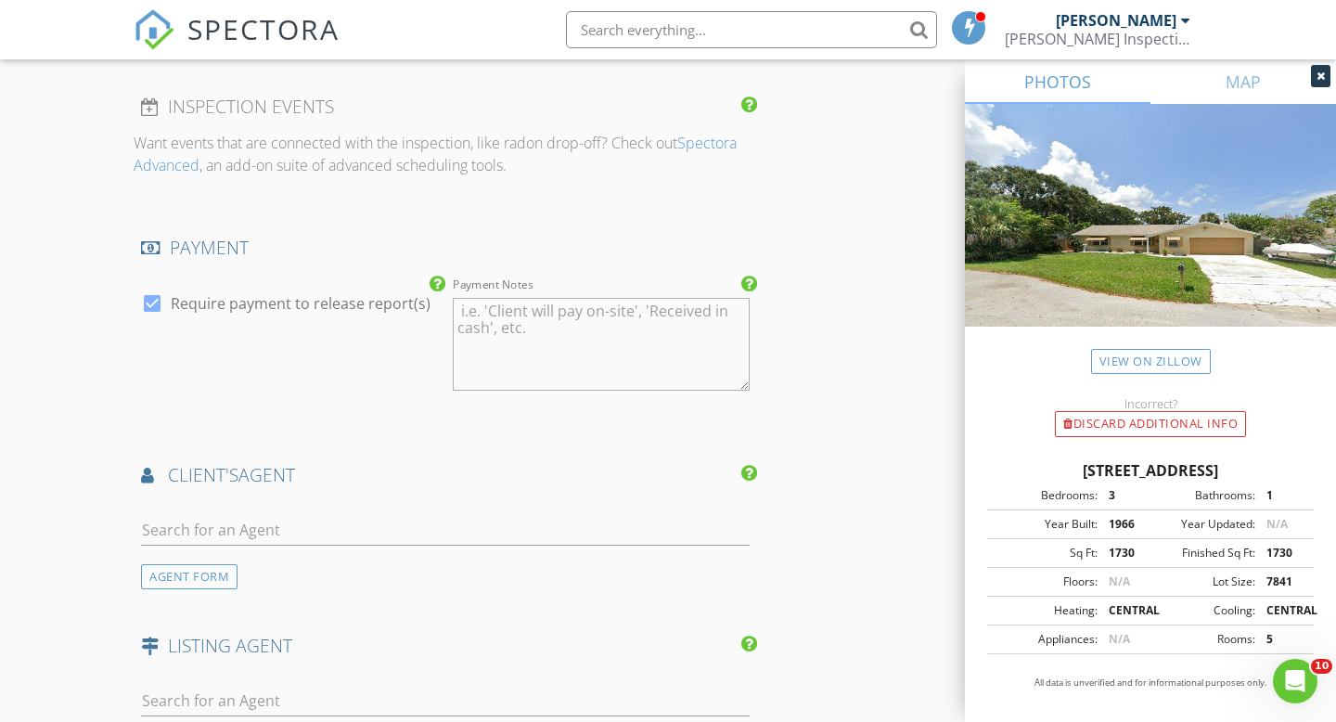
scroll to position [2636, 0]
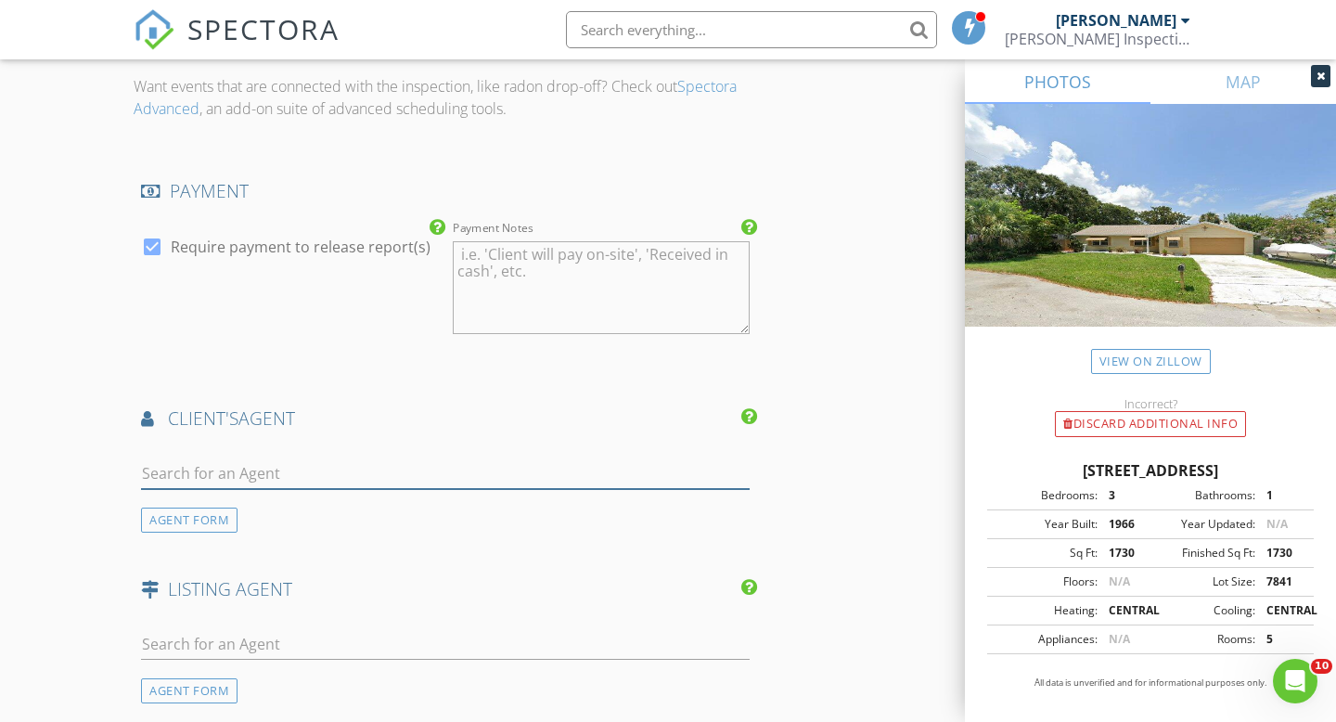
click at [223, 472] on input "text" at bounding box center [445, 473] width 609 height 31
type input "j"
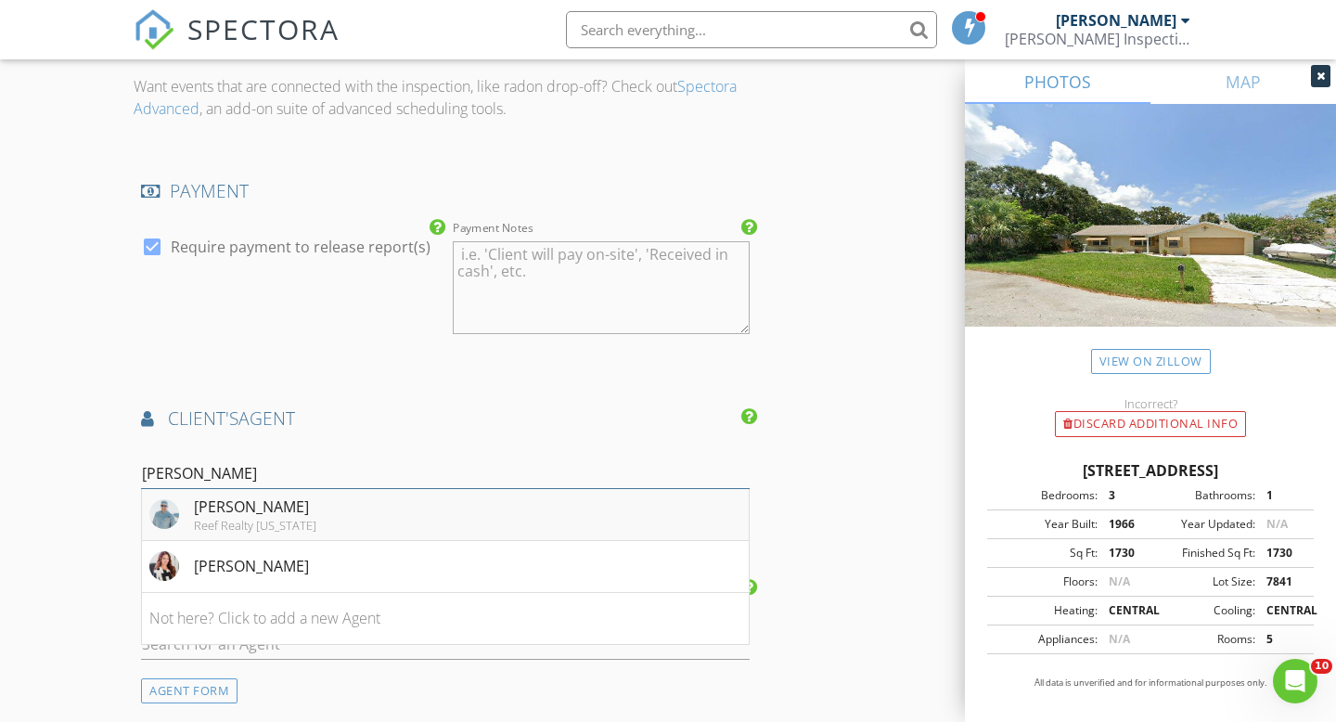
type input "[PERSON_NAME]"
click at [276, 528] on div "Reef Realty [US_STATE]" at bounding box center [255, 525] width 122 height 15
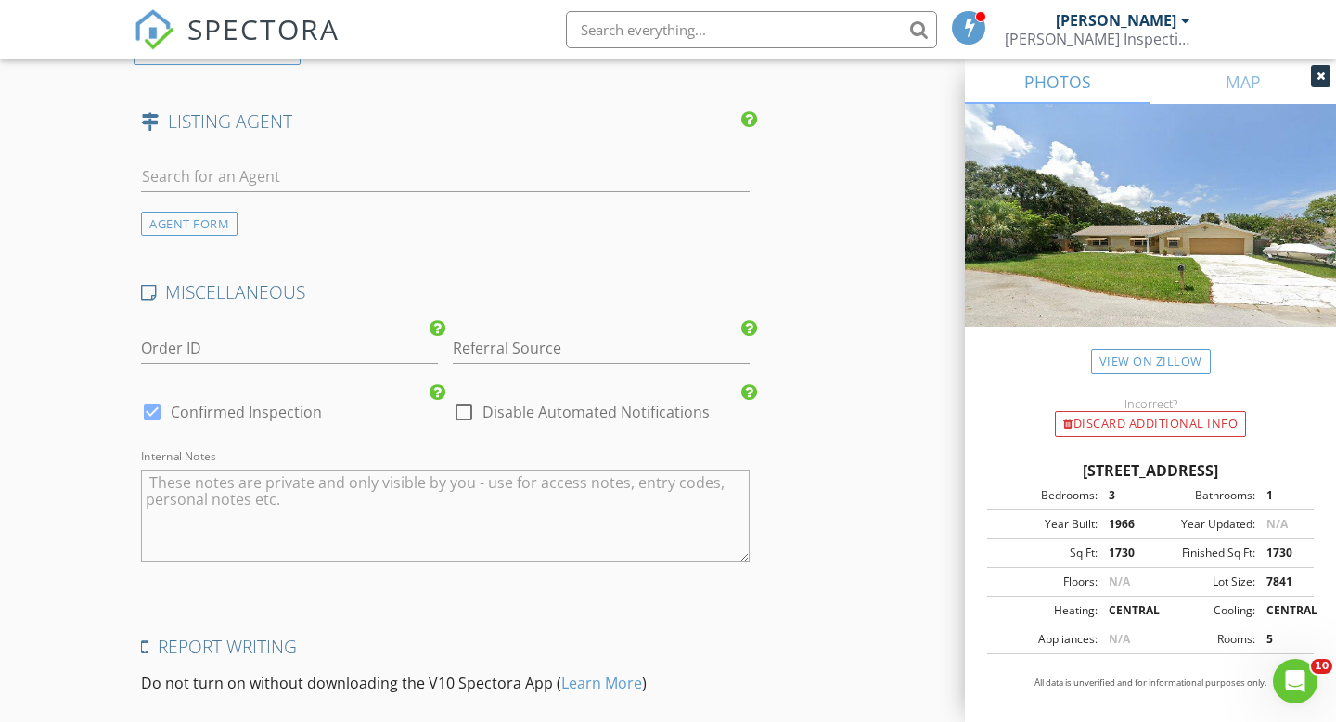
scroll to position [3671, 0]
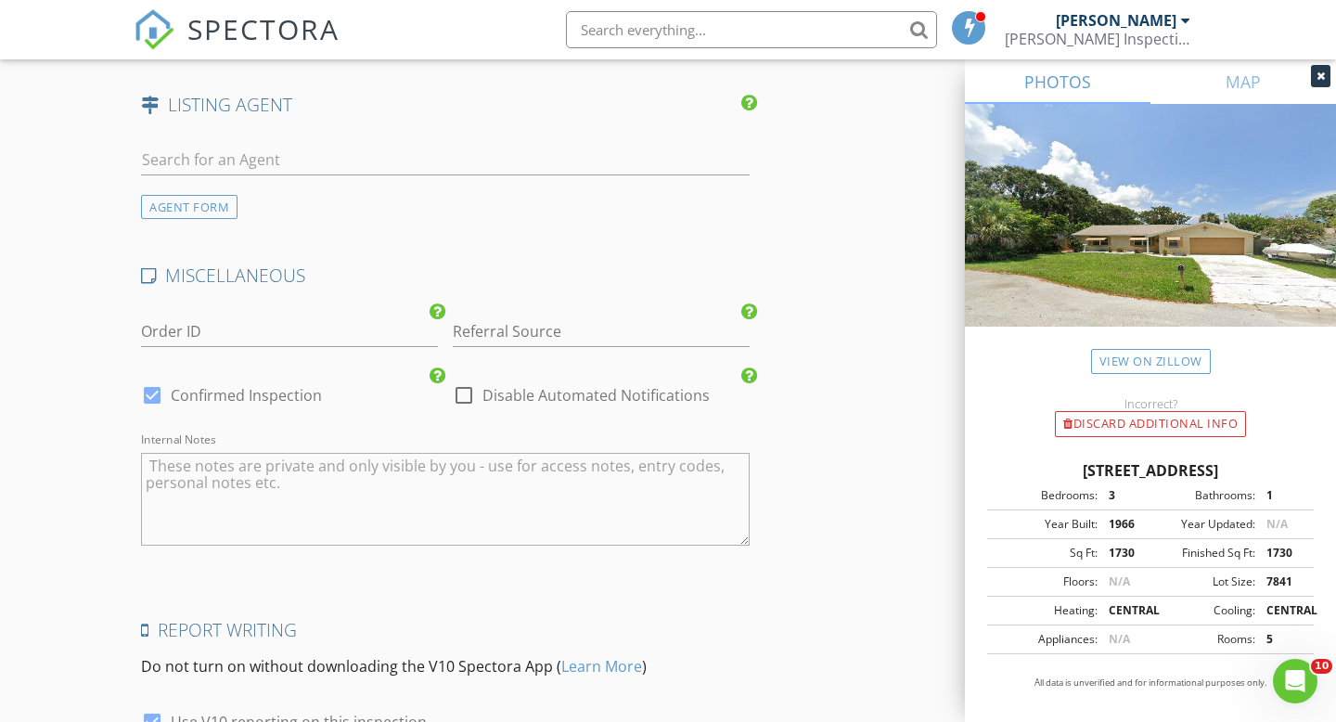
click at [665, 473] on textarea "Internal Notes" at bounding box center [445, 499] width 609 height 93
type textarea "h"
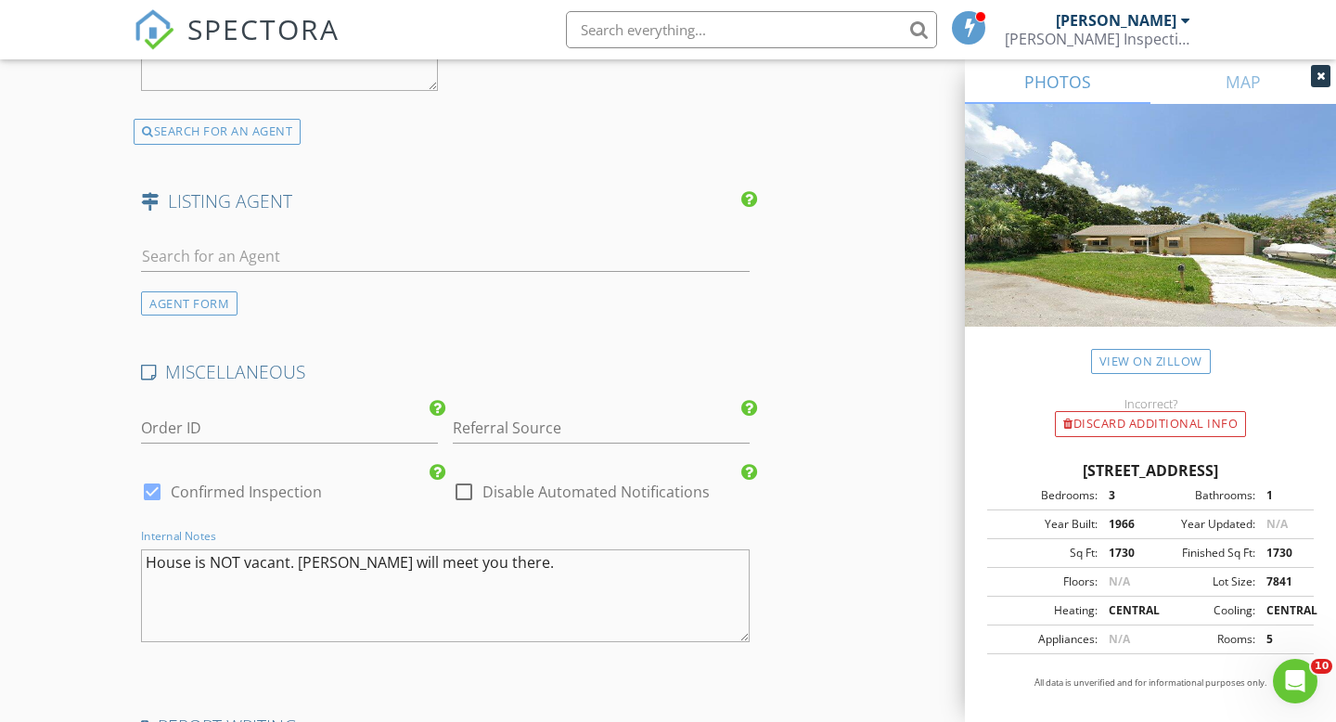
scroll to position [3857, 0]
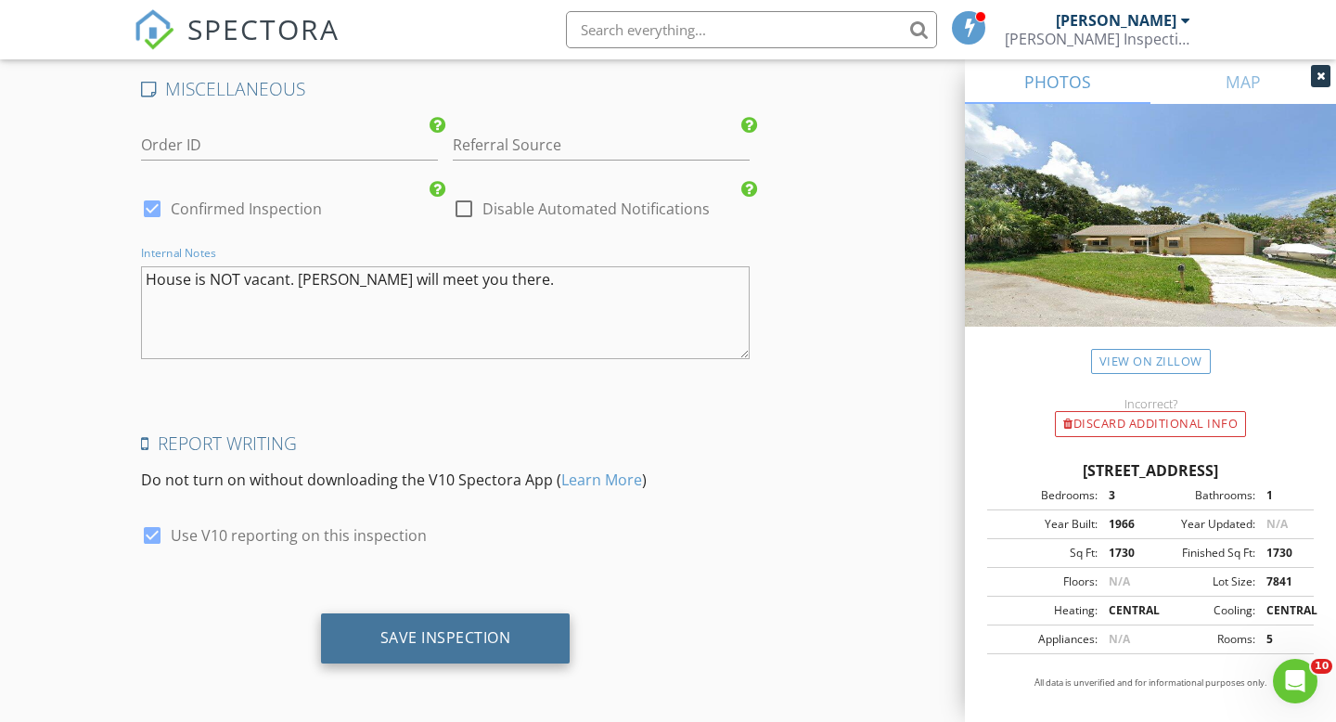
type textarea "House is NOT vacant. [PERSON_NAME] will meet you there."
click at [539, 645] on div "Save Inspection" at bounding box center [446, 638] width 250 height 50
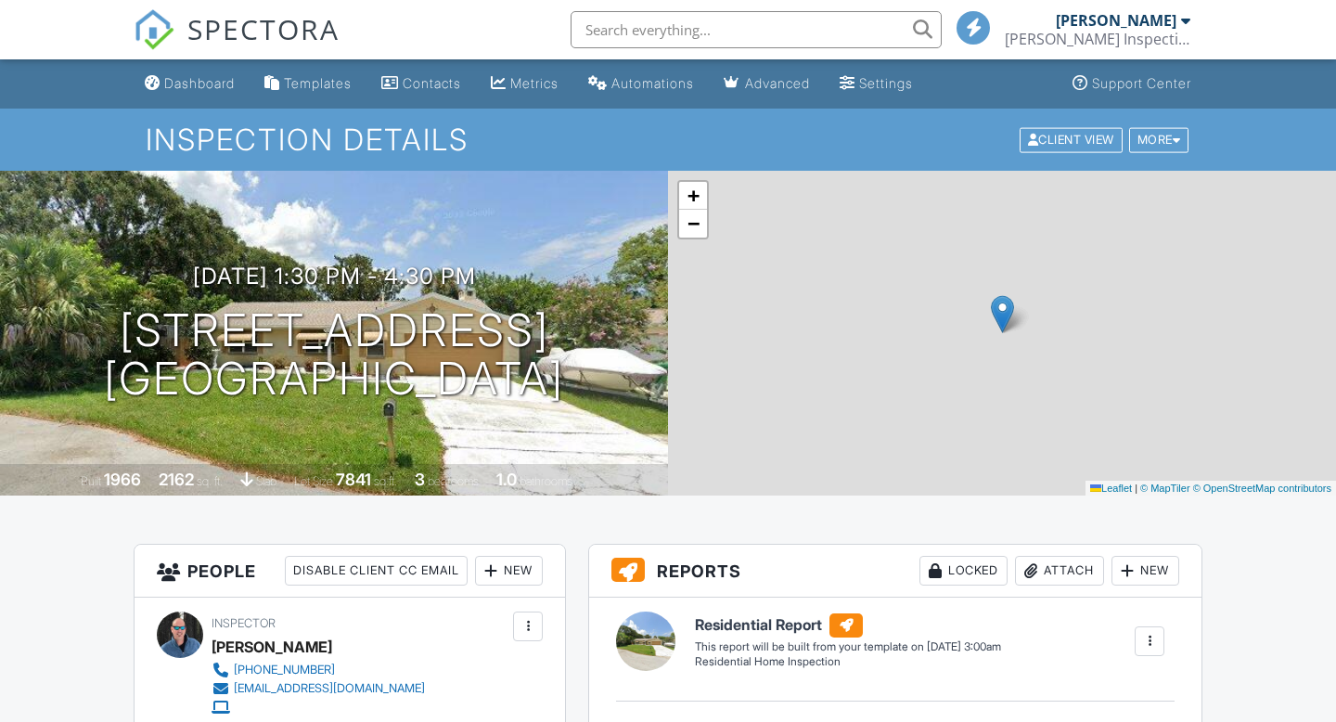
click at [217, 88] on div "Dashboard" at bounding box center [199, 83] width 71 height 16
